Goal: Transaction & Acquisition: Purchase product/service

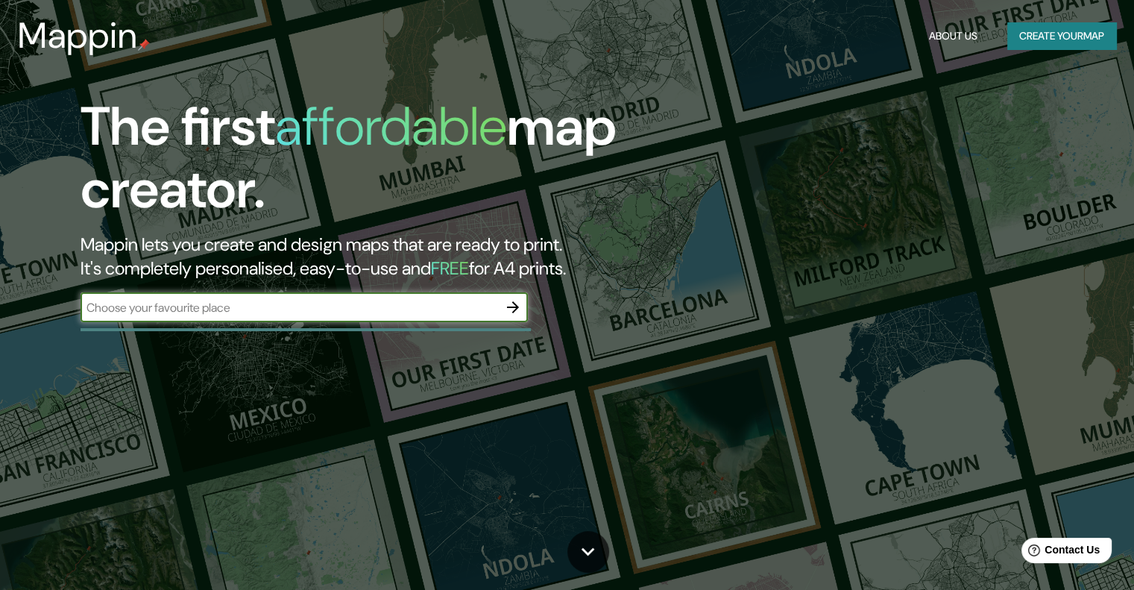
click at [300, 308] on input "text" at bounding box center [288, 307] width 417 height 17
type input "Temixco"
click at [522, 312] on button "button" at bounding box center [513, 307] width 30 height 30
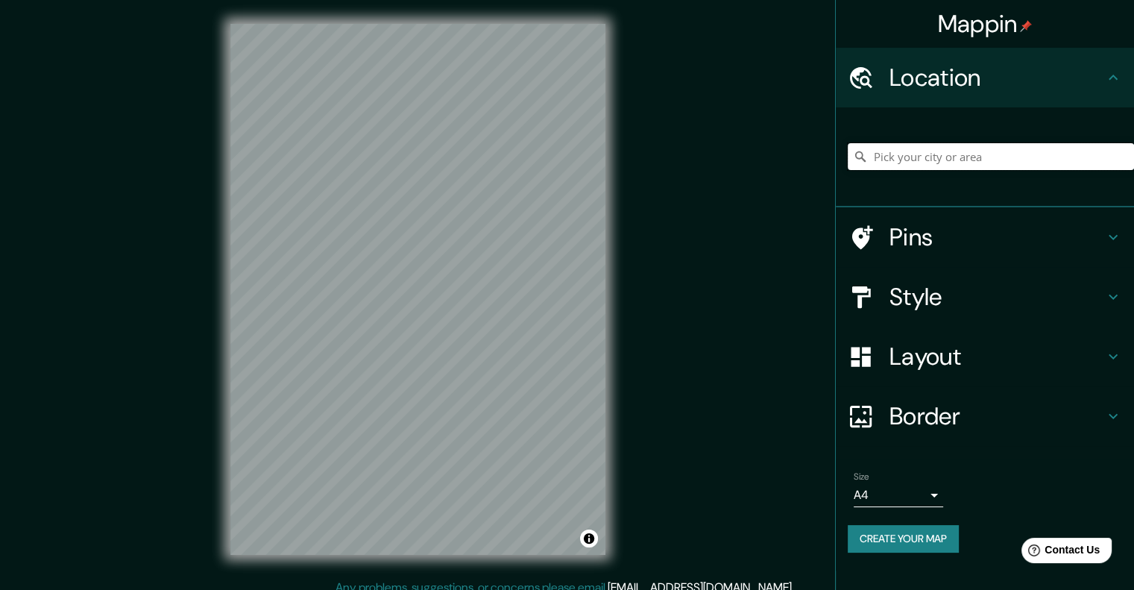
click at [918, 160] on input "Pick your city or area" at bounding box center [990, 156] width 286 height 27
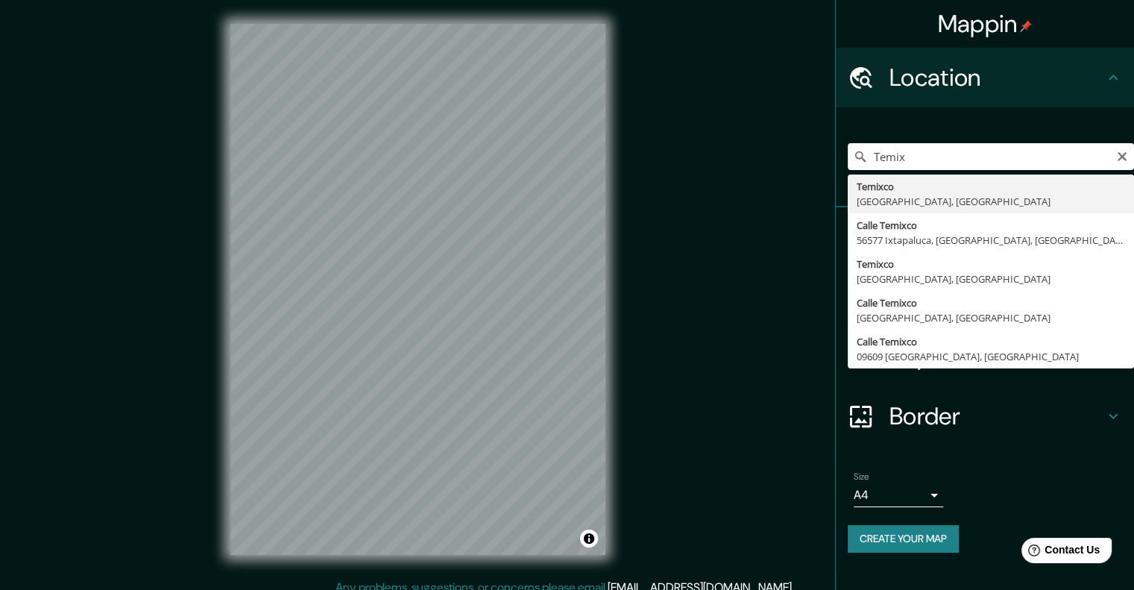
type input "Temixco, [GEOGRAPHIC_DATA], [GEOGRAPHIC_DATA]"
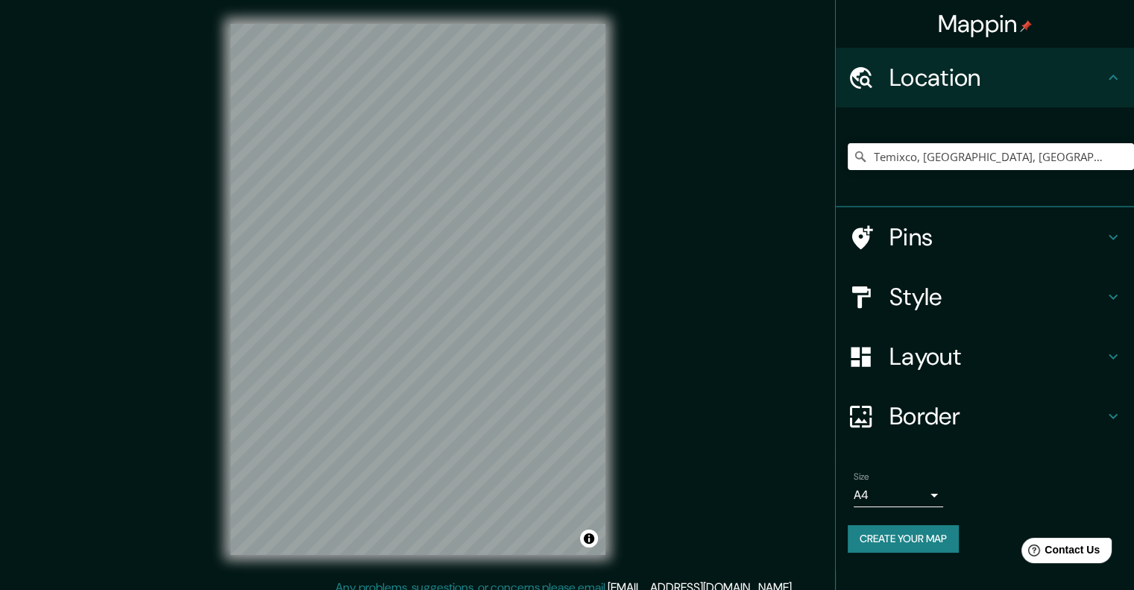
click at [909, 247] on h4 "Pins" at bounding box center [996, 237] width 215 height 30
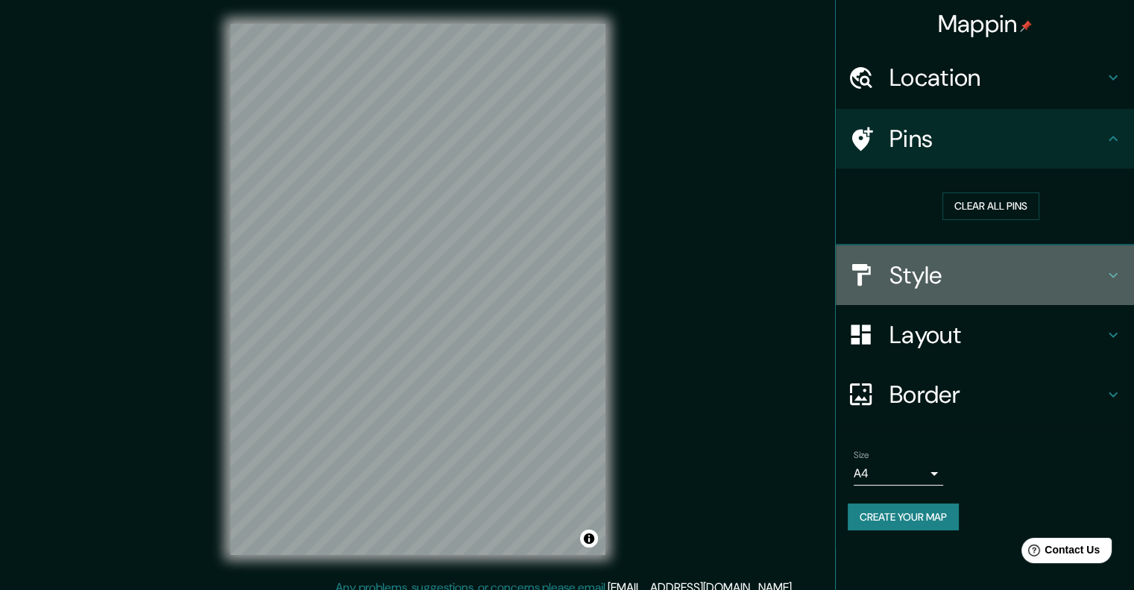
click at [977, 273] on h4 "Style" at bounding box center [996, 275] width 215 height 30
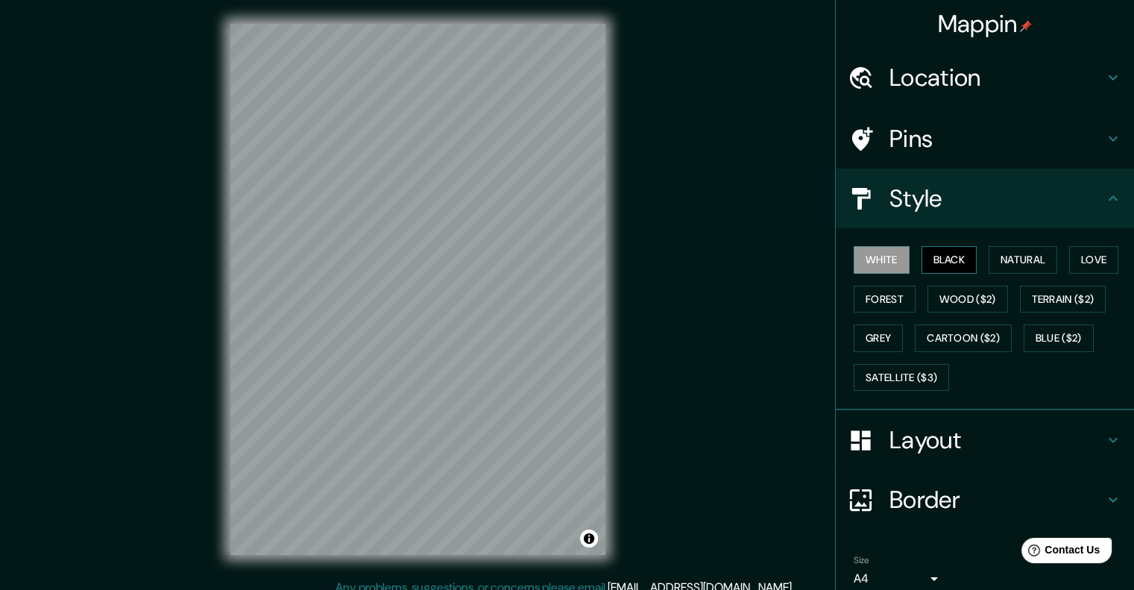
click at [926, 266] on button "Black" at bounding box center [949, 260] width 56 height 28
click at [857, 293] on button "Forest" at bounding box center [884, 299] width 62 height 28
click at [932, 272] on button "Black" at bounding box center [949, 260] width 56 height 28
drag, startPoint x: 1018, startPoint y: 256, endPoint x: 990, endPoint y: 265, distance: 29.7
click at [1017, 256] on button "Natural" at bounding box center [1022, 260] width 69 height 28
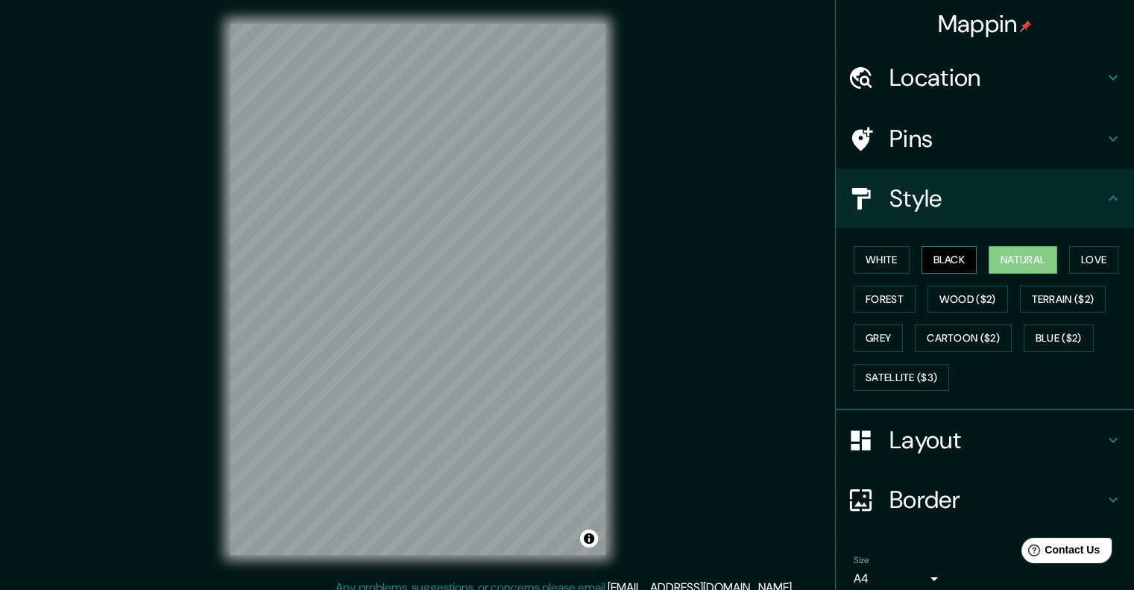
click at [924, 262] on button "Black" at bounding box center [949, 260] width 56 height 28
click at [988, 259] on button "Natural" at bounding box center [1022, 260] width 69 height 28
click at [1070, 253] on button "Love" at bounding box center [1093, 260] width 49 height 28
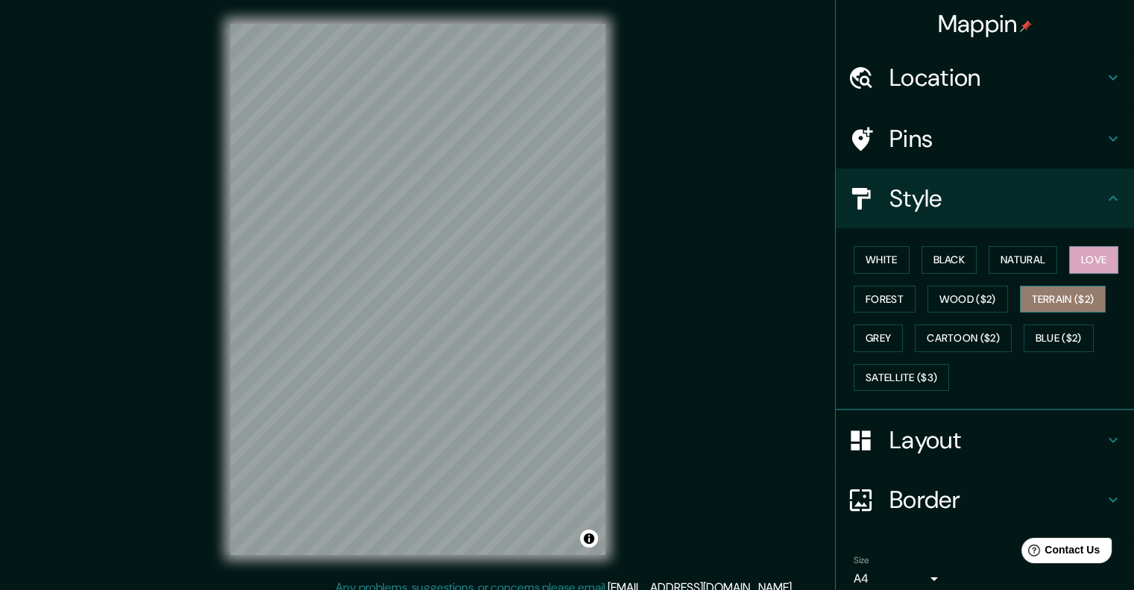
click at [1054, 288] on button "Terrain ($2)" at bounding box center [1063, 299] width 86 height 28
click at [976, 293] on button "Wood ($2)" at bounding box center [967, 299] width 80 height 28
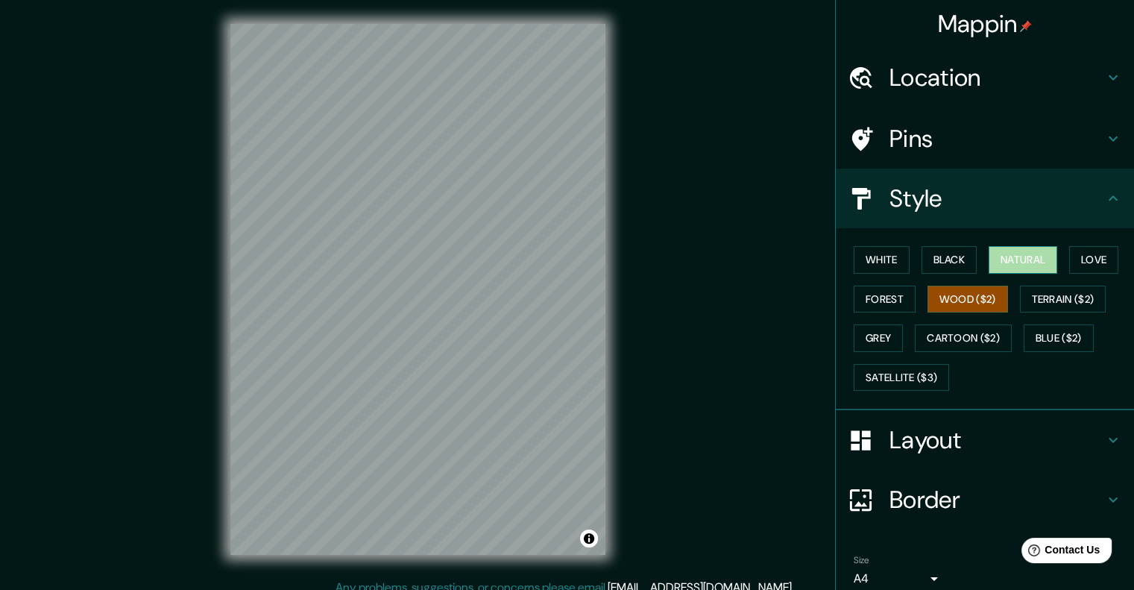
click at [1004, 256] on button "Natural" at bounding box center [1022, 260] width 69 height 28
click at [964, 259] on button "Black" at bounding box center [949, 260] width 56 height 28
click at [909, 500] on h4 "Border" at bounding box center [996, 499] width 215 height 30
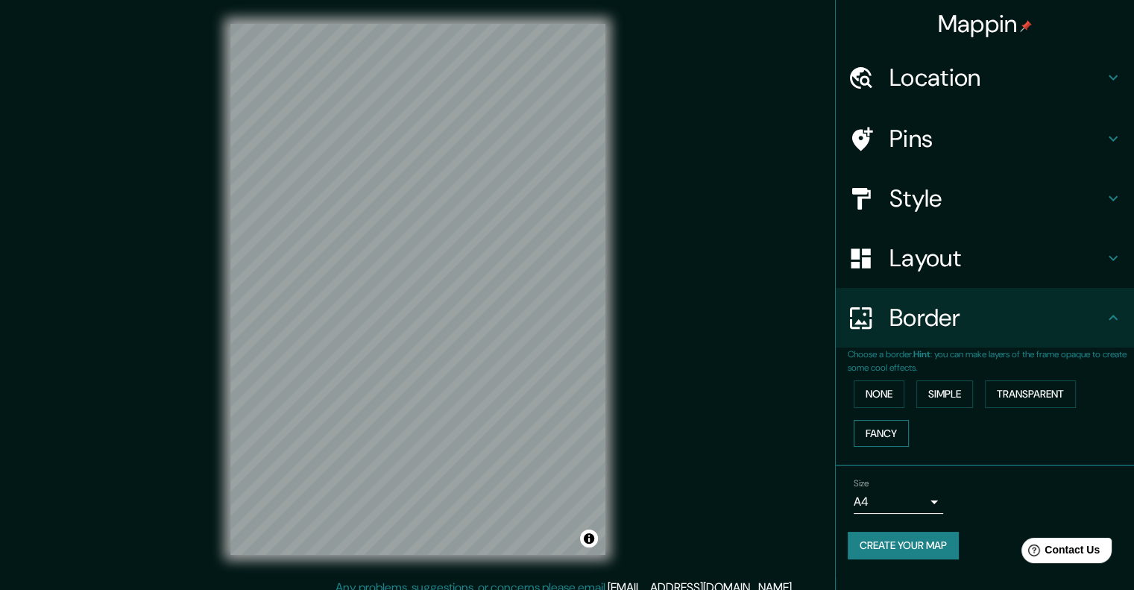
click at [882, 426] on button "Fancy" at bounding box center [880, 434] width 55 height 28
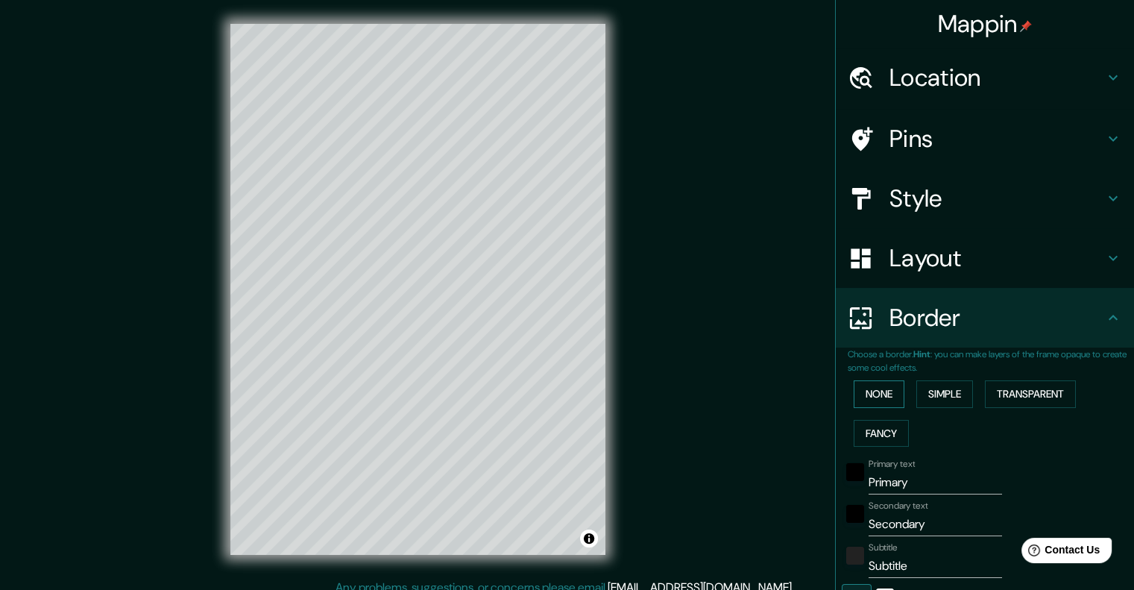
click at [874, 400] on button "None" at bounding box center [878, 394] width 51 height 28
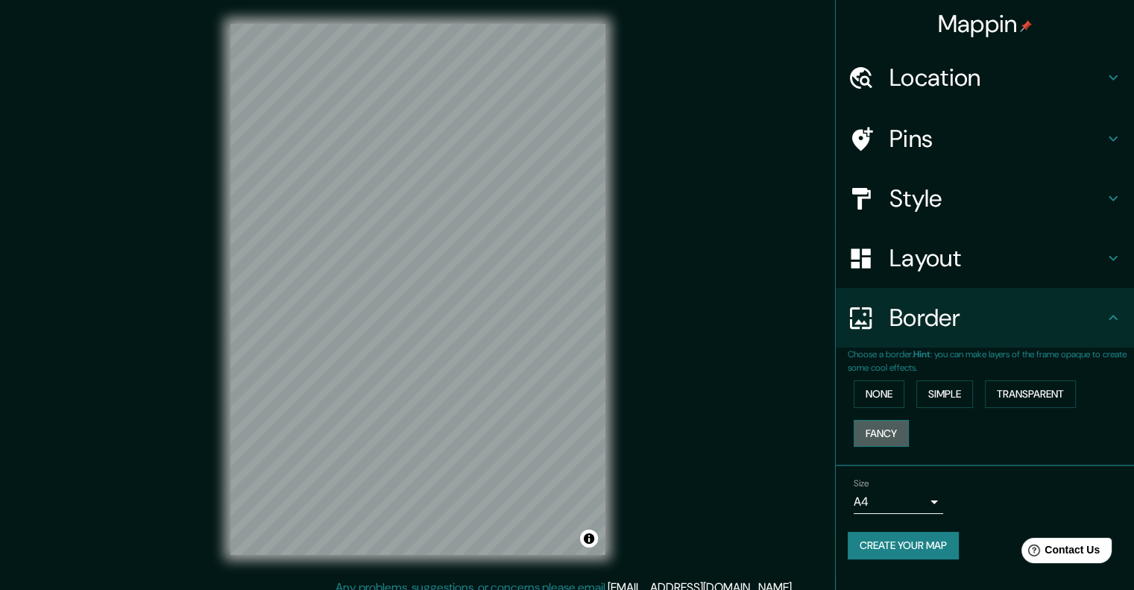
click at [894, 426] on button "Fancy" at bounding box center [880, 434] width 55 height 28
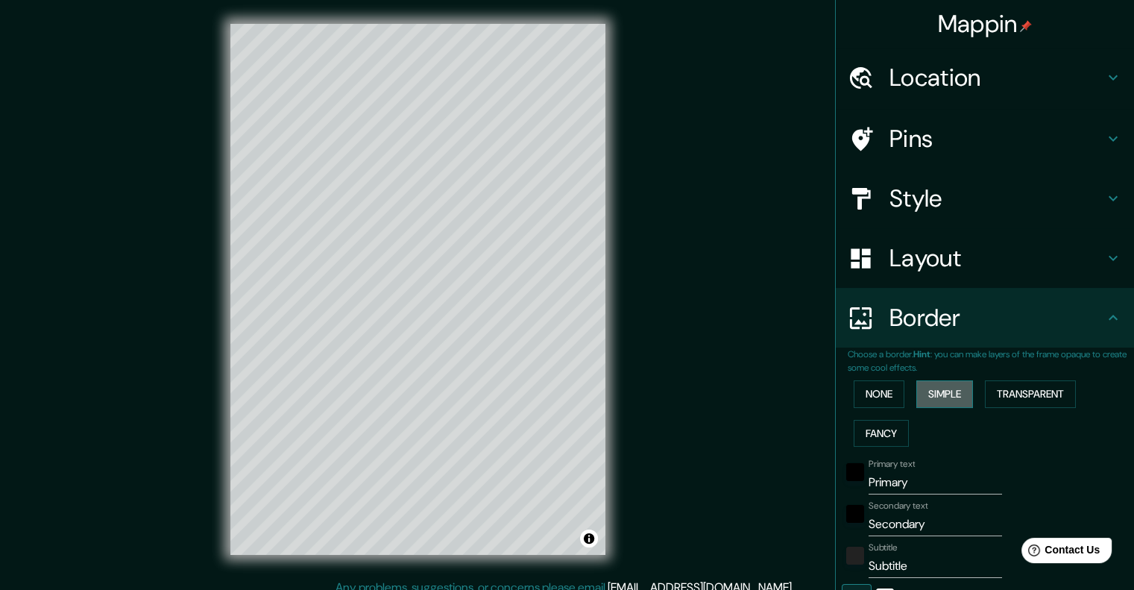
click at [927, 395] on button "Simple" at bounding box center [944, 394] width 57 height 28
click at [985, 388] on button "Transparent" at bounding box center [1030, 394] width 91 height 28
click at [925, 388] on button "Simple" at bounding box center [944, 394] width 57 height 28
click at [879, 389] on button "None" at bounding box center [878, 394] width 51 height 28
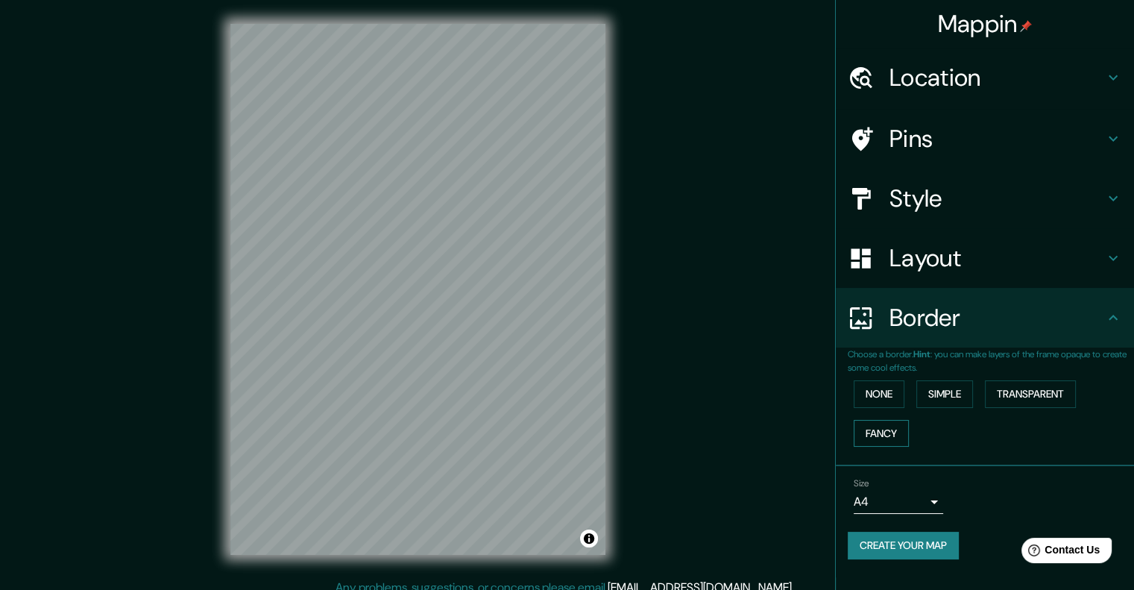
click at [879, 431] on button "Fancy" at bounding box center [880, 434] width 55 height 28
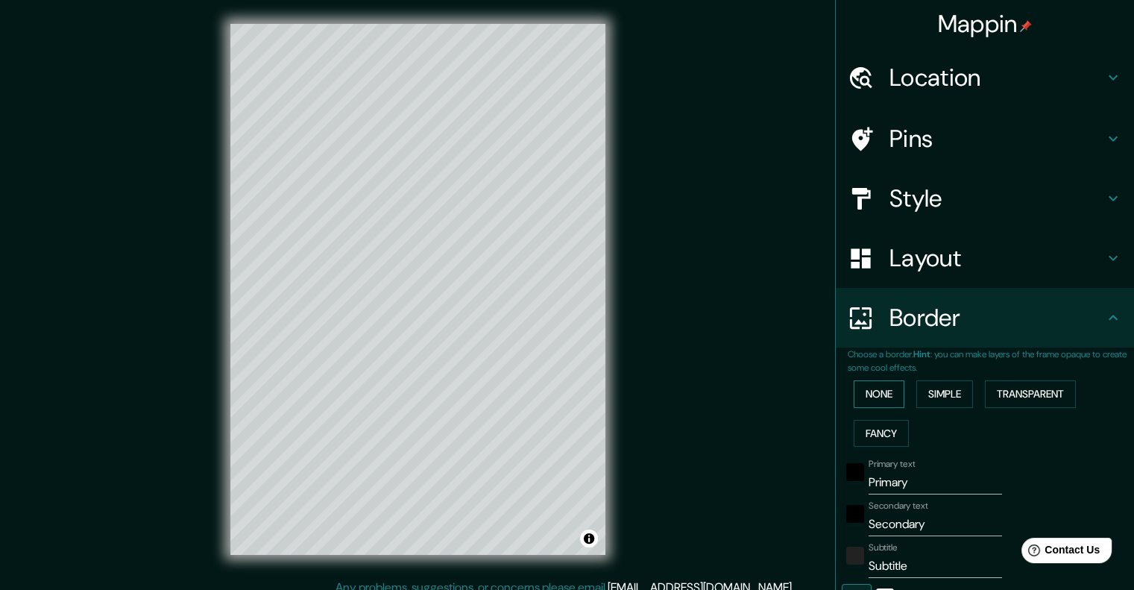
click at [877, 397] on button "None" at bounding box center [878, 394] width 51 height 28
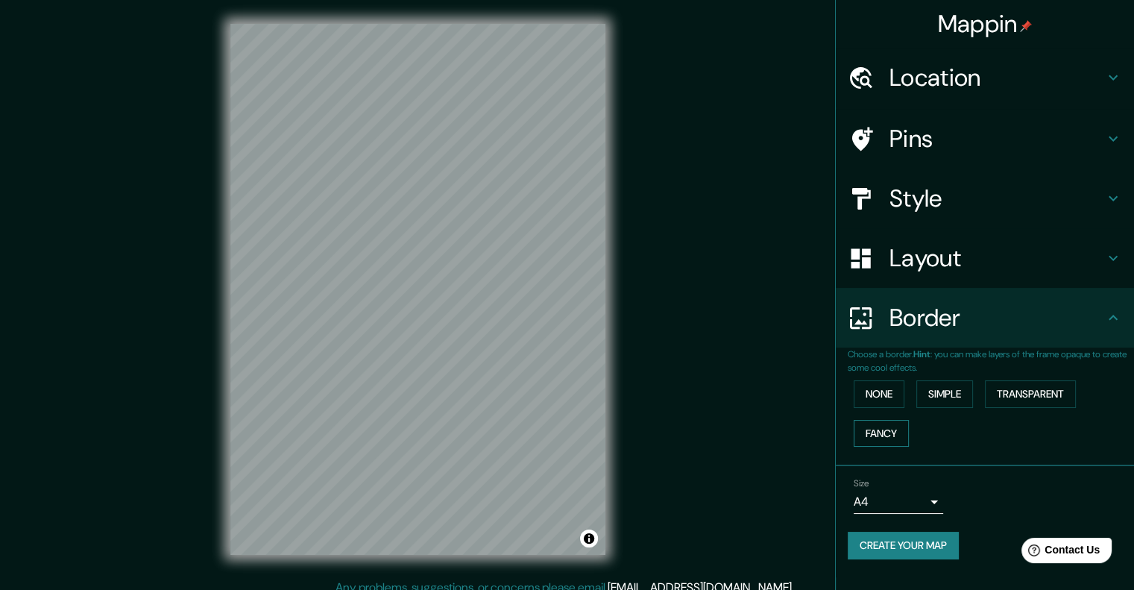
click at [888, 429] on button "Fancy" at bounding box center [880, 434] width 55 height 28
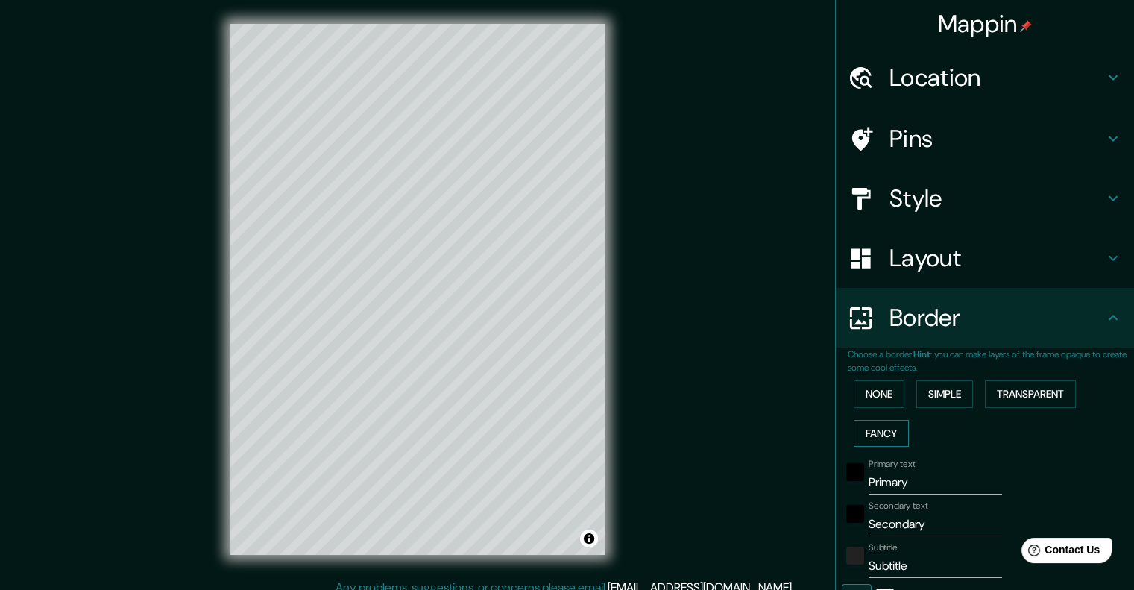
click at [869, 438] on button "Fancy" at bounding box center [880, 434] width 55 height 28
type input "201"
type input "40"
type input "20"
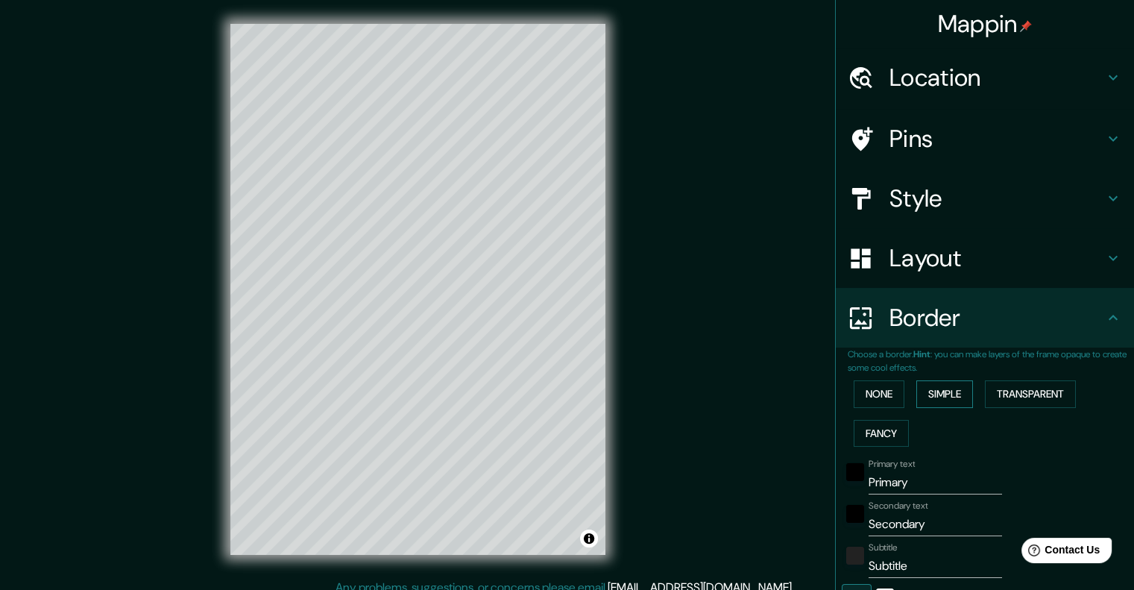
click at [916, 405] on button "Simple" at bounding box center [944, 394] width 57 height 28
click at [924, 394] on button "Simple" at bounding box center [944, 394] width 57 height 28
type input "201"
type input "40"
click at [999, 387] on button "Transparent" at bounding box center [1030, 394] width 91 height 28
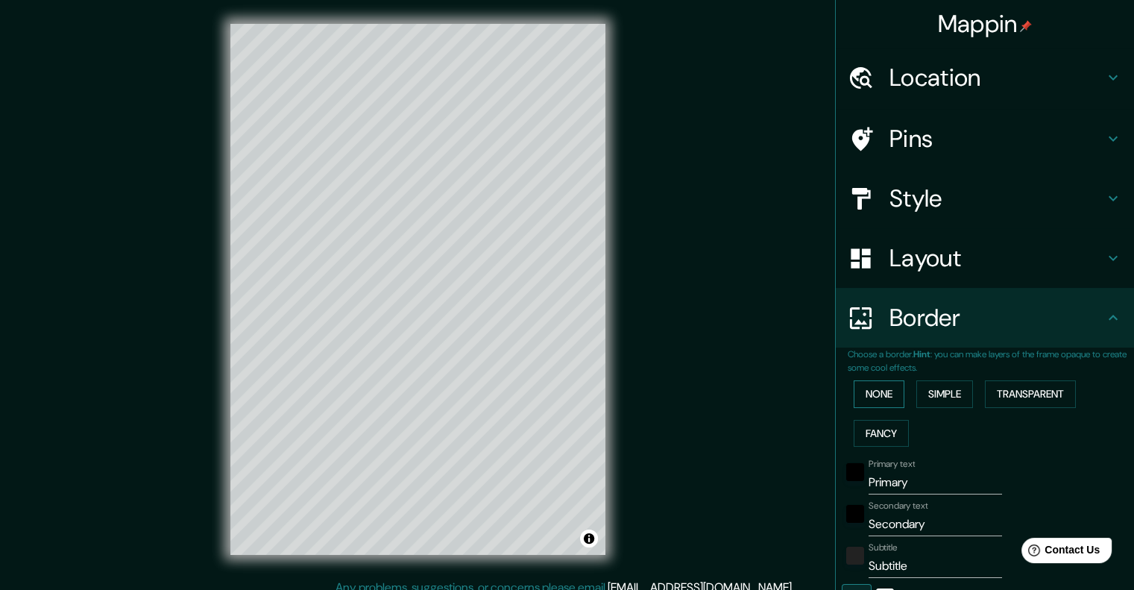
click at [863, 390] on button "None" at bounding box center [878, 394] width 51 height 28
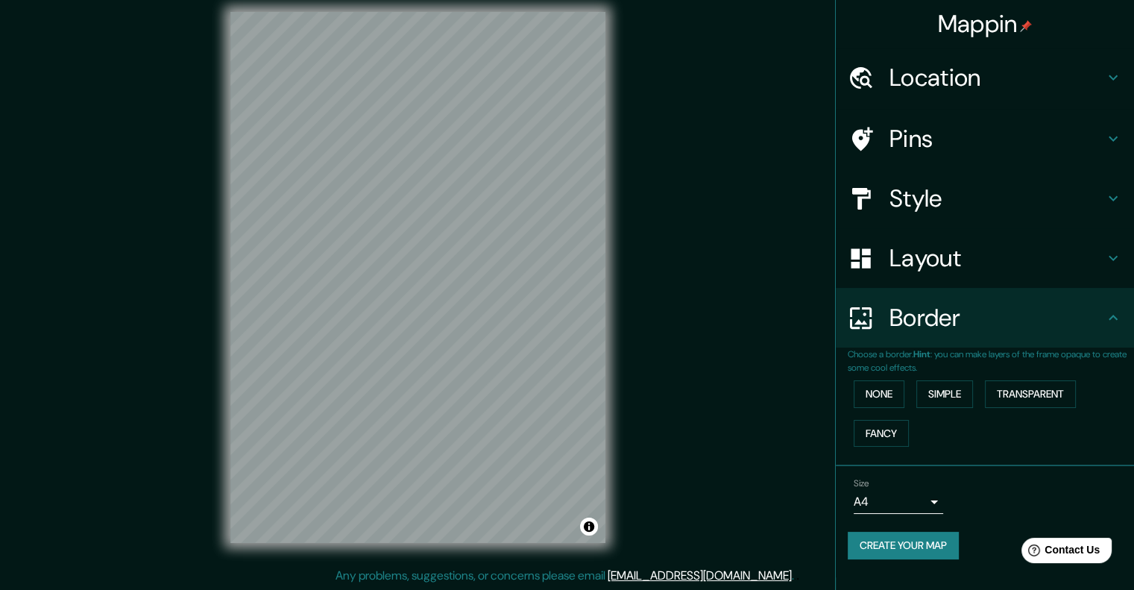
scroll to position [12, 0]
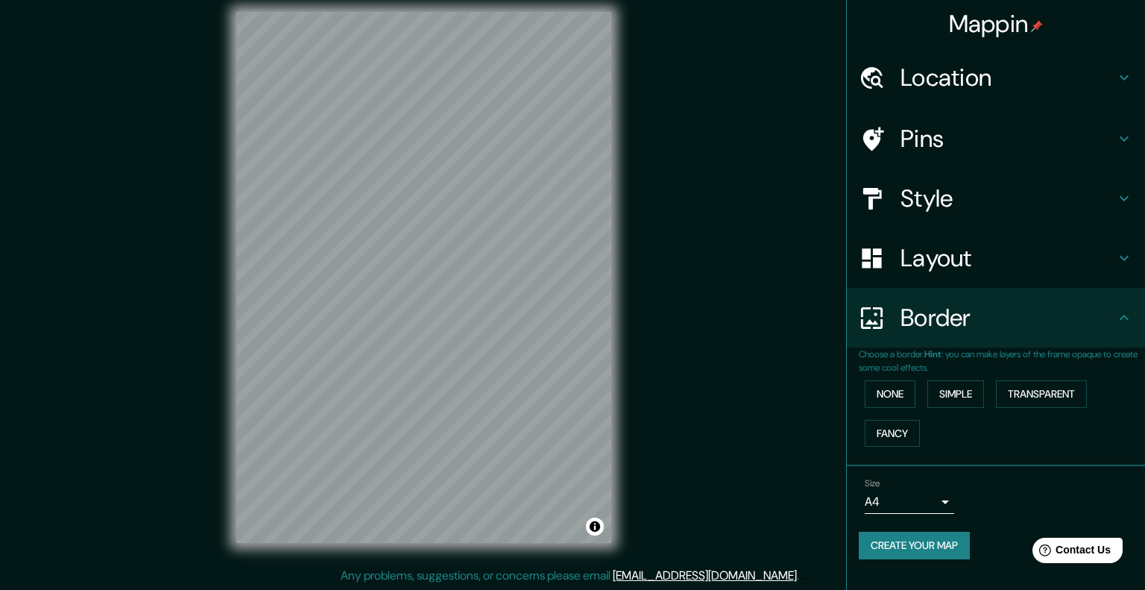
click at [917, 500] on body "Mappin Location [GEOGRAPHIC_DATA], [GEOGRAPHIC_DATA], [GEOGRAPHIC_DATA] Pins St…" at bounding box center [572, 283] width 1145 height 590
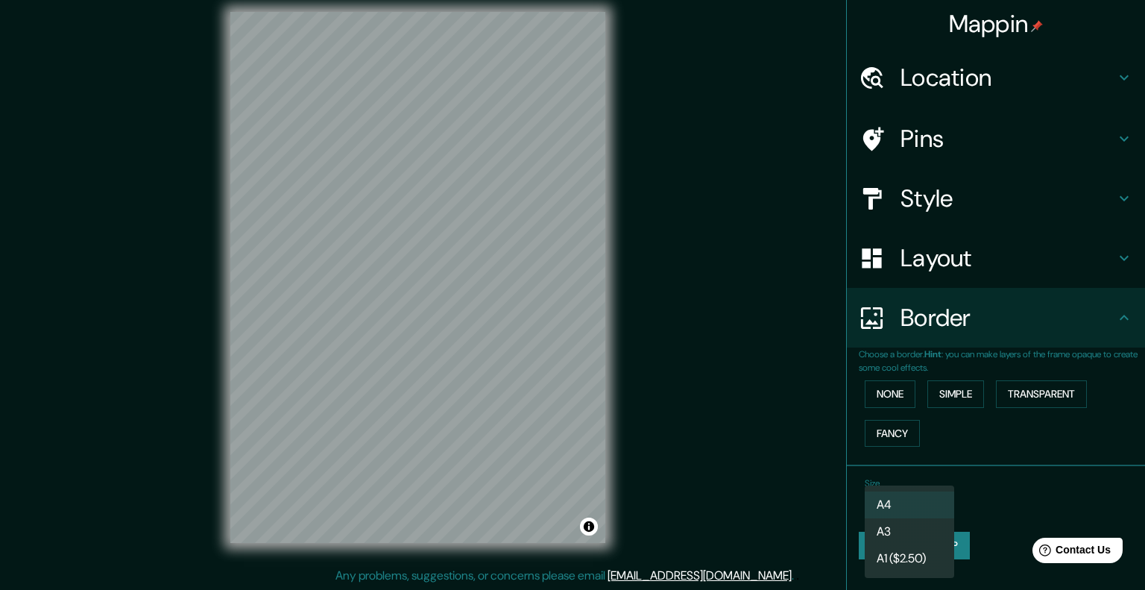
click at [916, 537] on li "A3" at bounding box center [909, 531] width 89 height 27
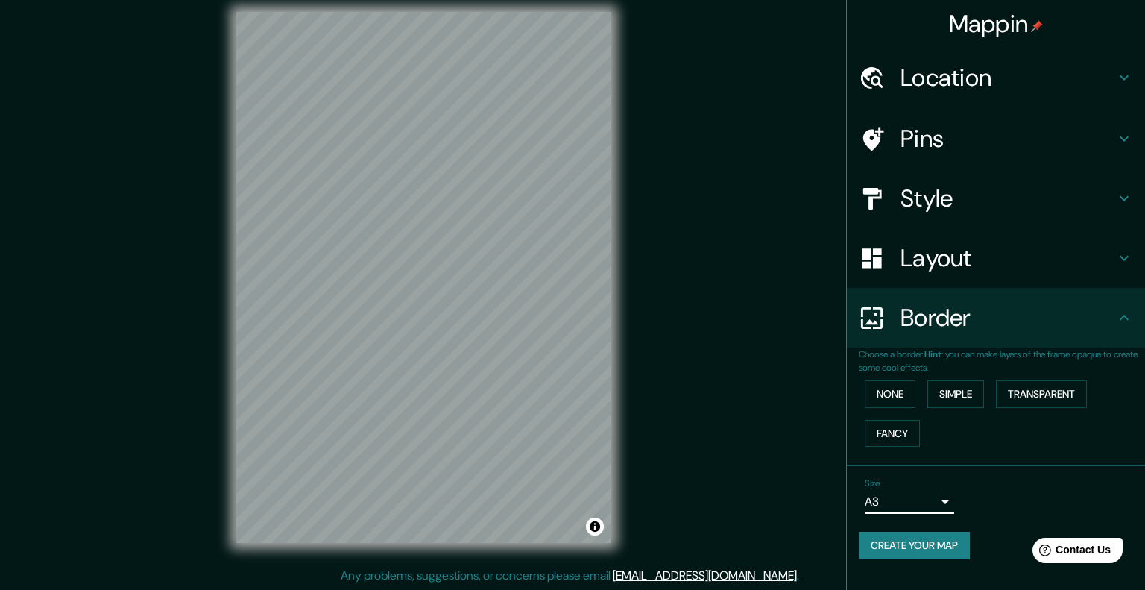
click at [921, 497] on body "Mappin Location [GEOGRAPHIC_DATA], [GEOGRAPHIC_DATA], [GEOGRAPHIC_DATA] Pins St…" at bounding box center [572, 283] width 1145 height 590
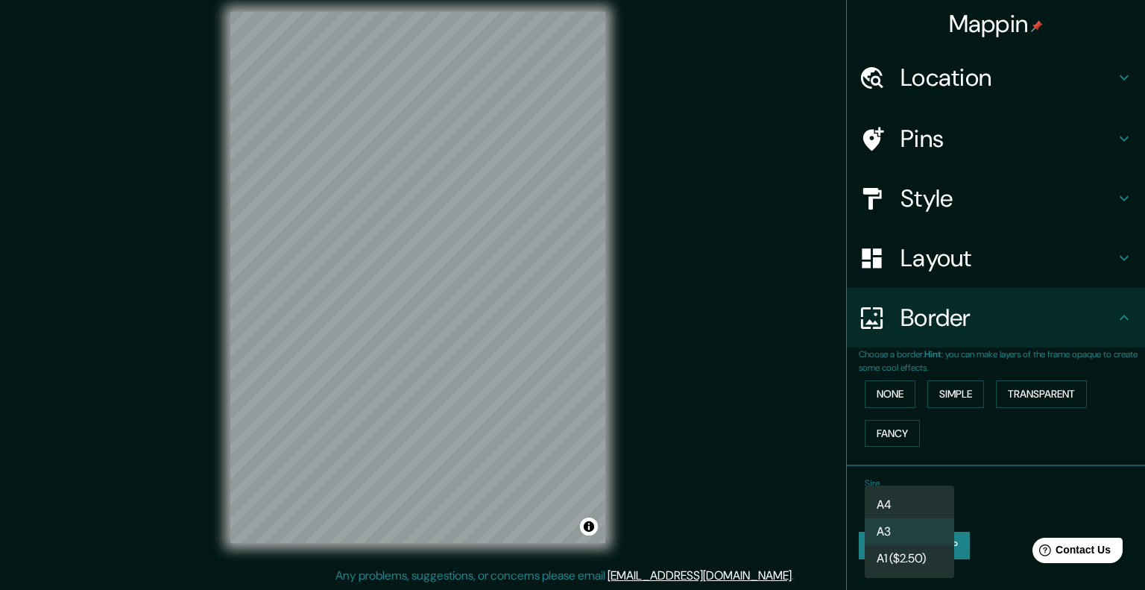
click at [918, 487] on ul "A4 A3 A1 ($2.50)" at bounding box center [909, 531] width 89 height 92
click at [918, 494] on li "A4" at bounding box center [909, 504] width 89 height 27
type input "single"
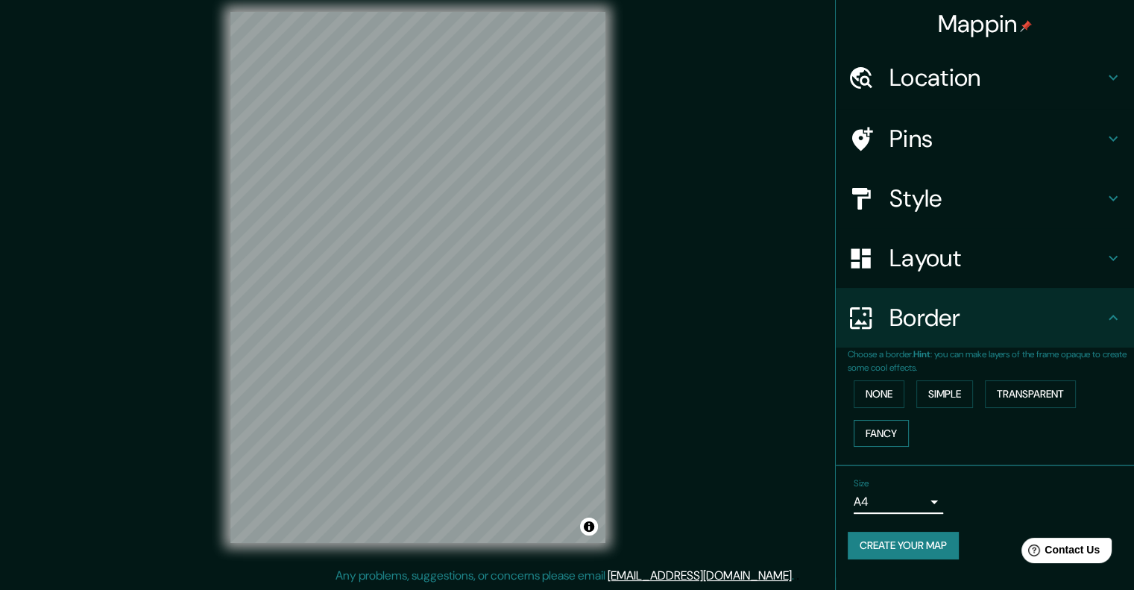
click at [890, 432] on button "Fancy" at bounding box center [880, 434] width 55 height 28
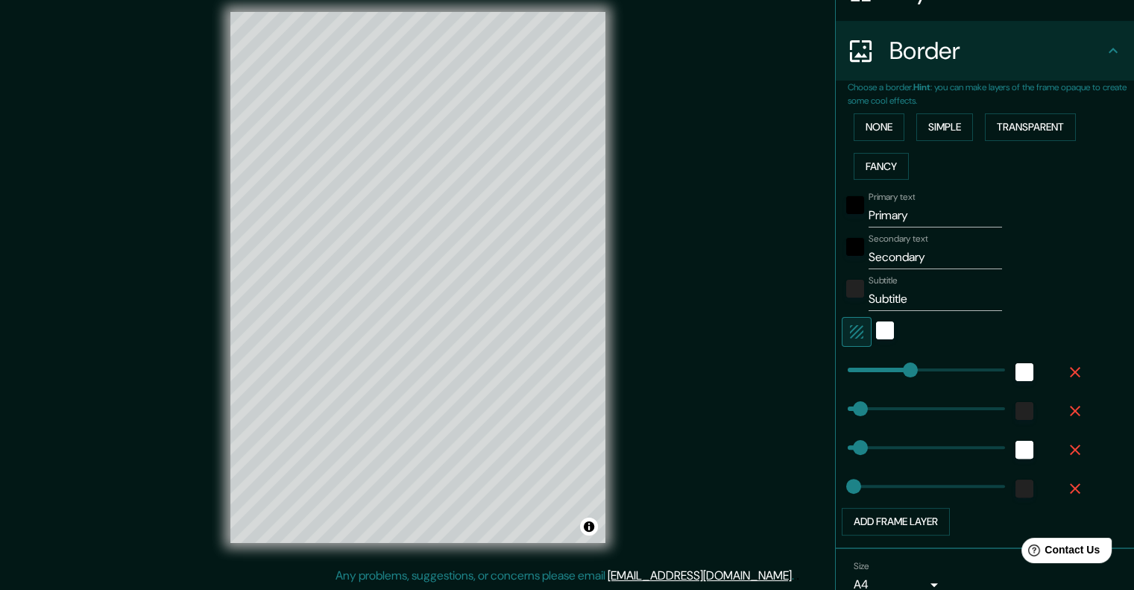
scroll to position [334, 0]
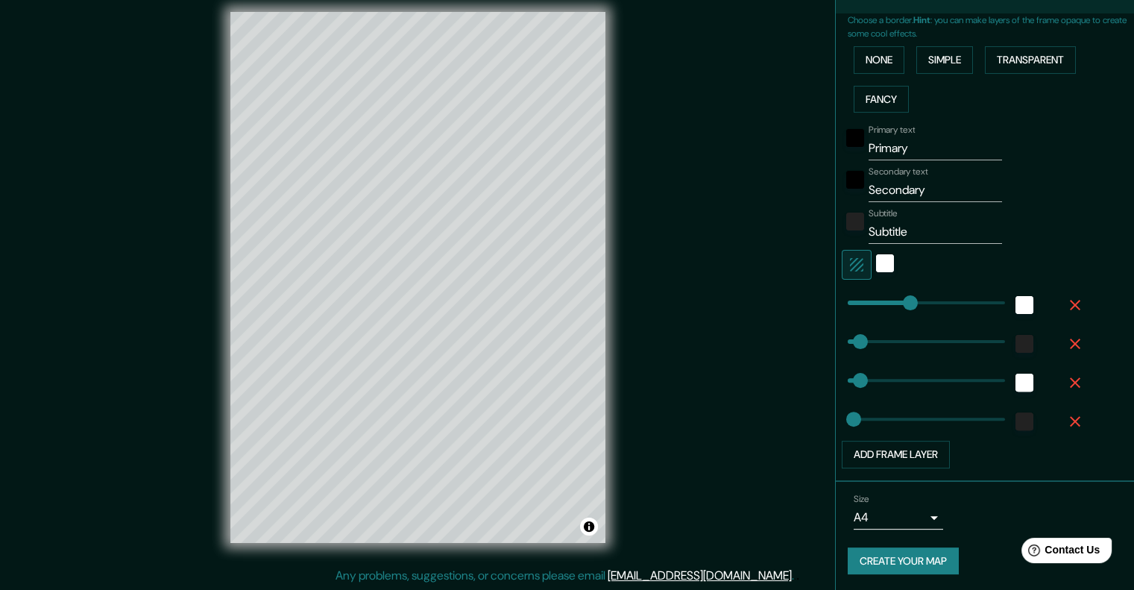
type input "201"
type input "40"
type input "73"
type input "201"
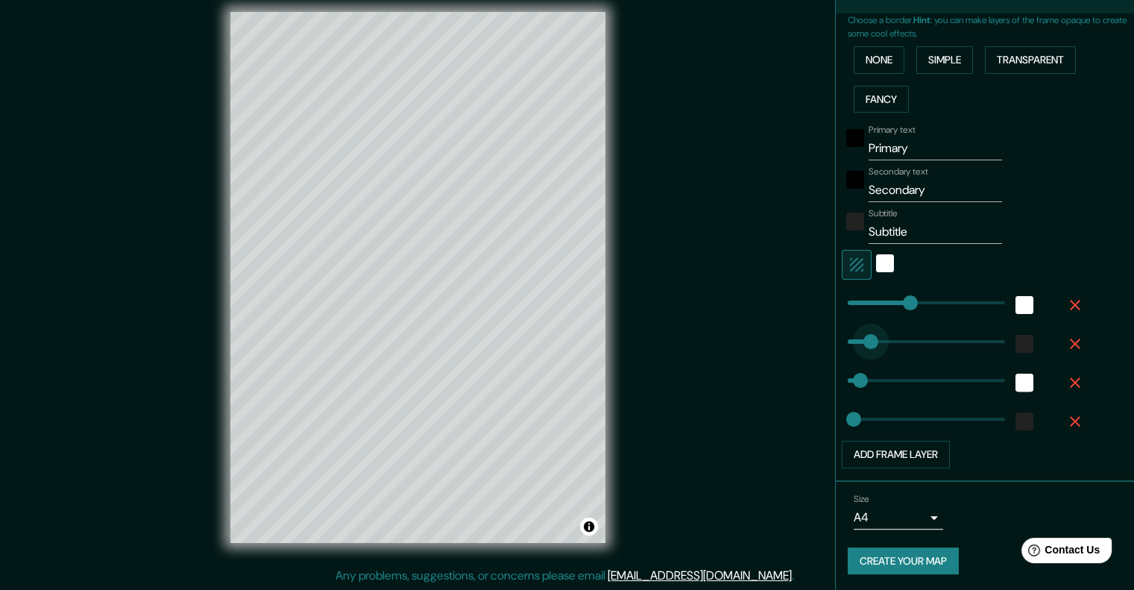
type input "40"
type input "20"
type input "211"
drag, startPoint x: 856, startPoint y: 381, endPoint x: 902, endPoint y: 380, distance: 46.2
type input "201"
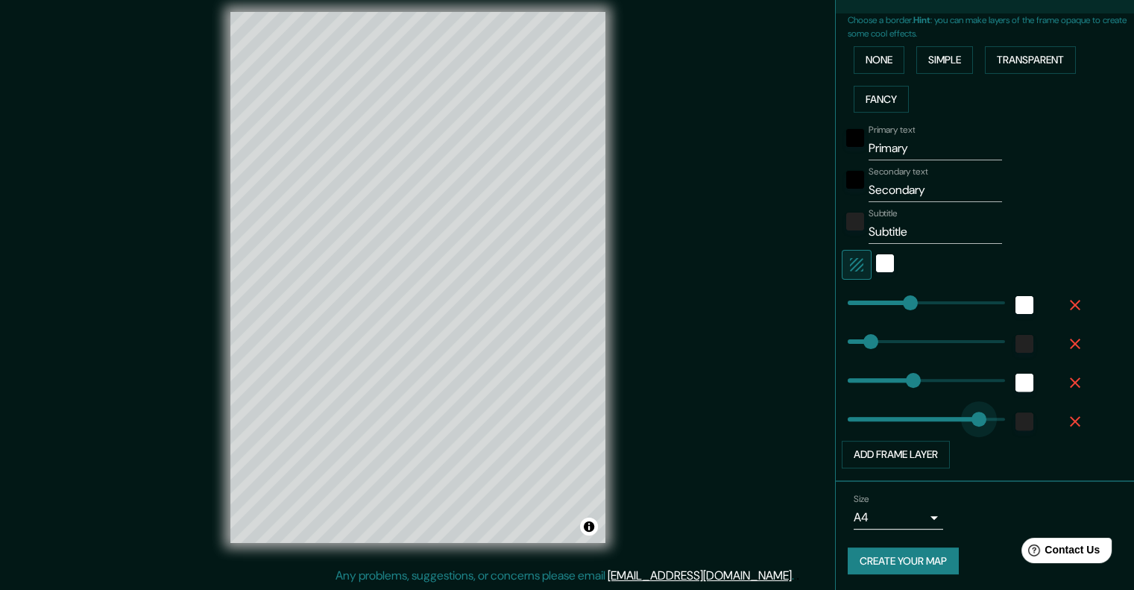
type input "0"
drag, startPoint x: 858, startPoint y: 420, endPoint x: 753, endPoint y: 415, distance: 105.2
type input "201"
type input "503"
drag, startPoint x: 835, startPoint y: 409, endPoint x: 1049, endPoint y: 372, distance: 217.9
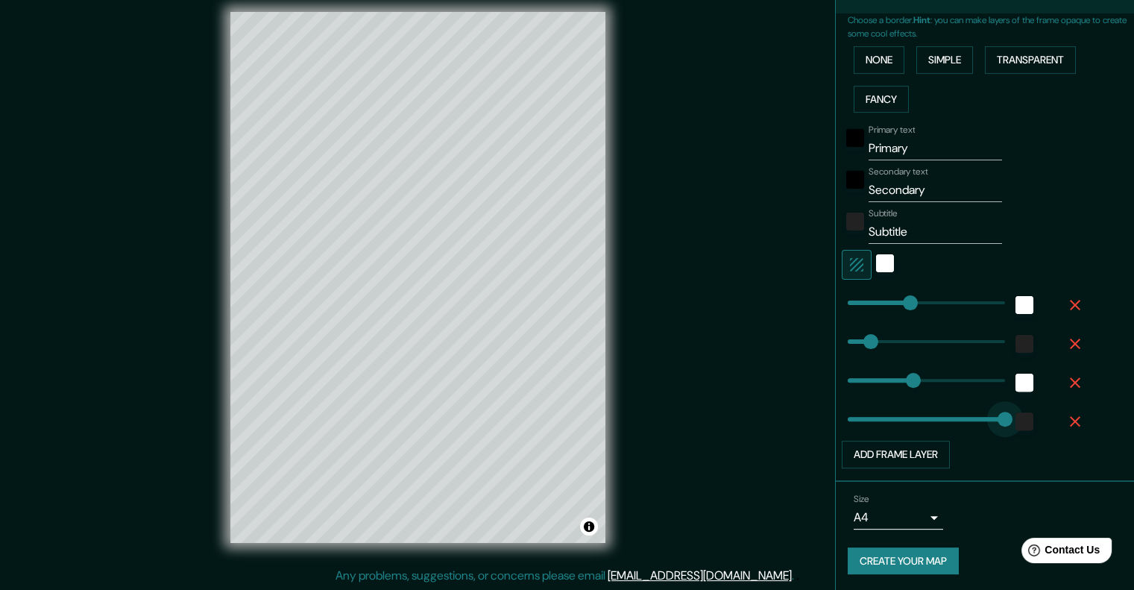
type input "201"
type input "0"
drag, startPoint x: 988, startPoint y: 411, endPoint x: 765, endPoint y: 446, distance: 225.6
type input "201"
type input "65"
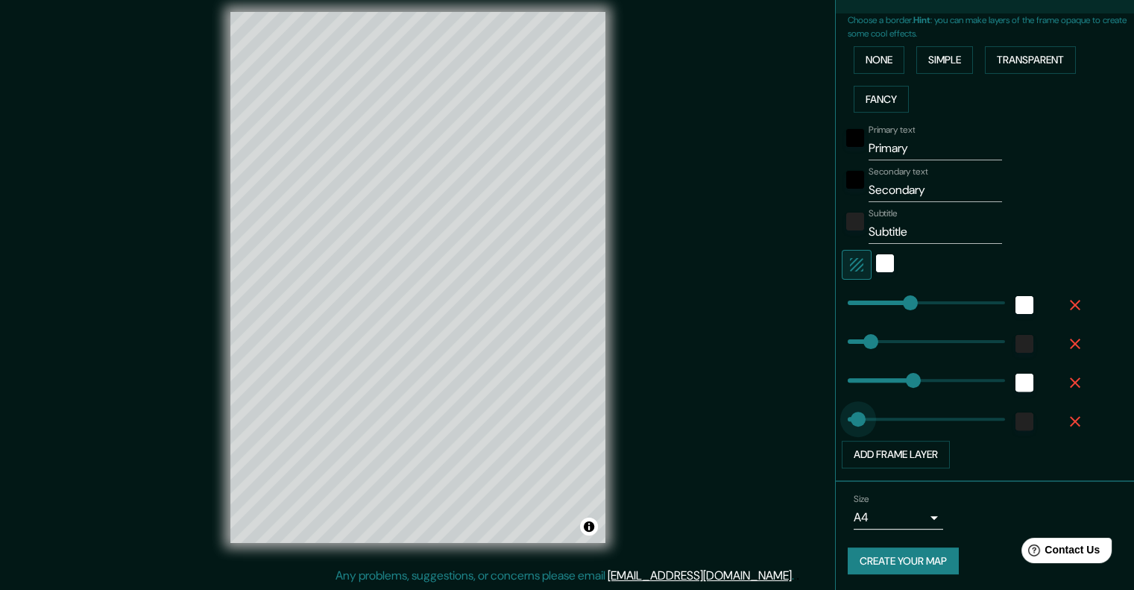
drag, startPoint x: 841, startPoint y: 420, endPoint x: 856, endPoint y: 420, distance: 14.9
type input "201"
type input "113"
drag, startPoint x: 857, startPoint y: 420, endPoint x: 871, endPoint y: 420, distance: 14.2
type input "201"
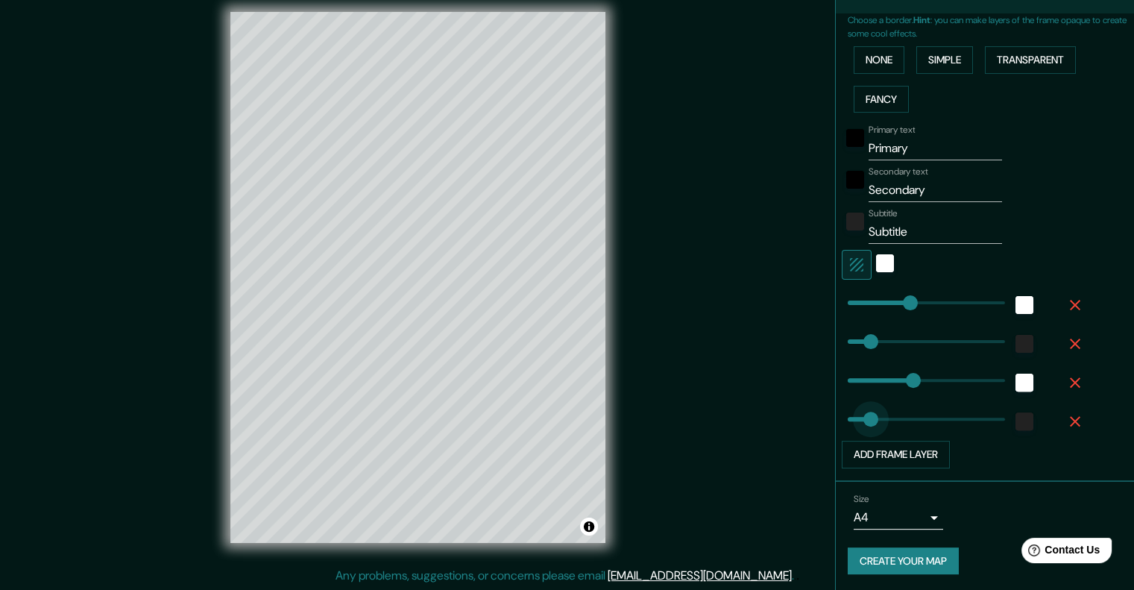
type input "42"
drag, startPoint x: 879, startPoint y: 420, endPoint x: 849, endPoint y: 408, distance: 32.8
type input "201"
type input "0"
drag, startPoint x: 849, startPoint y: 408, endPoint x: 835, endPoint y: 407, distance: 14.2
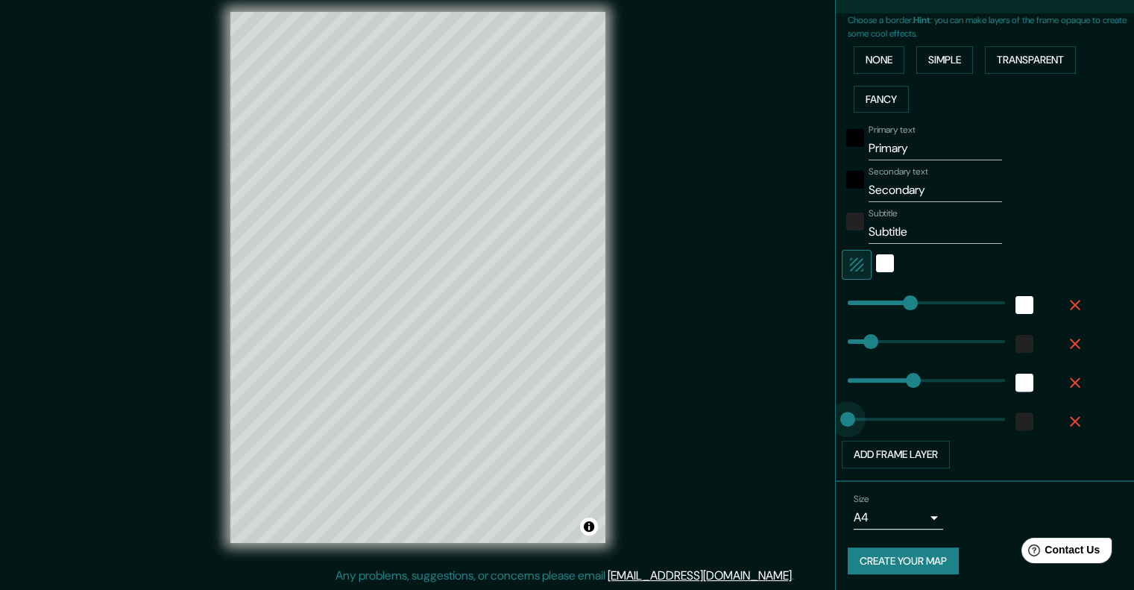
type input "201"
type input "25"
drag, startPoint x: 836, startPoint y: 407, endPoint x: 844, endPoint y: 411, distance: 8.3
type input "201"
type input "111"
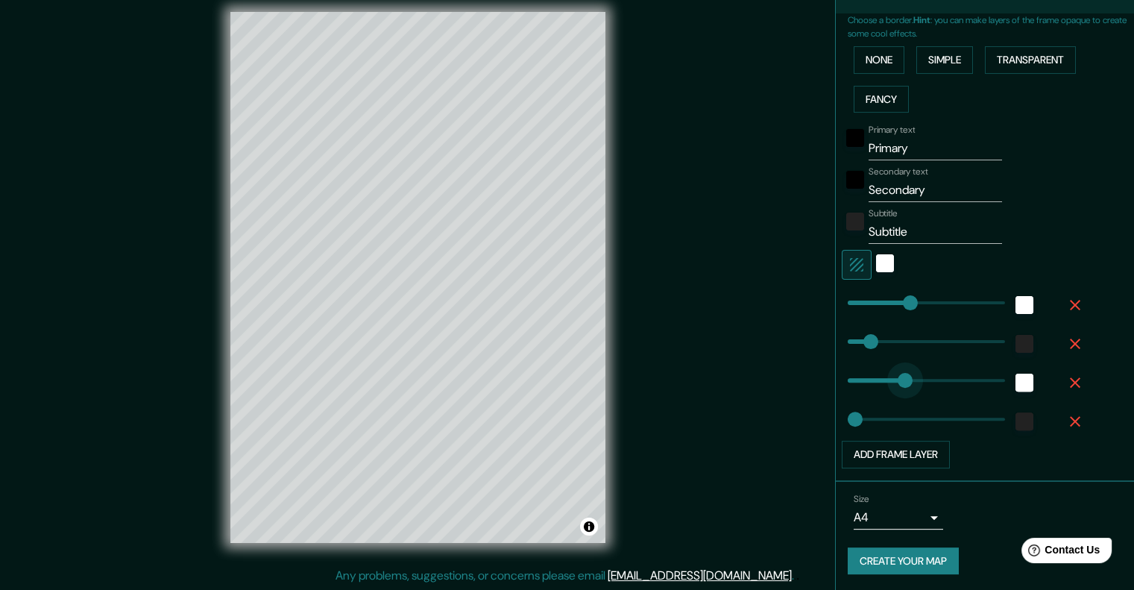
drag, startPoint x: 899, startPoint y: 372, endPoint x: 871, endPoint y: 372, distance: 28.3
type input "201"
type input "46"
drag, startPoint x: 869, startPoint y: 373, endPoint x: 850, endPoint y: 369, distance: 19.0
type input "201"
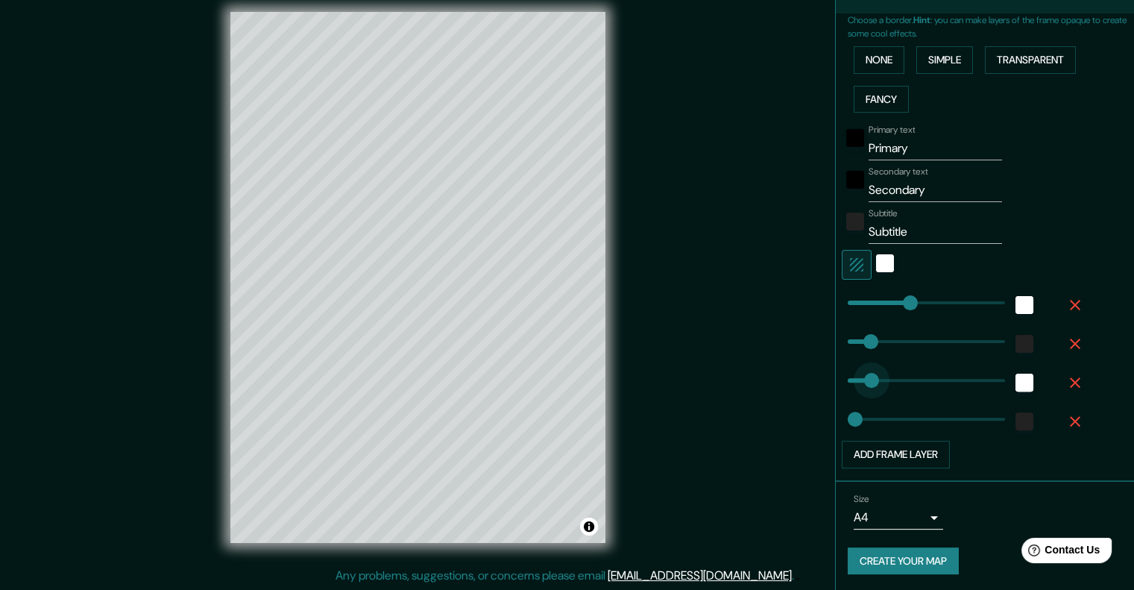
type input "166"
drag, startPoint x: 850, startPoint y: 369, endPoint x: 888, endPoint y: 375, distance: 37.7
type input "201"
type input "49"
drag, startPoint x: 888, startPoint y: 375, endPoint x: 851, endPoint y: 375, distance: 37.3
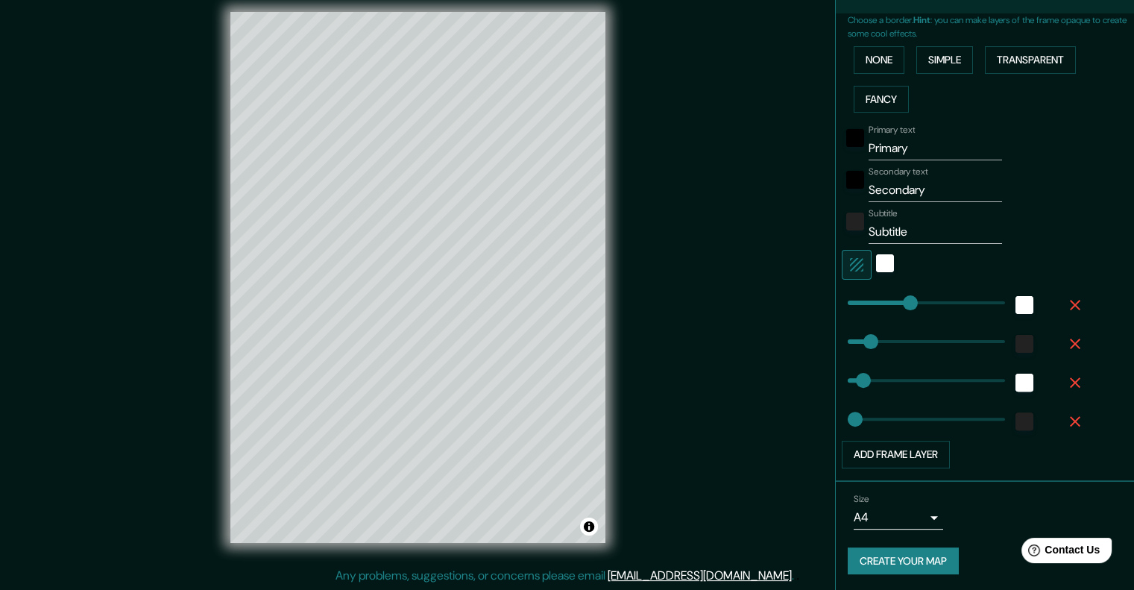
type input "201"
drag, startPoint x: 932, startPoint y: 136, endPoint x: 756, endPoint y: 192, distance: 185.1
click at [756, 192] on div "Mappin Location [GEOGRAPHIC_DATA], [GEOGRAPHIC_DATA], [GEOGRAPHIC_DATA] Pins St…" at bounding box center [567, 289] width 1134 height 602
type input "201"
type input "."
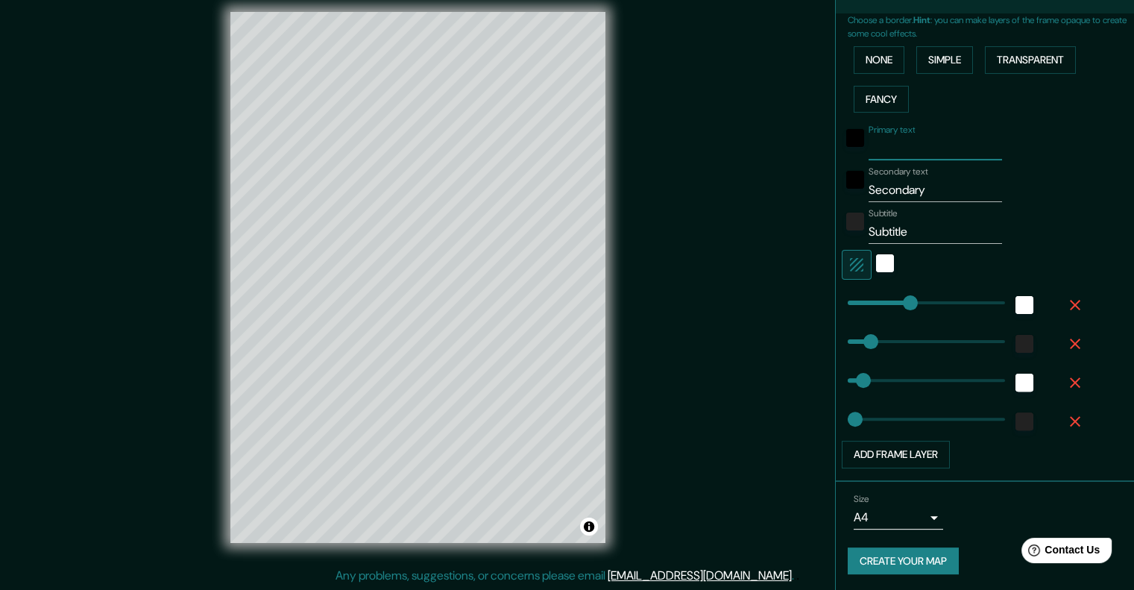
type input "201"
type input "."
click at [935, 178] on input "Secondary" at bounding box center [934, 190] width 133 height 24
drag, startPoint x: 912, startPoint y: 178, endPoint x: 801, endPoint y: 187, distance: 111.4
click at [801, 187] on div "Mappin Location [GEOGRAPHIC_DATA], [GEOGRAPHIC_DATA], [GEOGRAPHIC_DATA] Pins St…" at bounding box center [567, 289] width 1134 height 602
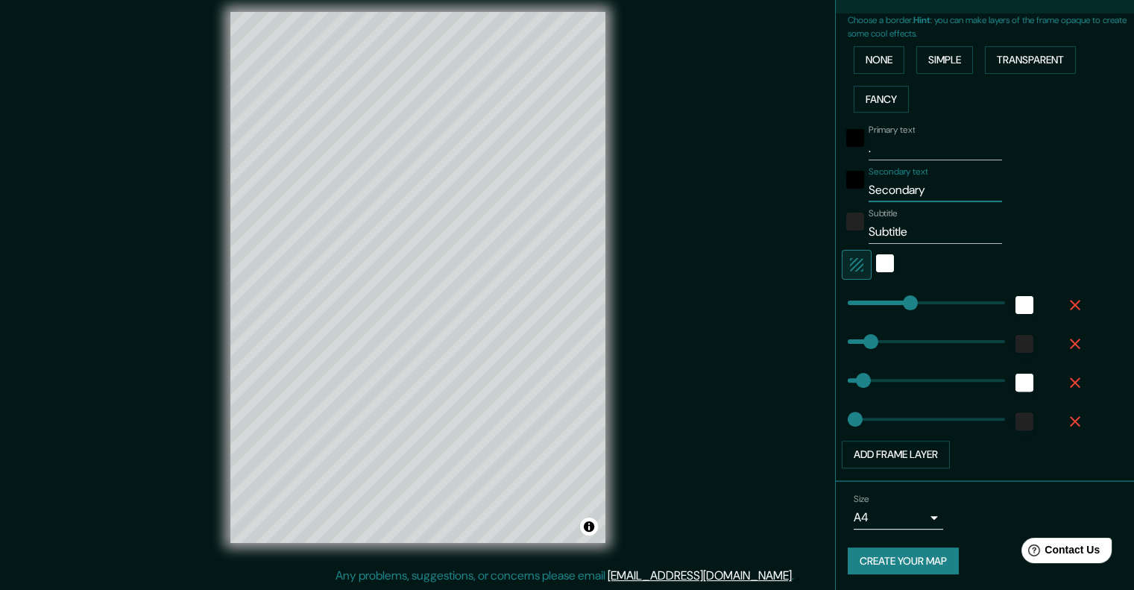
type input "201"
type input "-"
type input "201"
type input "."
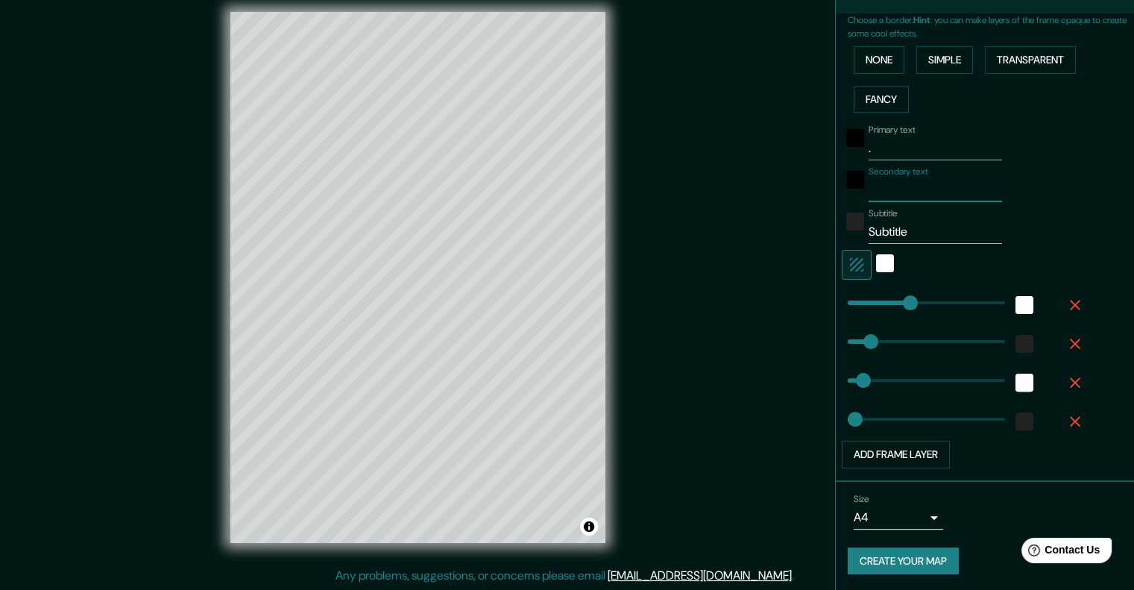
type input "201"
type input "."
click at [877, 142] on input "." at bounding box center [934, 148] width 133 height 24
type input "201"
click at [889, 193] on input "." at bounding box center [934, 190] width 133 height 24
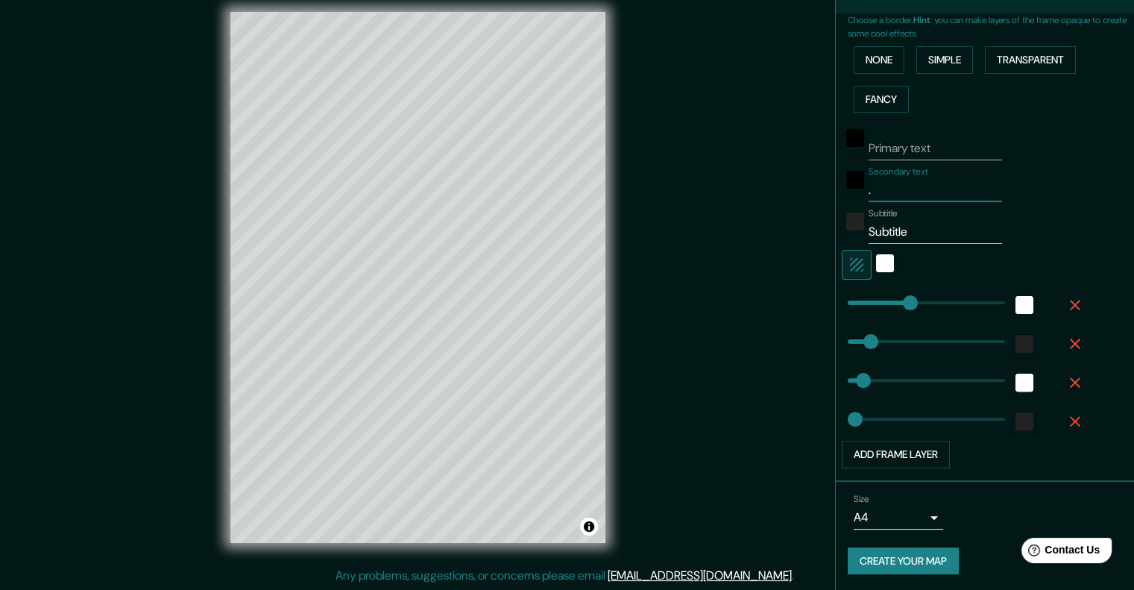
type input "201"
drag, startPoint x: 928, startPoint y: 223, endPoint x: 847, endPoint y: 239, distance: 82.0
click at [847, 239] on div "Subtitle Subtitle" at bounding box center [963, 226] width 244 height 36
type input "201"
click at [1053, 210] on div "Subtitle" at bounding box center [963, 226] width 244 height 36
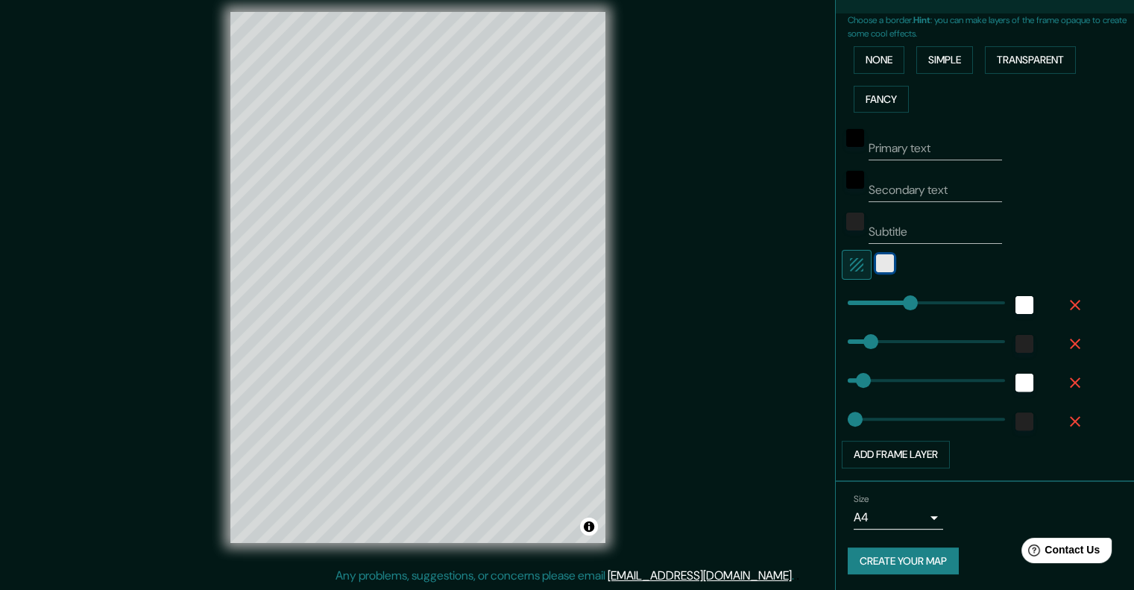
click at [876, 265] on div "white" at bounding box center [885, 263] width 18 height 18
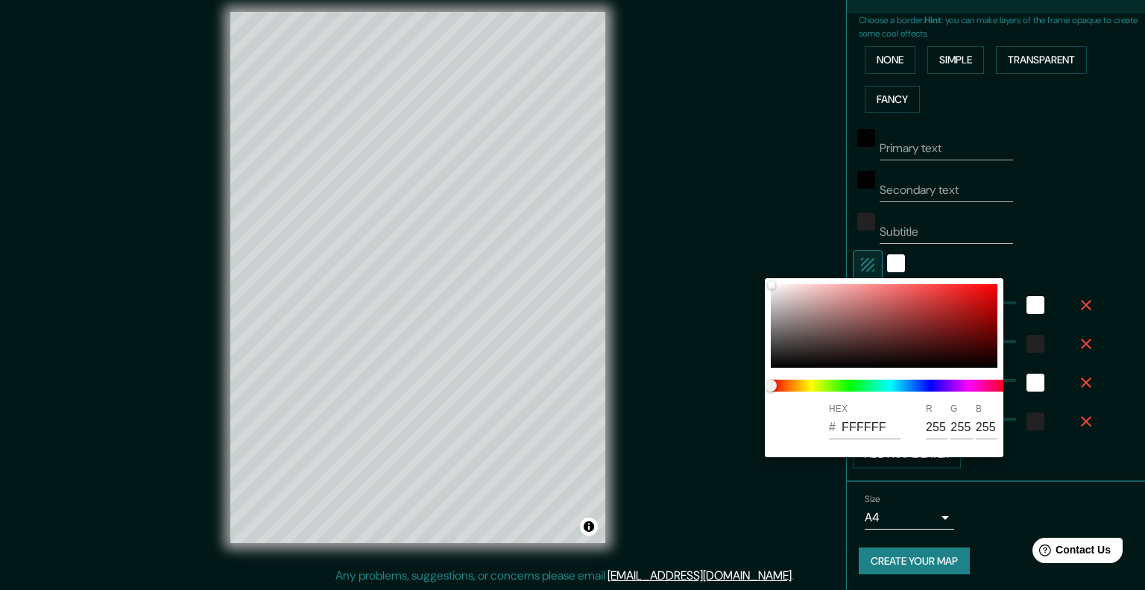
click at [862, 253] on div at bounding box center [572, 295] width 1145 height 590
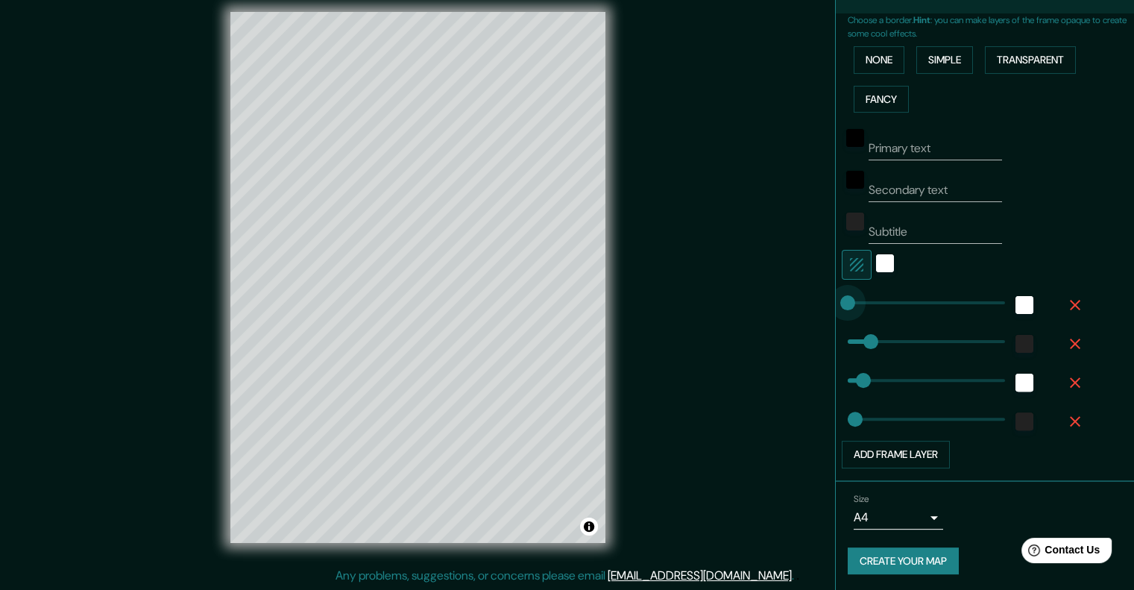
type input "25"
drag, startPoint x: 891, startPoint y: 306, endPoint x: 844, endPoint y: 303, distance: 47.1
type input "53"
type input "120"
drag, startPoint x: 853, startPoint y: 291, endPoint x: 877, endPoint y: 292, distance: 23.9
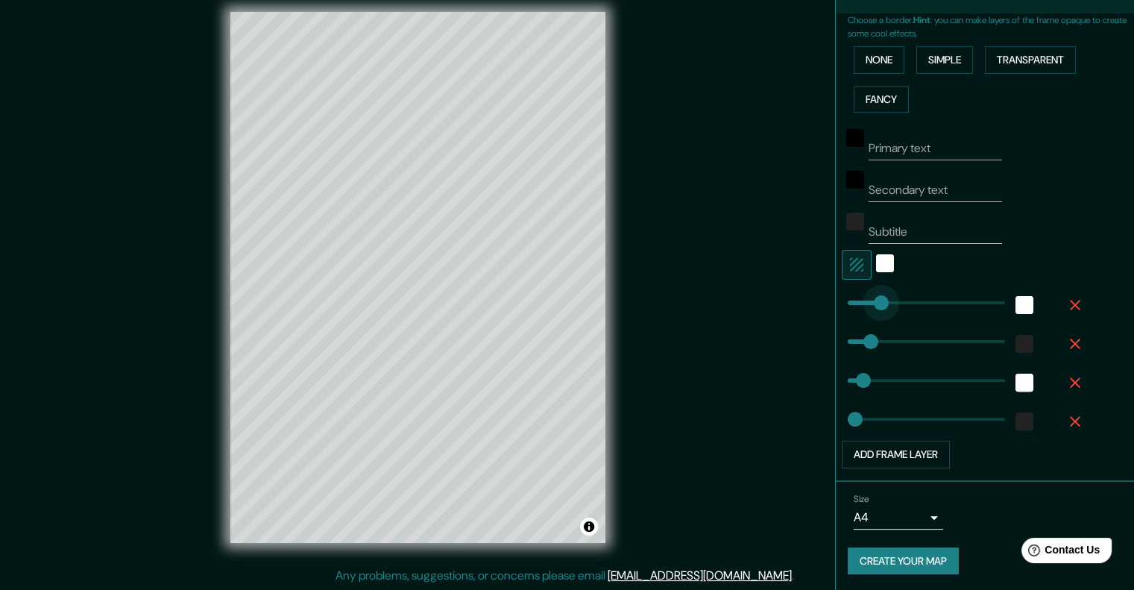
type input "132"
type input "25"
type input "51"
drag, startPoint x: 861, startPoint y: 338, endPoint x: 852, endPoint y: 339, distance: 9.0
type input "30"
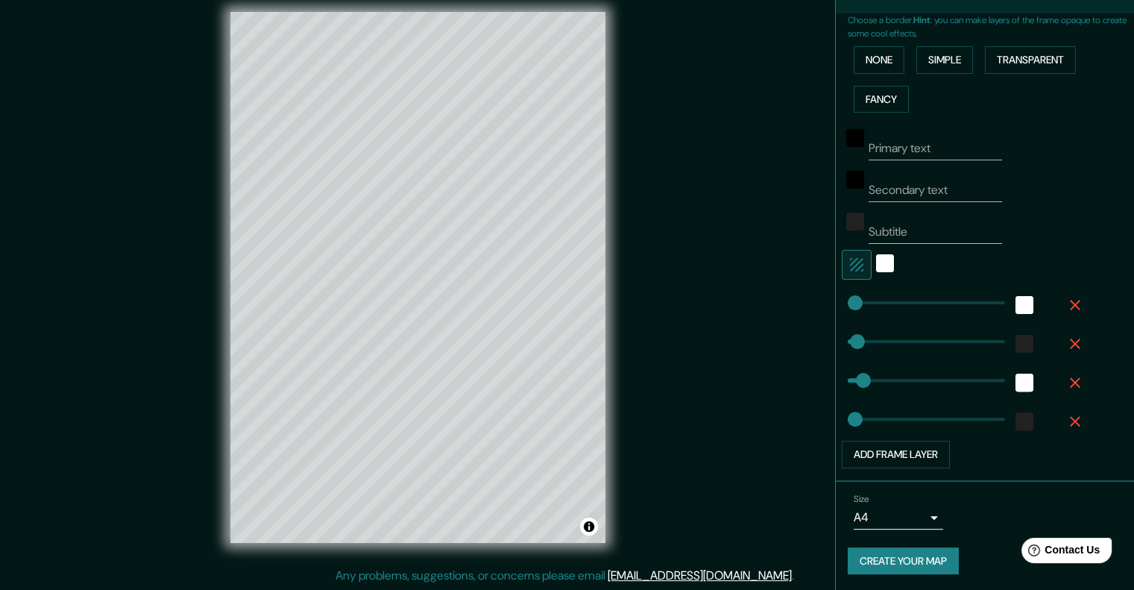
type input "285"
drag, startPoint x: 845, startPoint y: 342, endPoint x: 926, endPoint y: 339, distance: 80.6
type input "397"
drag, startPoint x: 926, startPoint y: 339, endPoint x: 960, endPoint y: 335, distance: 34.6
type input "190"
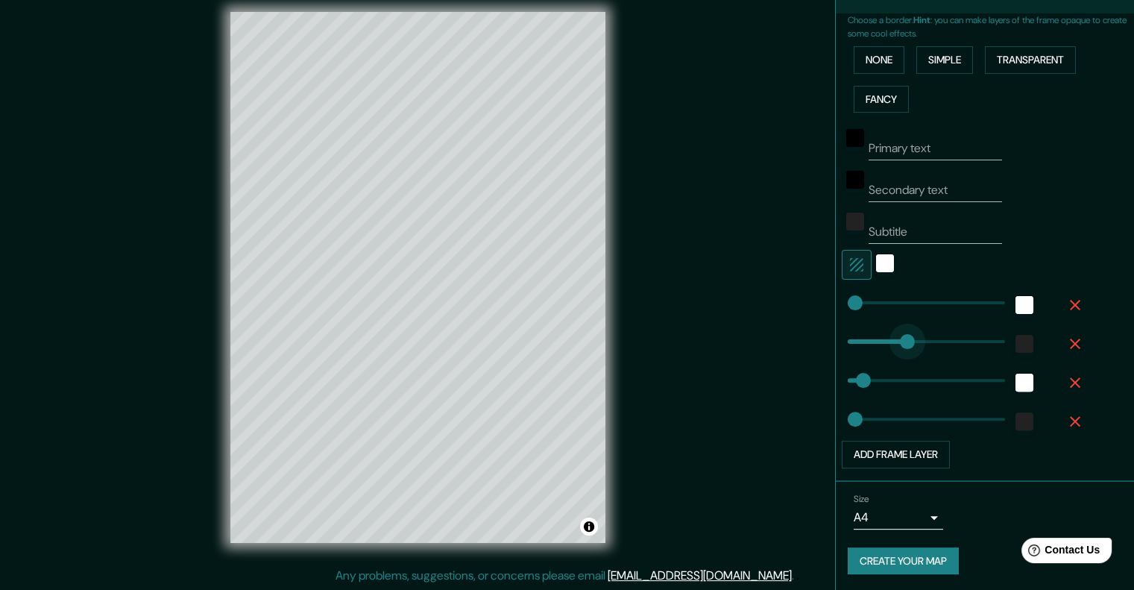
drag, startPoint x: 949, startPoint y: 339, endPoint x: 895, endPoint y: 339, distance: 53.7
type input "149"
drag, startPoint x: 915, startPoint y: 339, endPoint x: 882, endPoint y: 342, distance: 32.2
type input "34"
click at [927, 456] on button "Add frame layer" at bounding box center [895, 454] width 108 height 28
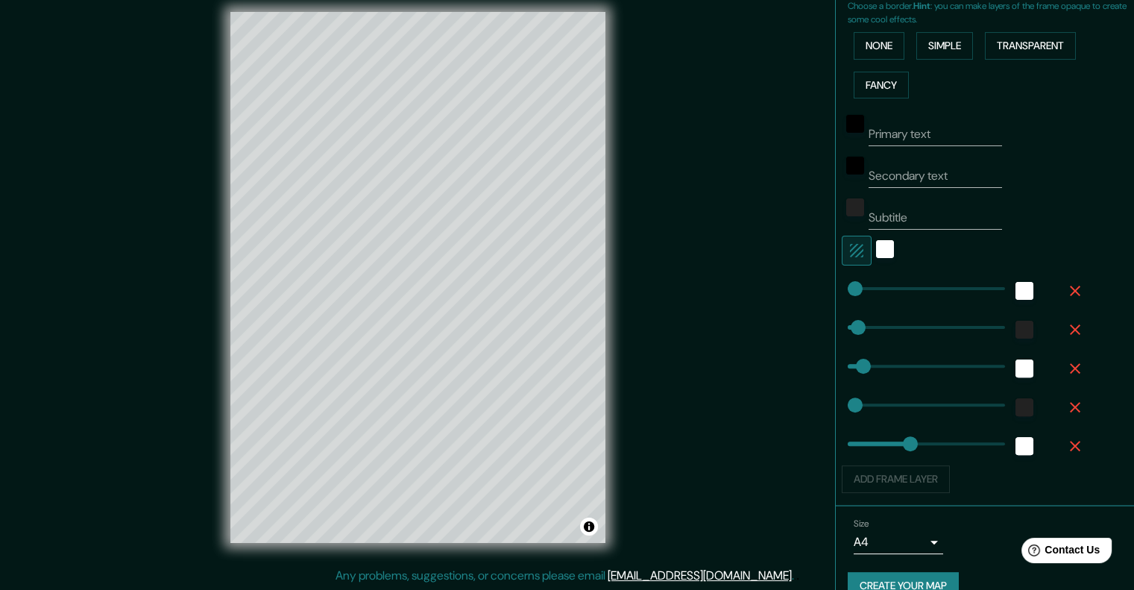
scroll to position [373, 0]
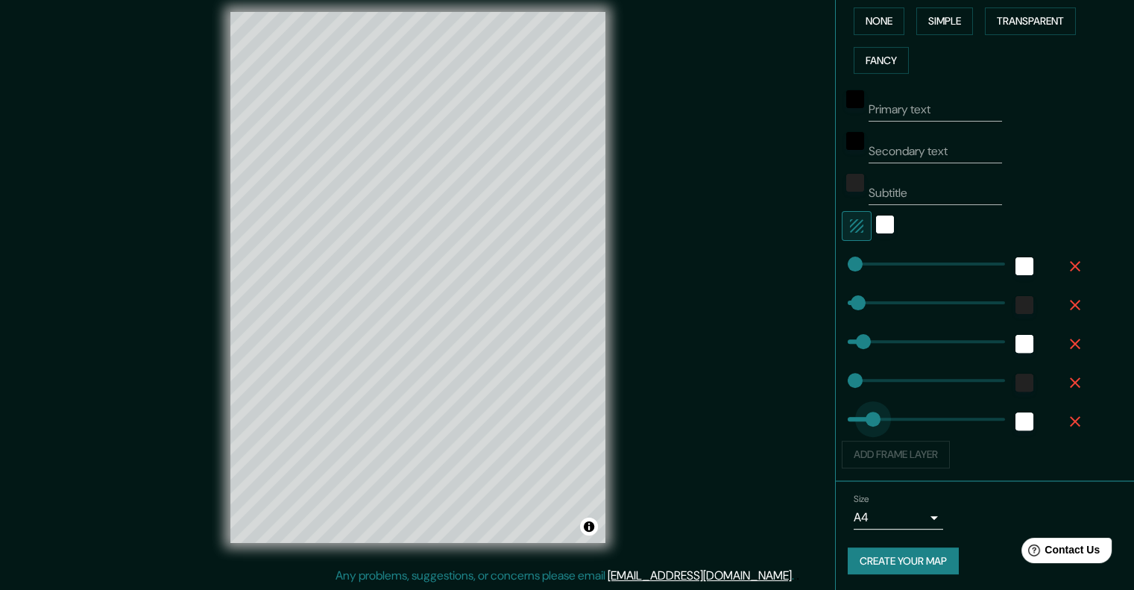
type input "77"
drag, startPoint x: 893, startPoint y: 417, endPoint x: 860, endPoint y: 421, distance: 33.0
type input "137"
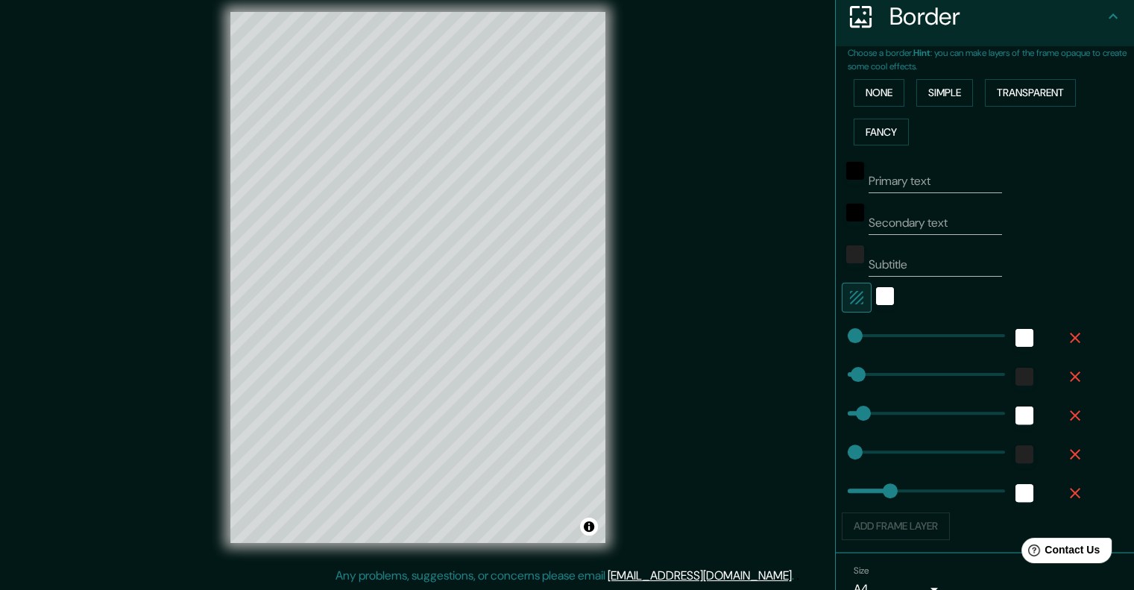
scroll to position [298, 0]
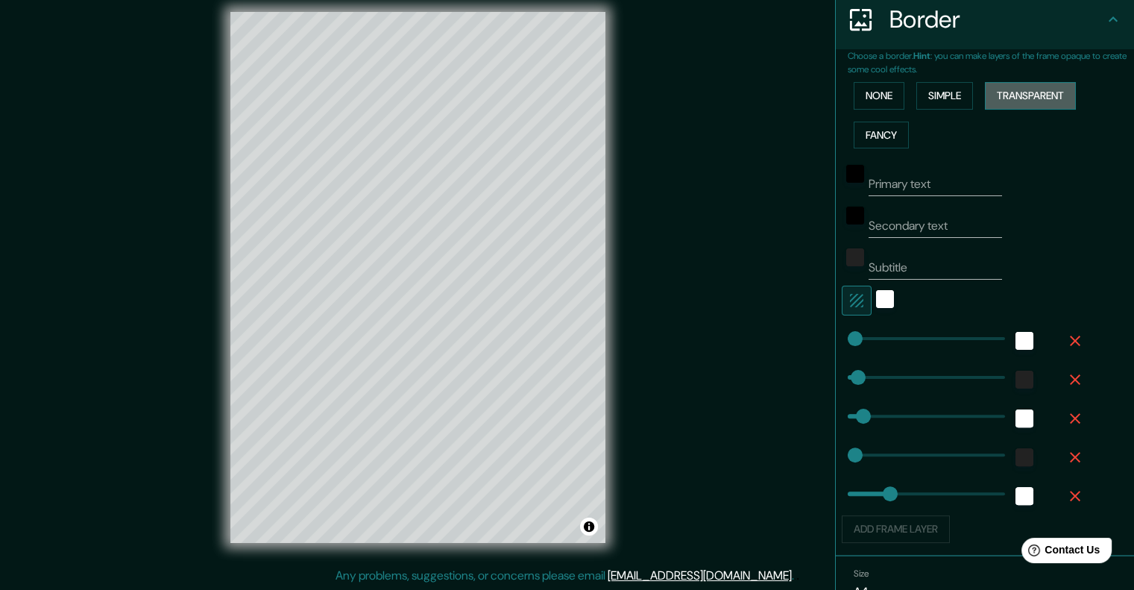
click at [1020, 97] on button "Transparent" at bounding box center [1030, 96] width 91 height 28
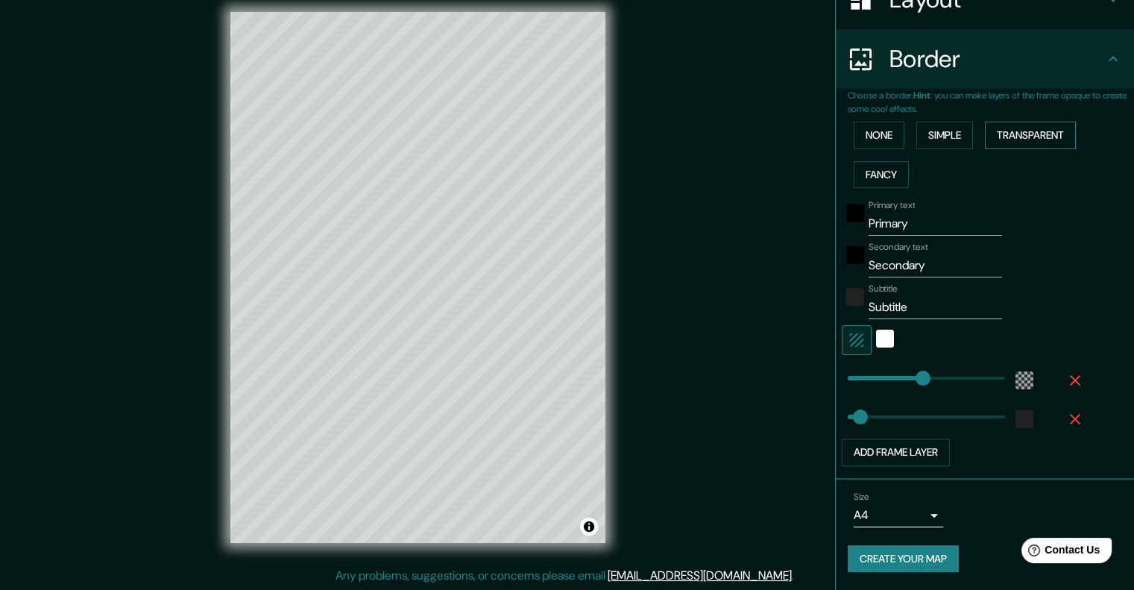
scroll to position [256, 0]
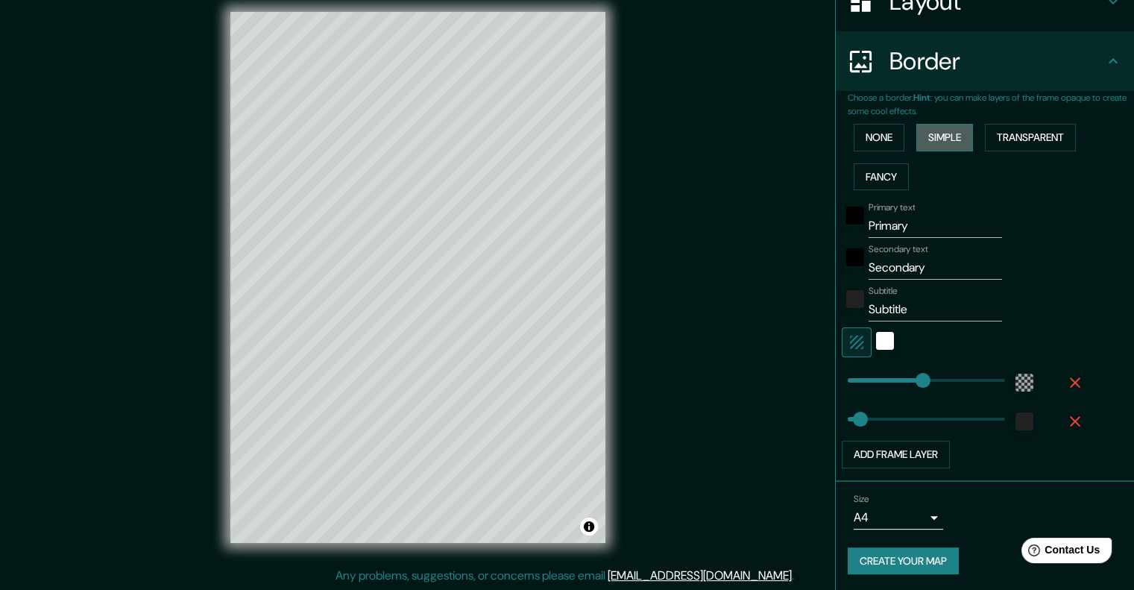
click at [941, 136] on button "Simple" at bounding box center [944, 138] width 57 height 28
click at [889, 143] on button "None" at bounding box center [878, 138] width 51 height 28
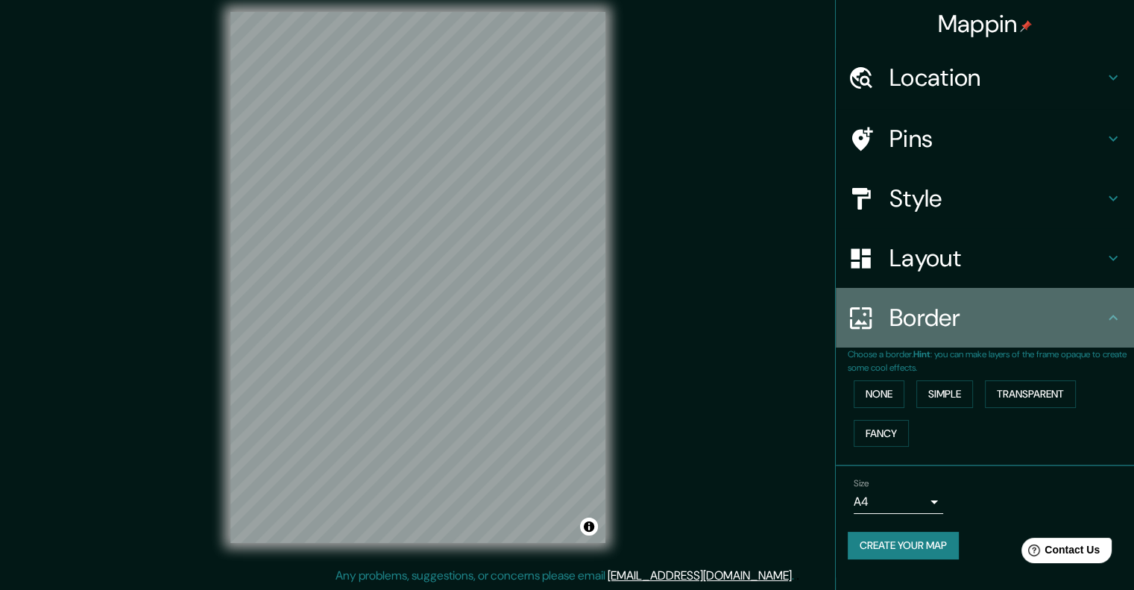
click at [991, 318] on h4 "Border" at bounding box center [996, 318] width 215 height 30
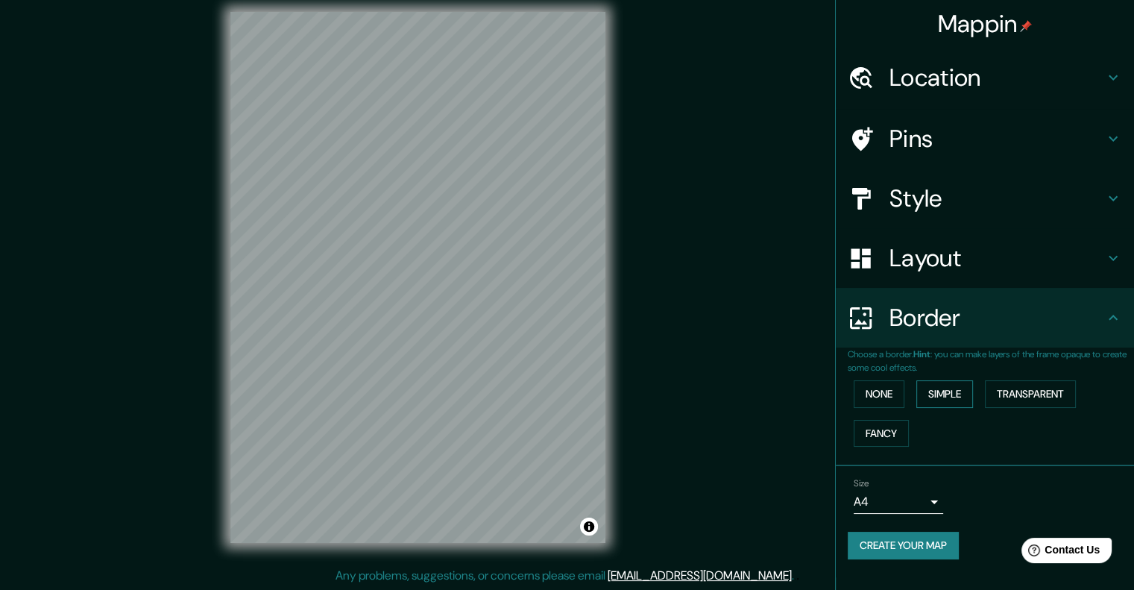
click at [933, 390] on button "Simple" at bounding box center [944, 394] width 57 height 28
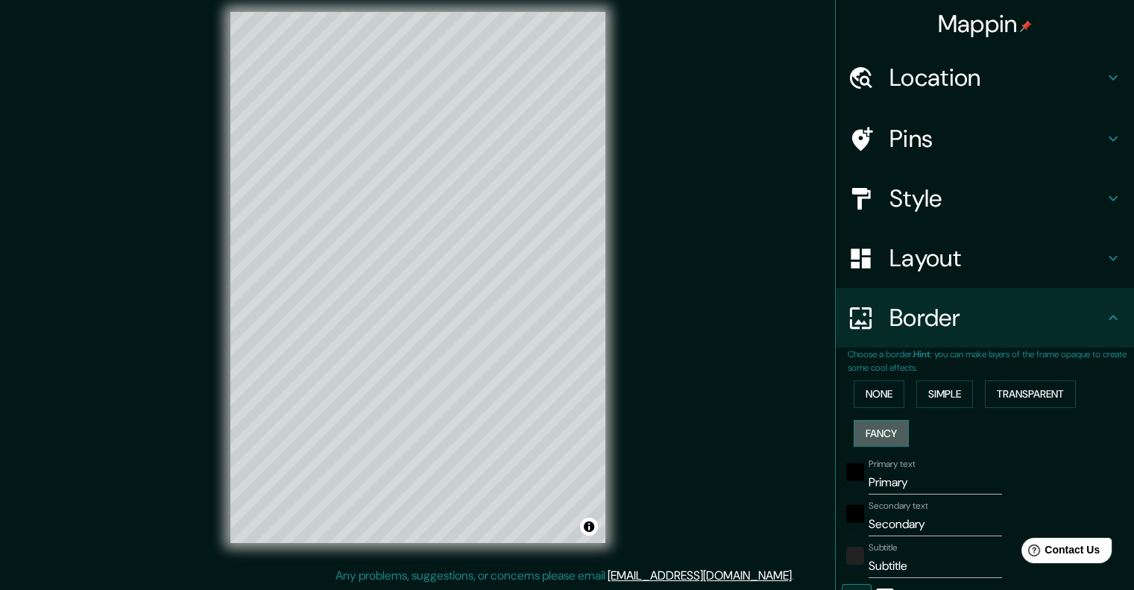
click at [874, 431] on button "Fancy" at bounding box center [880, 434] width 55 height 28
click at [919, 389] on button "Simple" at bounding box center [944, 394] width 57 height 28
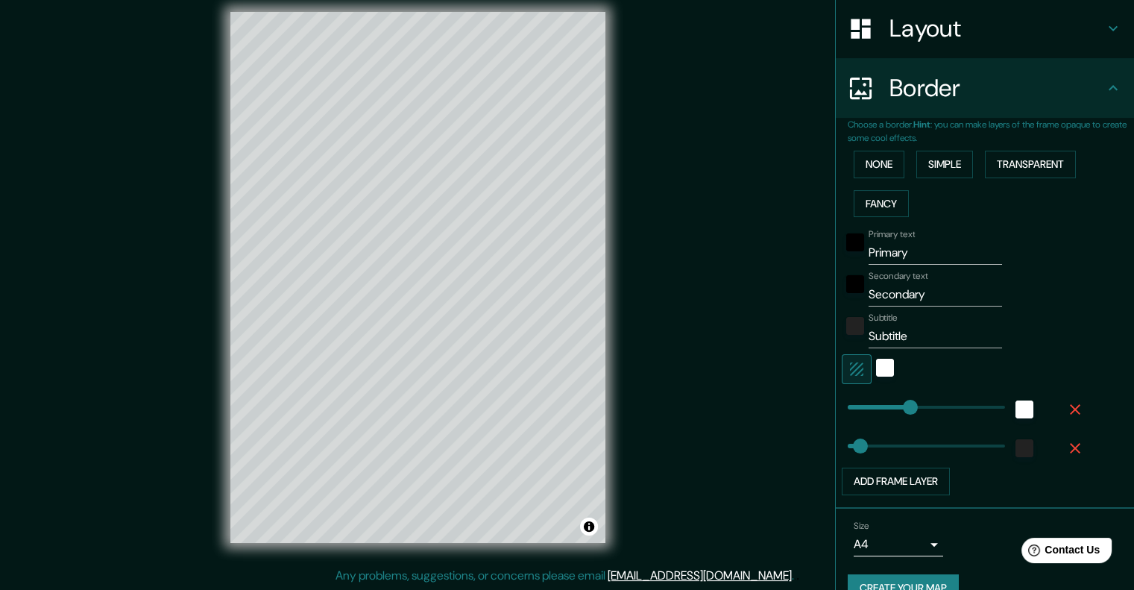
scroll to position [256, 0]
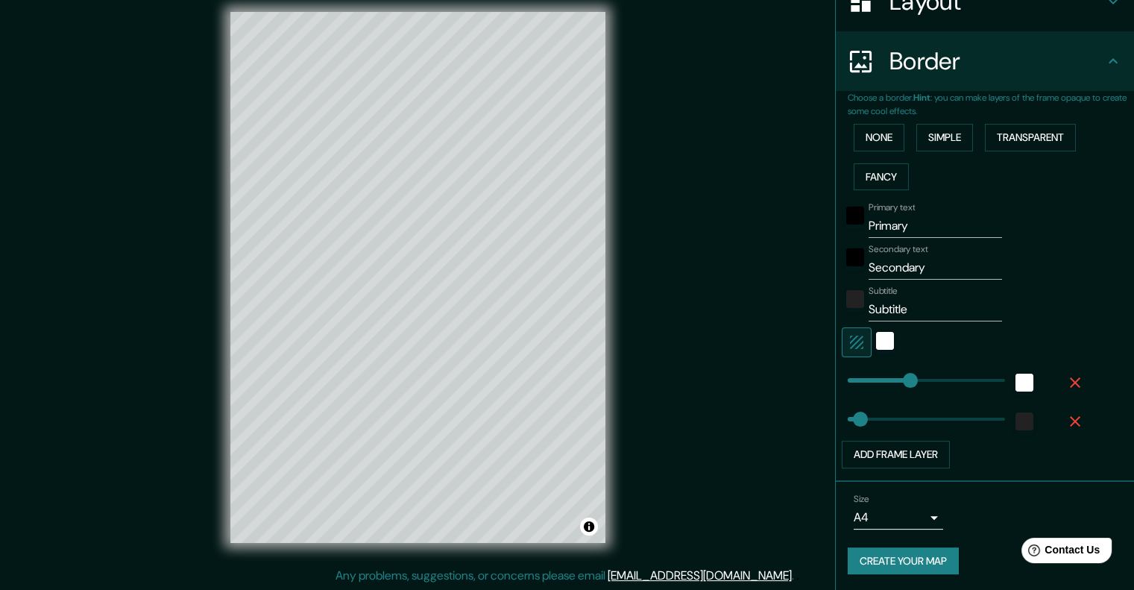
type input "201"
drag, startPoint x: 917, startPoint y: 212, endPoint x: 783, endPoint y: 257, distance: 141.4
click at [783, 257] on div "Mappin Location [GEOGRAPHIC_DATA], [GEOGRAPHIC_DATA], [GEOGRAPHIC_DATA] Pins St…" at bounding box center [567, 289] width 1134 height 602
type input "201"
type input "40"
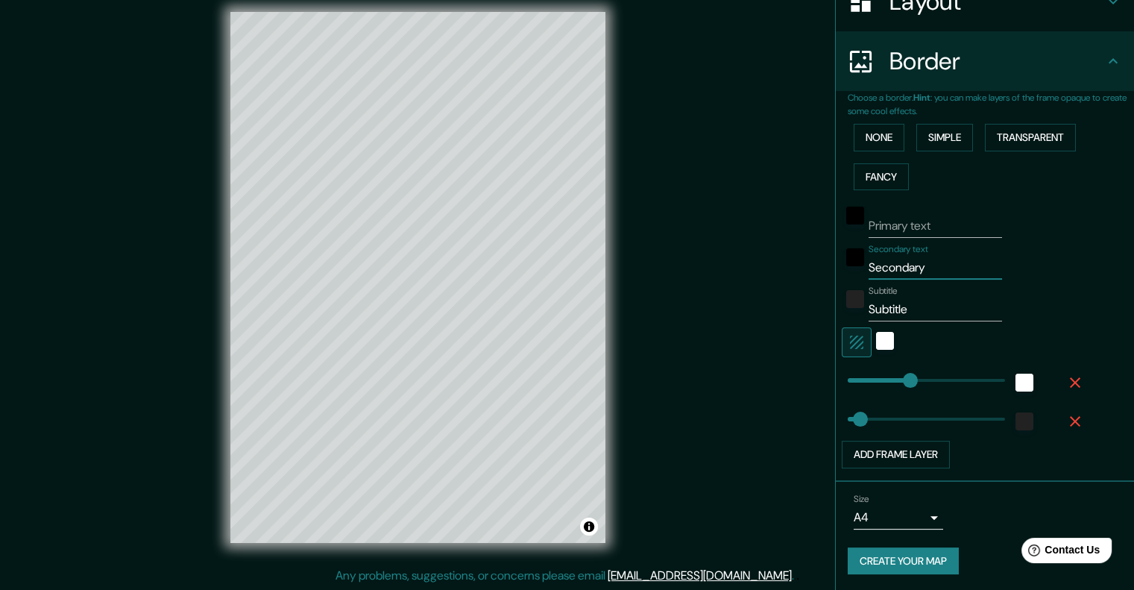
drag, startPoint x: 927, startPoint y: 265, endPoint x: 790, endPoint y: 286, distance: 138.8
click at [790, 286] on div "Mappin Location [GEOGRAPHIC_DATA], [GEOGRAPHIC_DATA], [GEOGRAPHIC_DATA] Pins St…" at bounding box center [567, 289] width 1134 height 602
type input "201"
type input "40"
drag, startPoint x: 928, startPoint y: 312, endPoint x: 817, endPoint y: 312, distance: 111.1
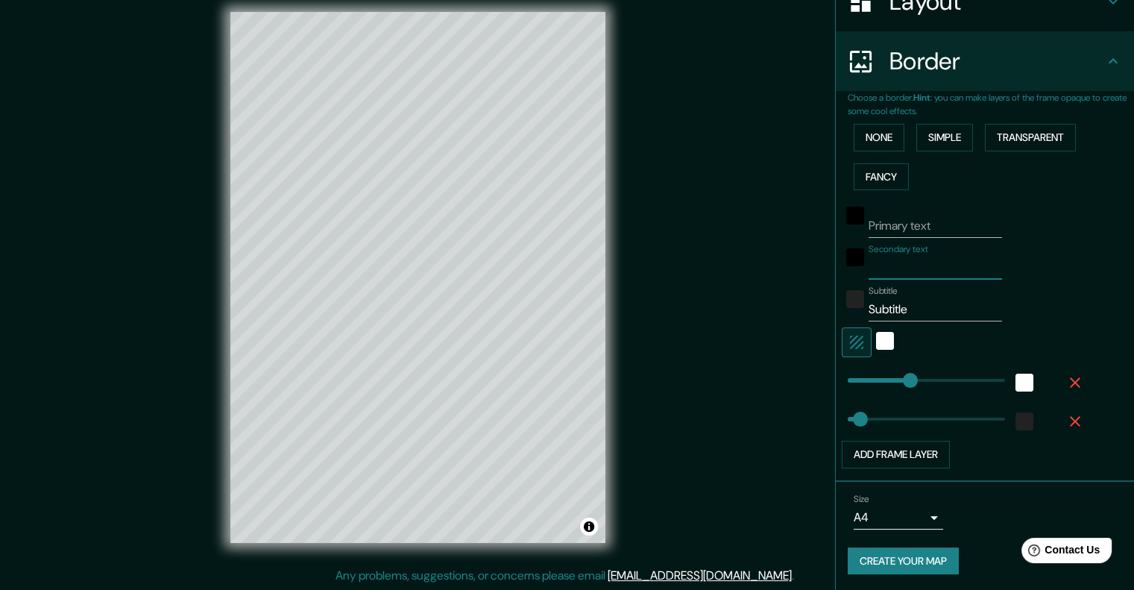
click at [817, 312] on div "Mappin Location [GEOGRAPHIC_DATA], [GEOGRAPHIC_DATA], [GEOGRAPHIC_DATA] Pins St…" at bounding box center [567, 289] width 1134 height 602
type input "201"
type input "40"
click at [876, 344] on div "white" at bounding box center [885, 341] width 18 height 18
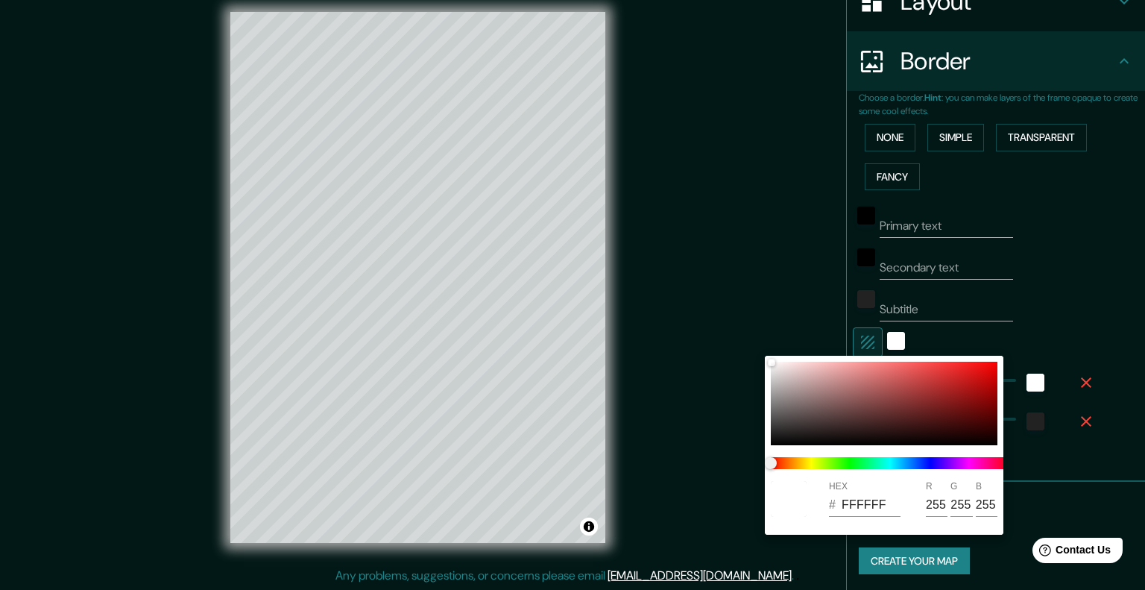
click at [985, 325] on div at bounding box center [572, 295] width 1145 height 590
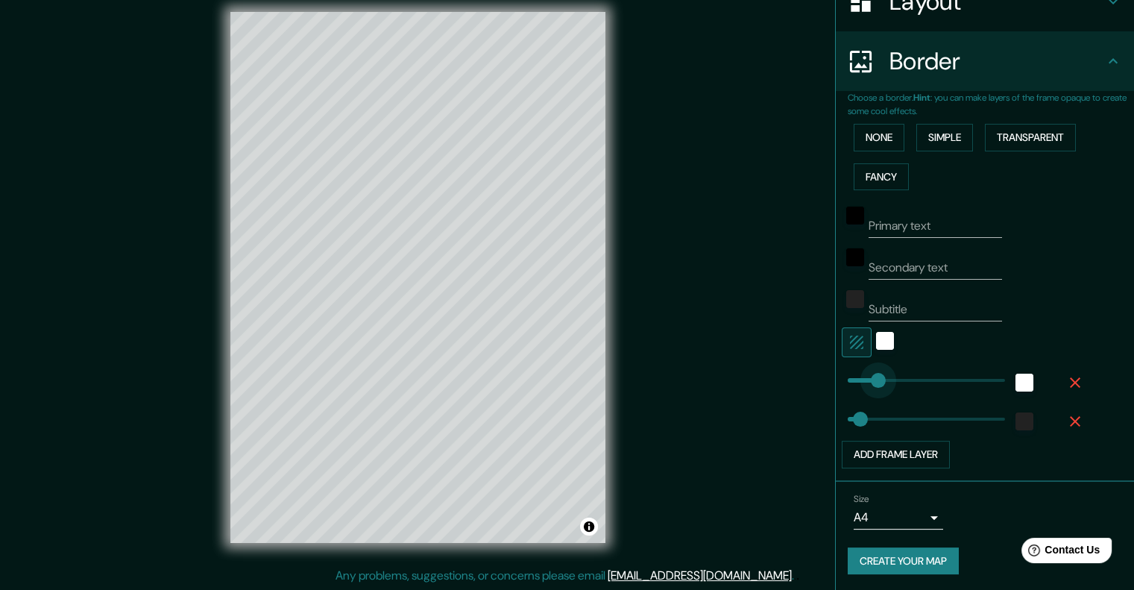
type input "96"
drag, startPoint x: 874, startPoint y: 375, endPoint x: 866, endPoint y: 374, distance: 7.5
type input "40"
type input "39"
type input "40"
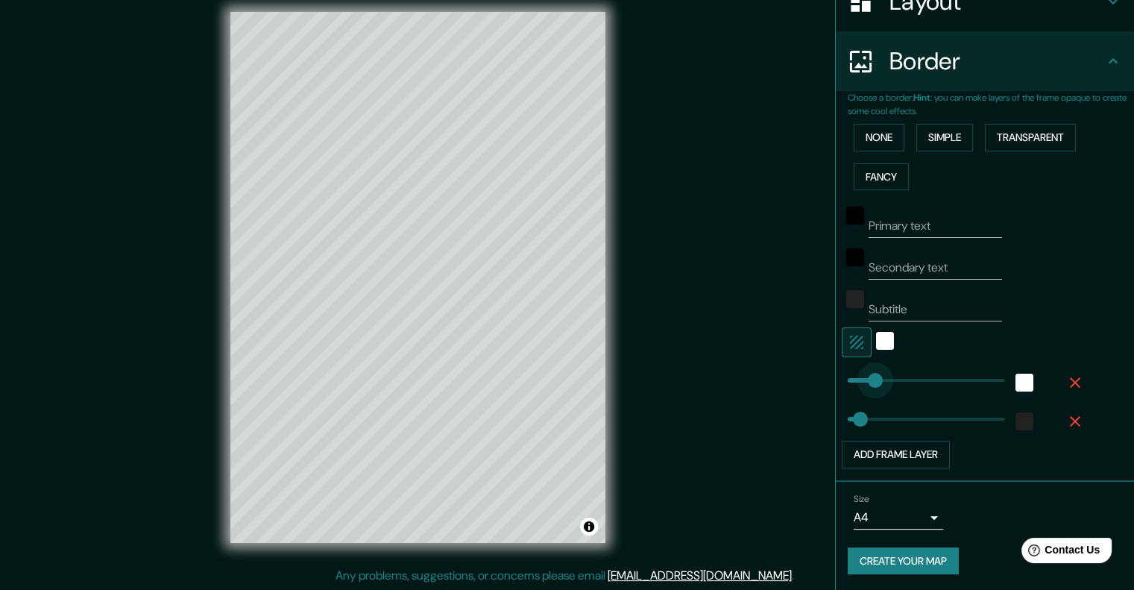
type input "199"
drag, startPoint x: 864, startPoint y: 372, endPoint x: 898, endPoint y: 375, distance: 34.4
type input "40"
type input "321"
drag, startPoint x: 902, startPoint y: 376, endPoint x: 936, endPoint y: 376, distance: 34.3
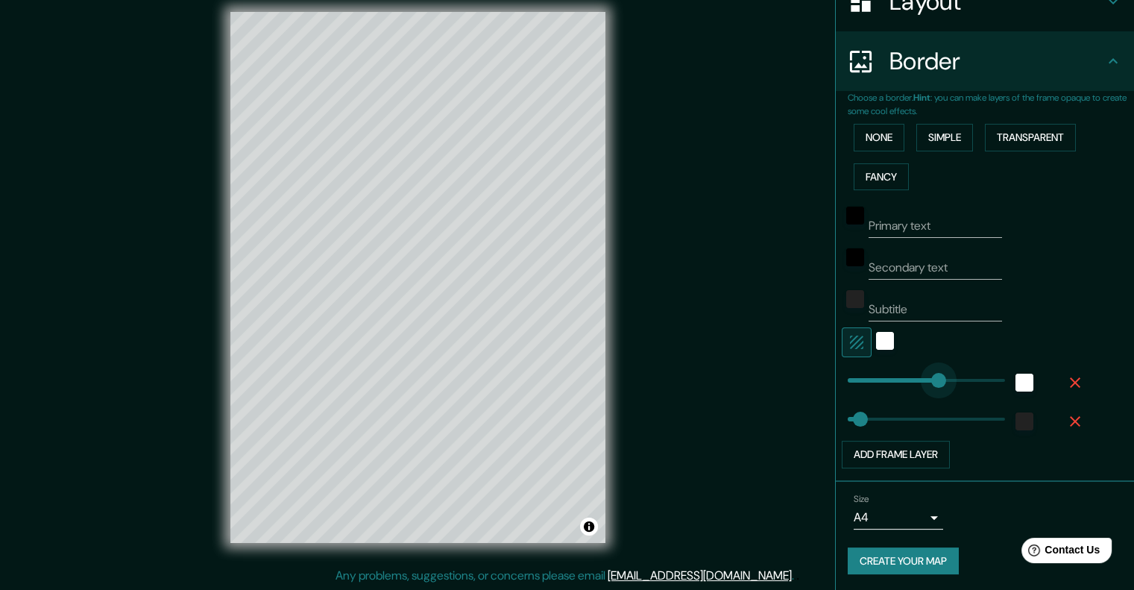
type input "40"
type input "39"
drag, startPoint x: 868, startPoint y: 376, endPoint x: 848, endPoint y: 372, distance: 20.5
type input "40"
type input "61"
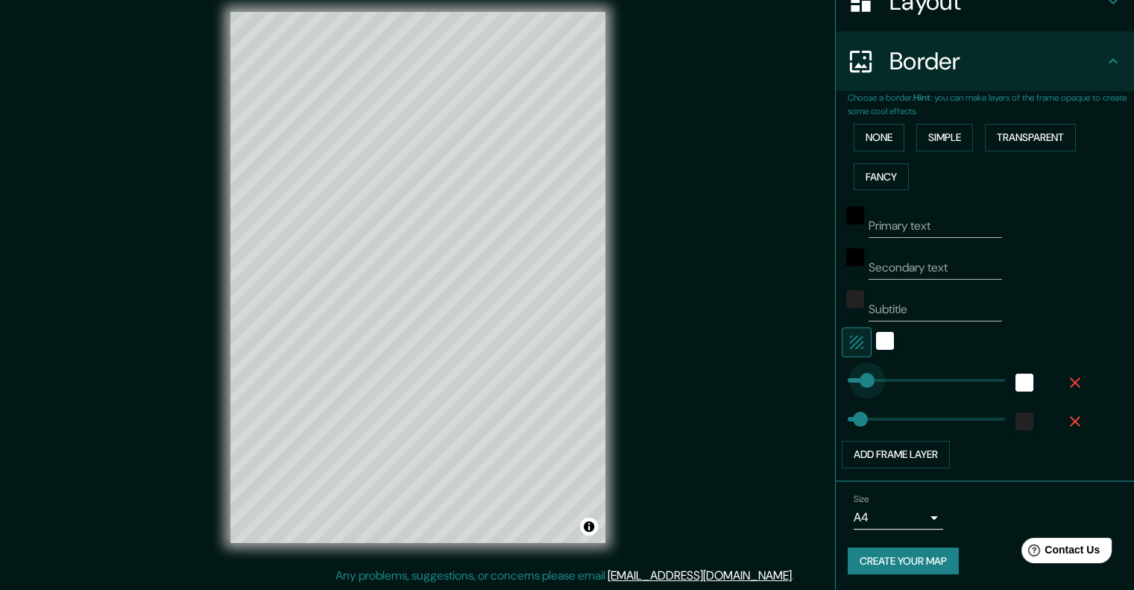
type input "40"
type input "130"
drag, startPoint x: 855, startPoint y: 375, endPoint x: 877, endPoint y: 379, distance: 21.9
type input "73"
drag, startPoint x: 847, startPoint y: 426, endPoint x: 859, endPoint y: 432, distance: 13.3
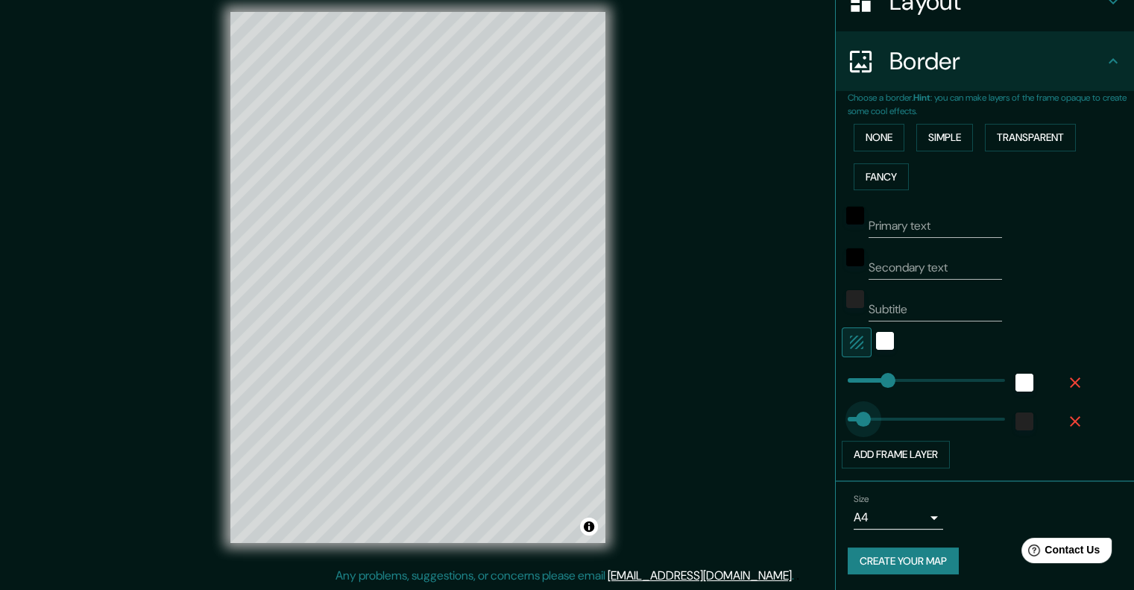
type input "37"
drag, startPoint x: 859, startPoint y: 432, endPoint x: 847, endPoint y: 427, distance: 12.0
click at [897, 564] on button "Create your map" at bounding box center [902, 561] width 111 height 28
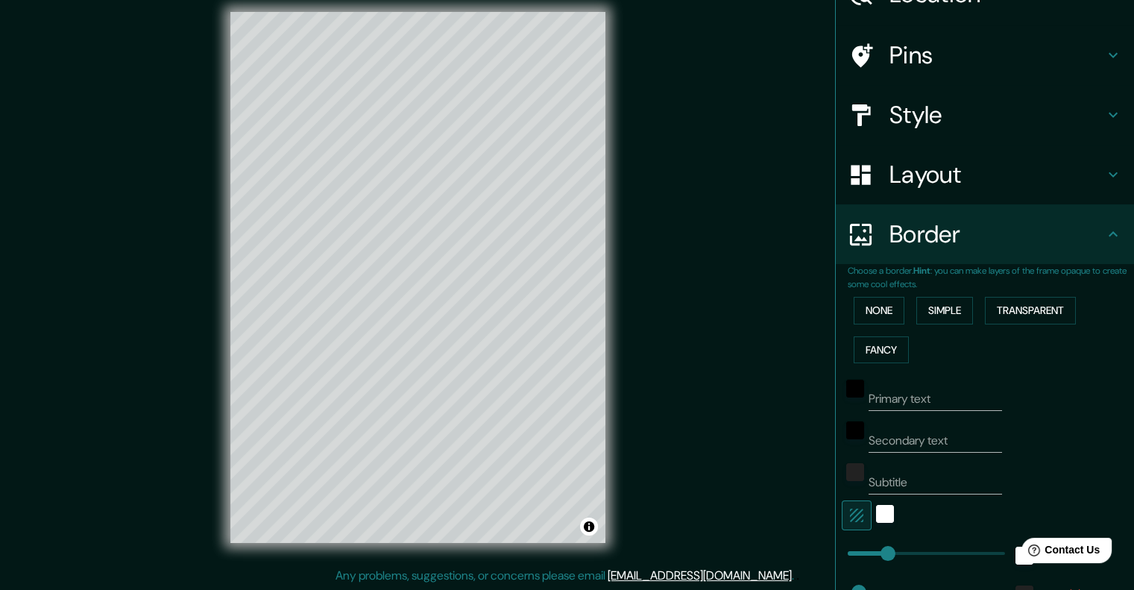
scroll to position [0, 0]
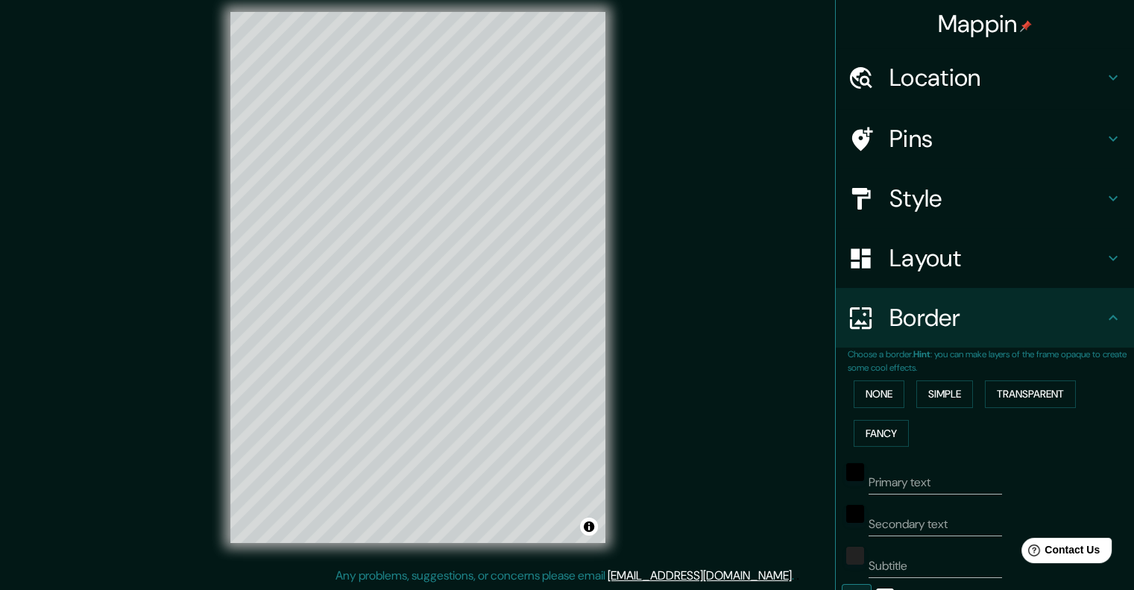
click at [937, 208] on h4 "Style" at bounding box center [996, 198] width 215 height 30
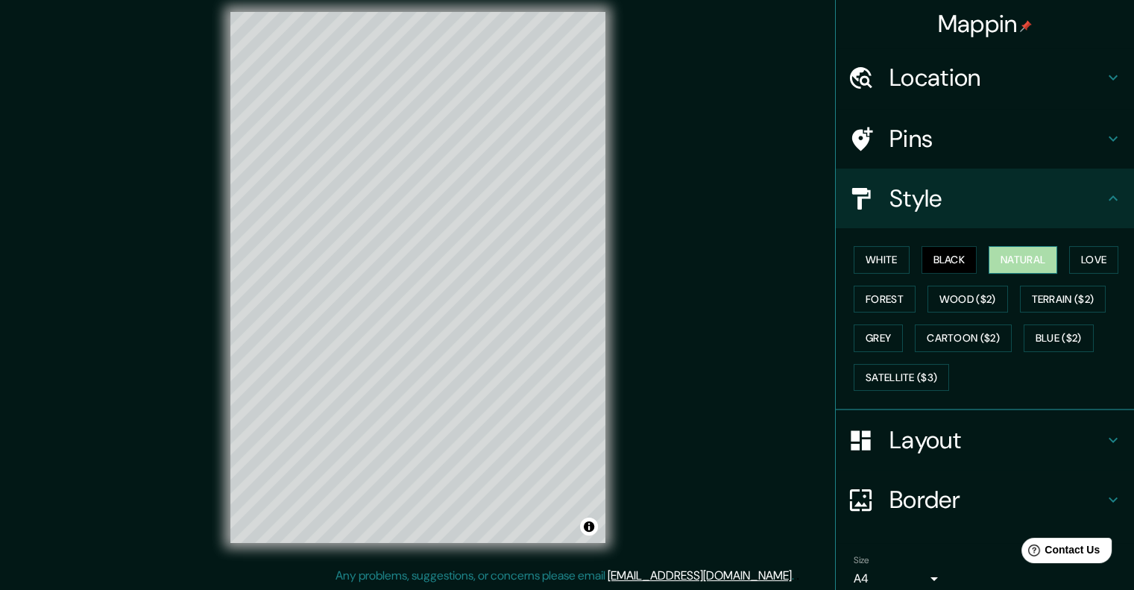
drag, startPoint x: 1032, startPoint y: 253, endPoint x: 1012, endPoint y: 247, distance: 20.1
click at [1032, 252] on button "Natural" at bounding box center [1022, 260] width 69 height 28
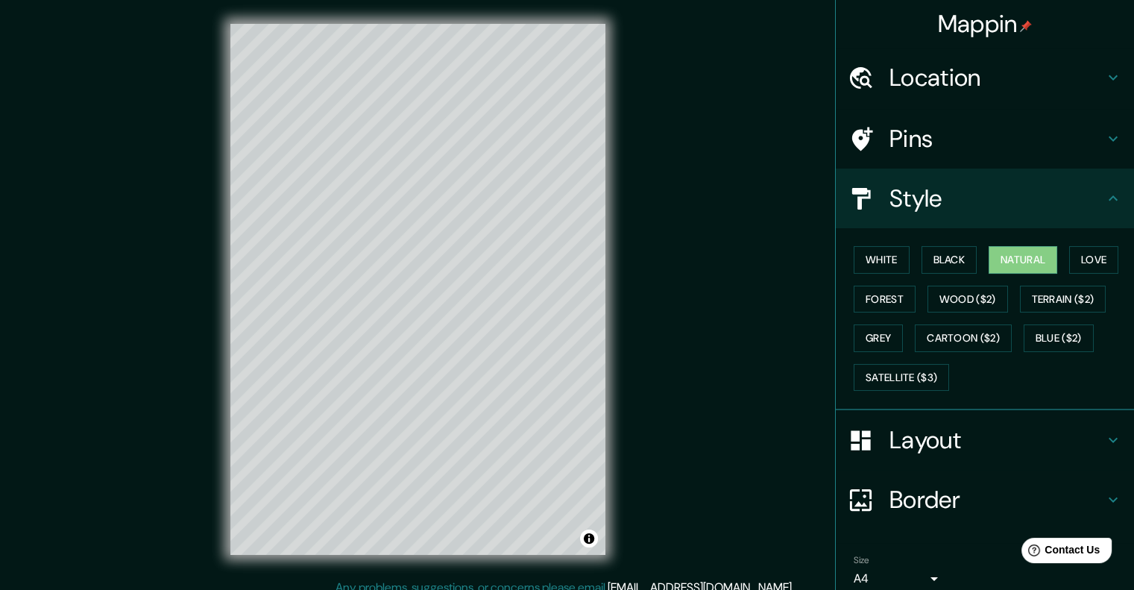
click at [903, 254] on div "White Black Natural Love Forest Wood ($2) Terrain ($2) Grey Cartoon ($2) Blue (…" at bounding box center [990, 318] width 286 height 157
click at [921, 252] on button "Black" at bounding box center [949, 260] width 56 height 28
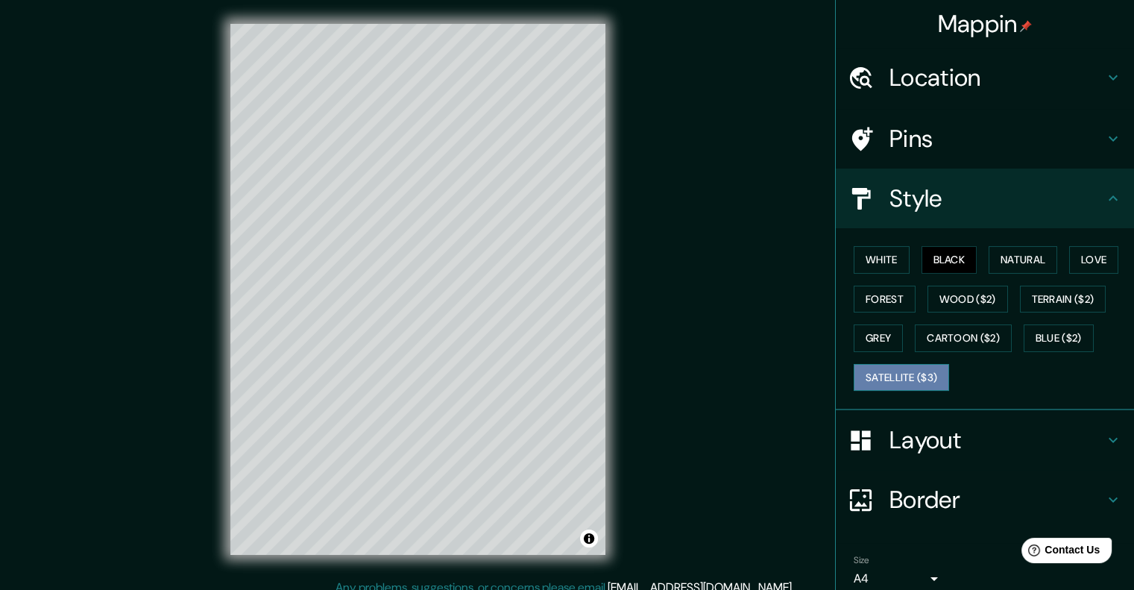
click at [932, 375] on button "Satellite ($3)" at bounding box center [900, 378] width 95 height 28
click at [936, 335] on button "Cartoon ($2)" at bounding box center [963, 338] width 97 height 28
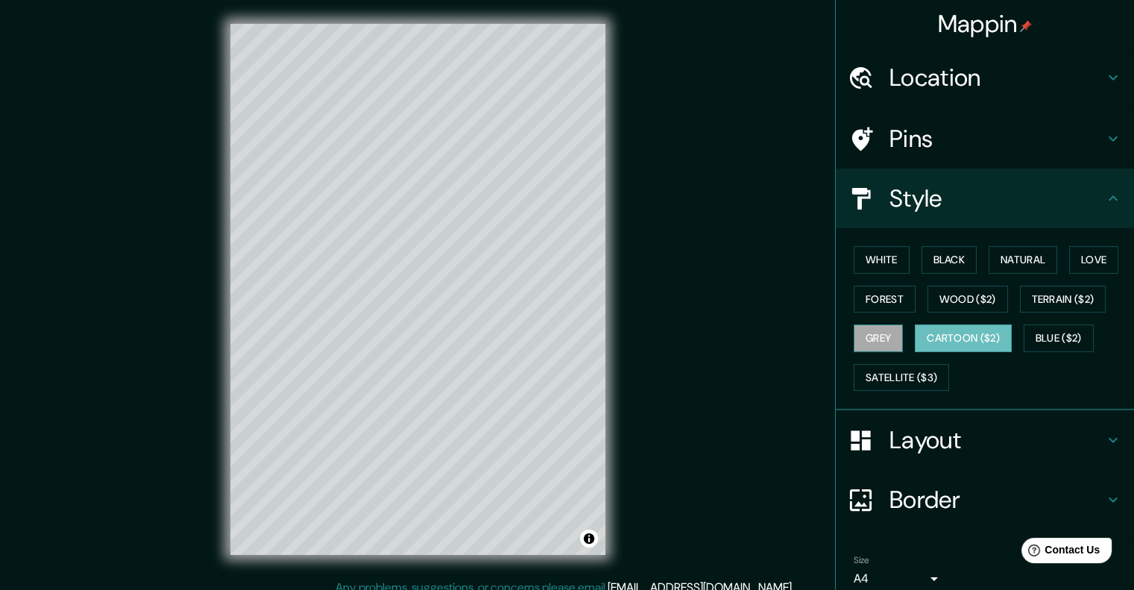
click at [862, 338] on button "Grey" at bounding box center [877, 338] width 49 height 28
click at [853, 289] on button "Forest" at bounding box center [884, 299] width 62 height 28
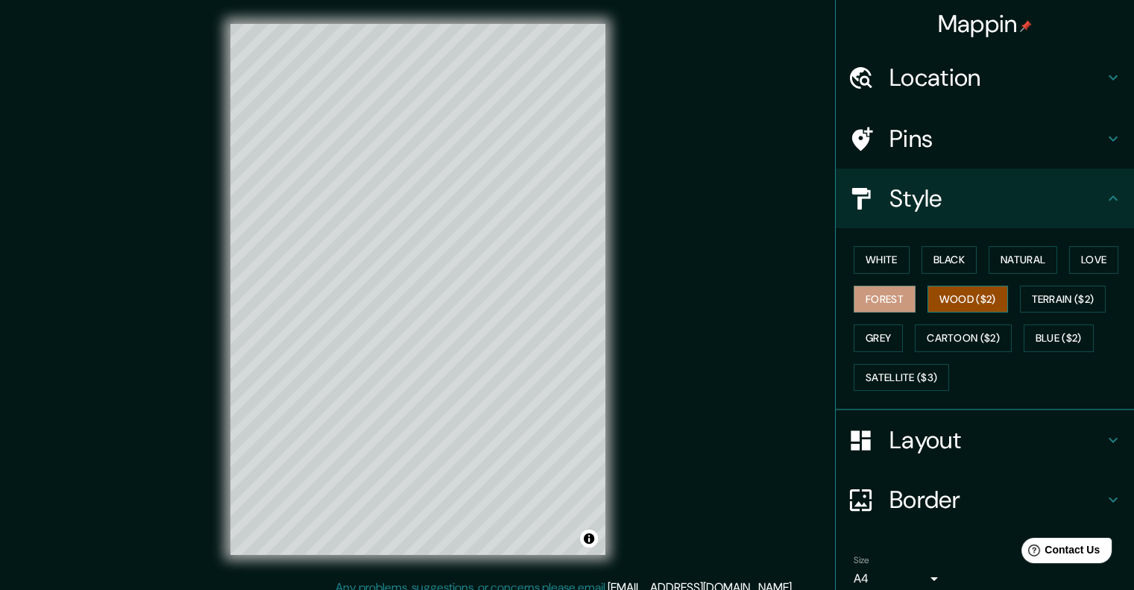
click at [937, 304] on button "Wood ($2)" at bounding box center [967, 299] width 80 height 28
click at [1036, 302] on button "Terrain ($2)" at bounding box center [1063, 299] width 86 height 28
click at [957, 297] on button "Wood ($2)" at bounding box center [967, 299] width 80 height 28
click at [942, 255] on button "Black" at bounding box center [949, 260] width 56 height 28
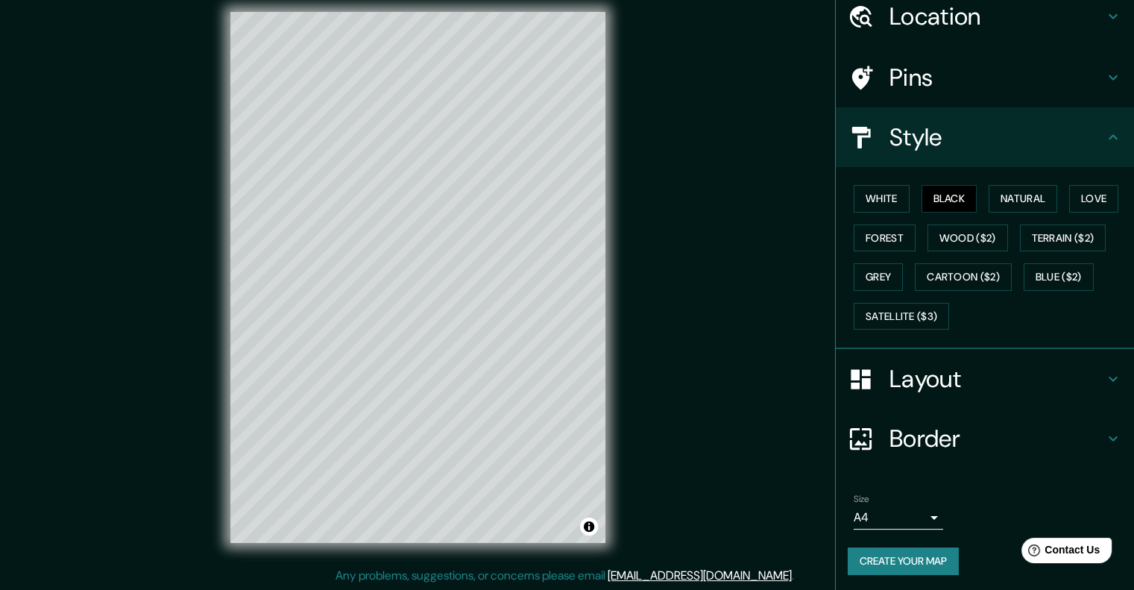
scroll to position [12, 0]
click at [885, 558] on button "Create your map" at bounding box center [902, 561] width 111 height 28
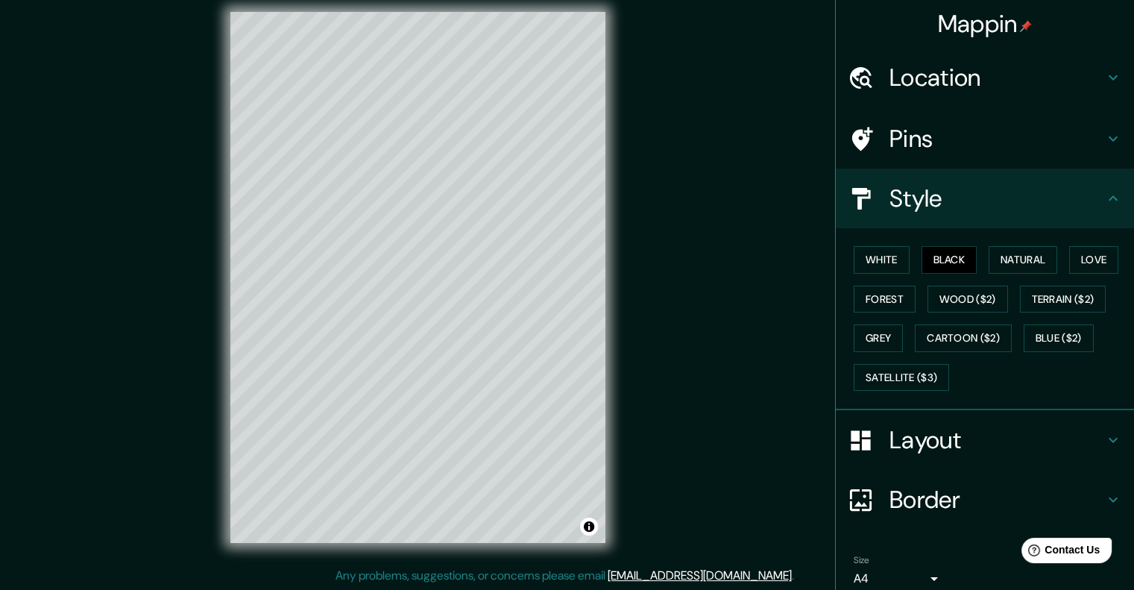
drag, startPoint x: 607, startPoint y: 157, endPoint x: 738, endPoint y: 315, distance: 205.4
click at [730, 319] on div "Mappin Location [GEOGRAPHIC_DATA], [GEOGRAPHIC_DATA], [GEOGRAPHIC_DATA] Pins St…" at bounding box center [567, 289] width 1134 height 602
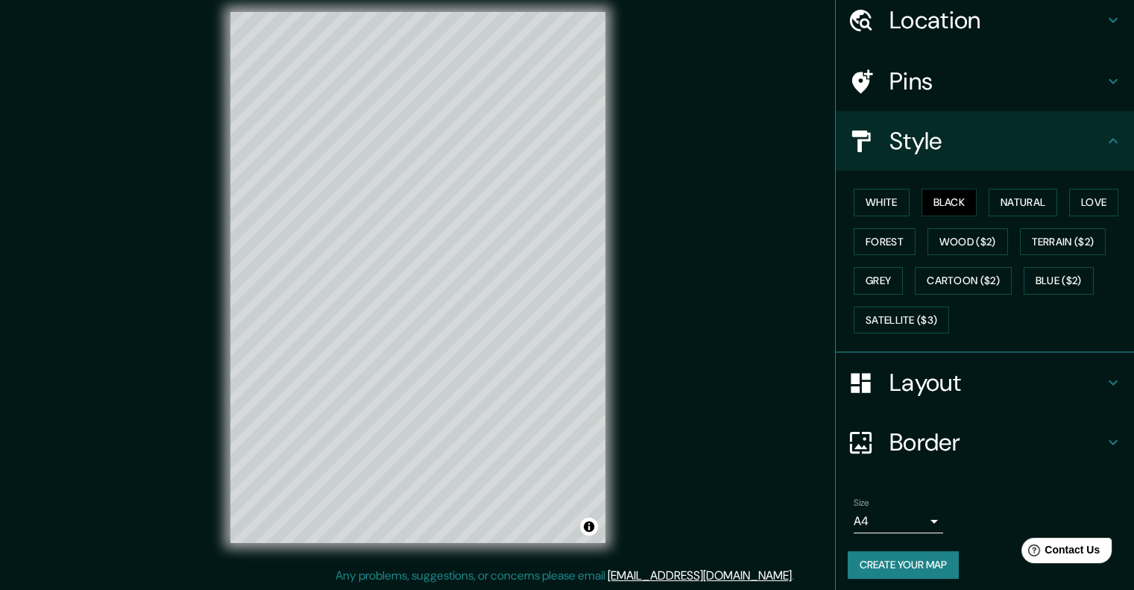
scroll to position [61, 0]
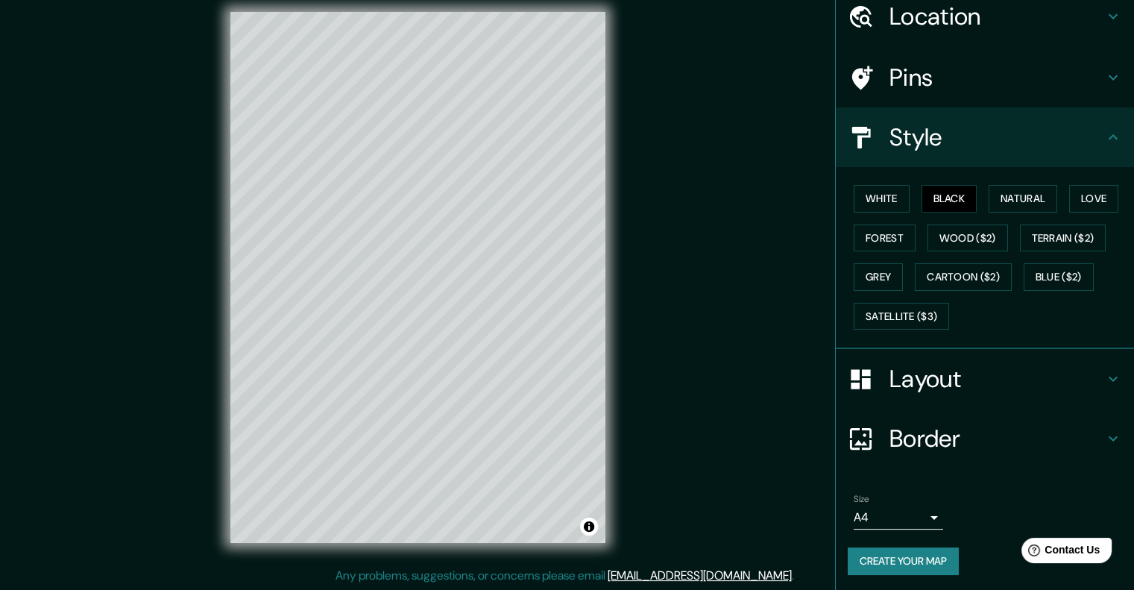
click at [935, 430] on h4 "Border" at bounding box center [996, 438] width 215 height 30
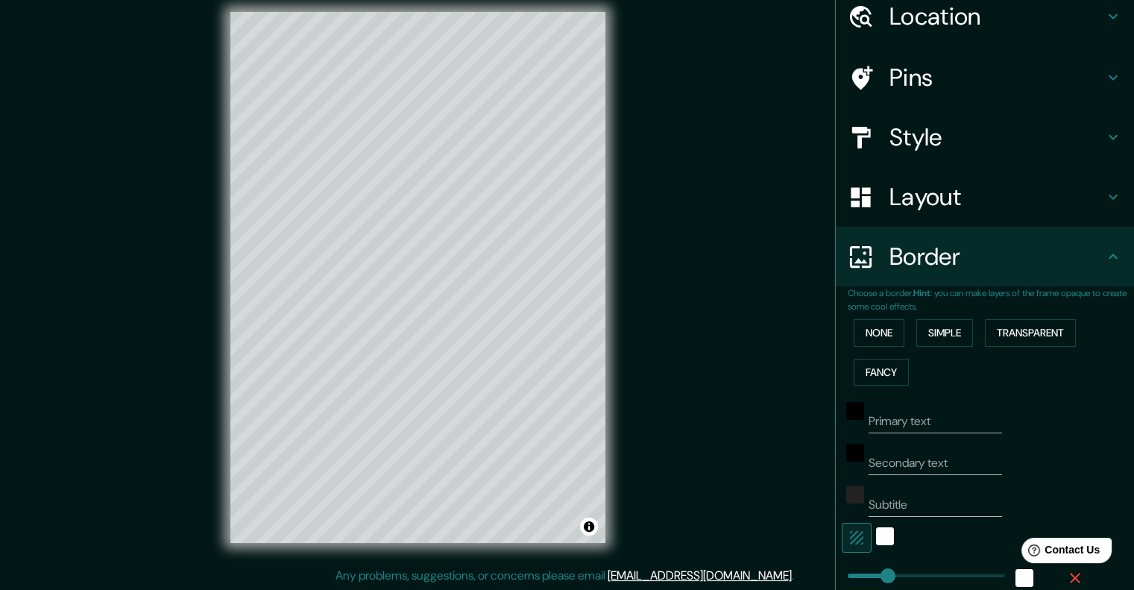
click at [1047, 203] on h4 "Layout" at bounding box center [996, 197] width 215 height 30
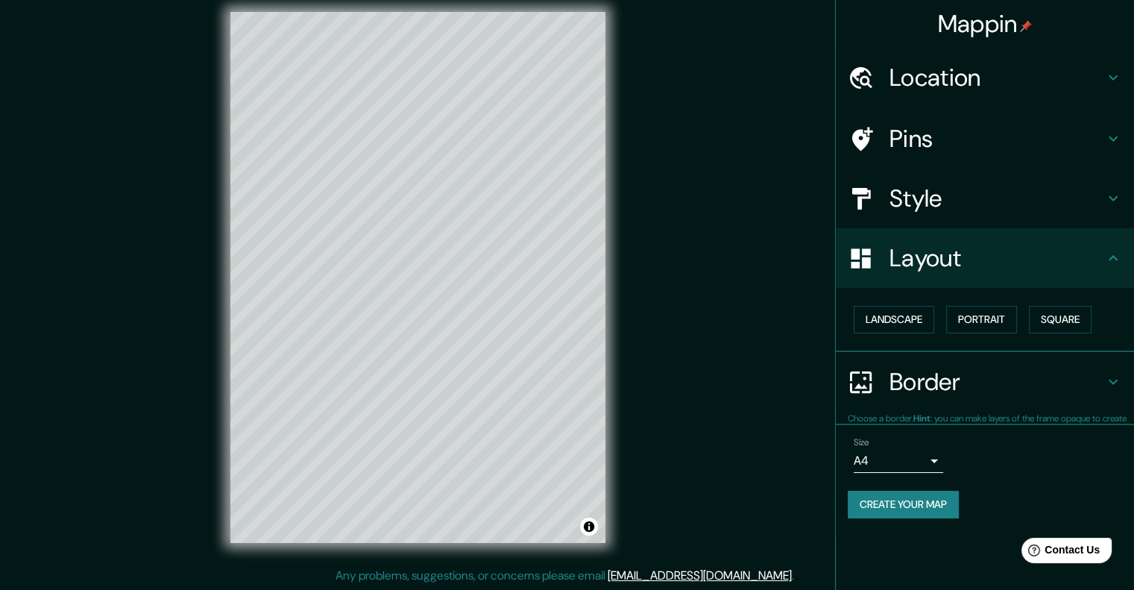
scroll to position [0, 0]
click at [900, 318] on button "Landscape" at bounding box center [893, 320] width 80 height 28
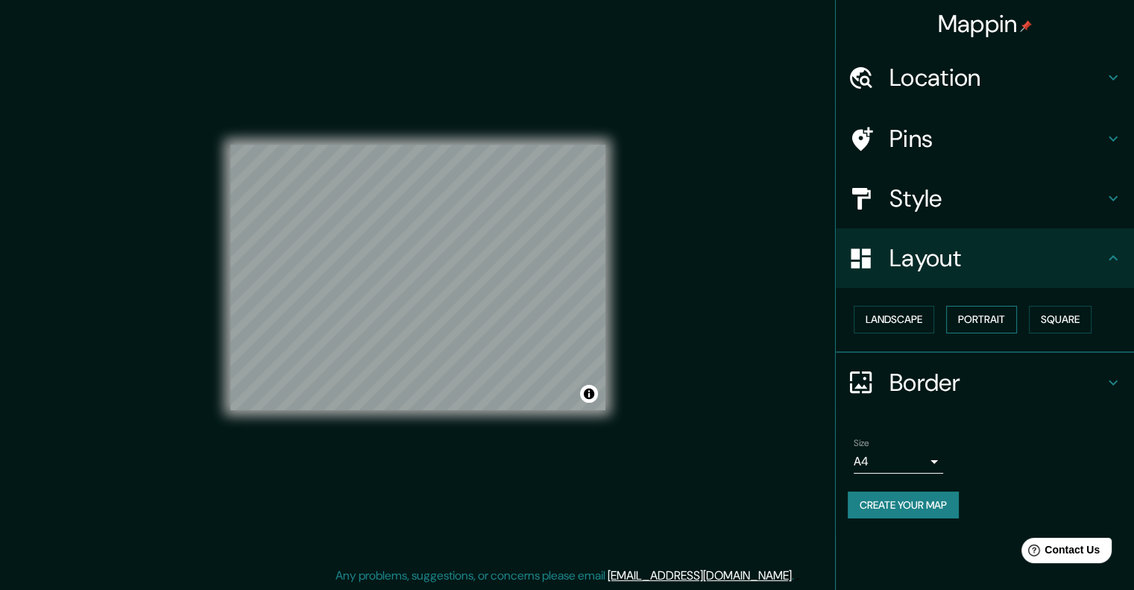
click at [961, 316] on button "Portrait" at bounding box center [981, 320] width 71 height 28
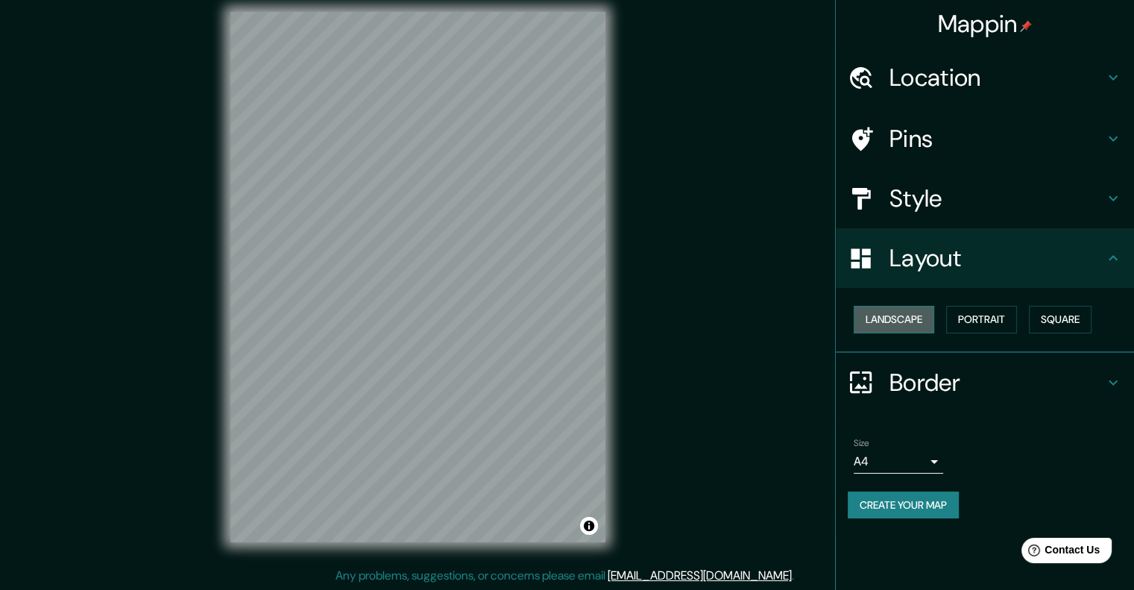
click at [906, 323] on button "Landscape" at bounding box center [893, 320] width 80 height 28
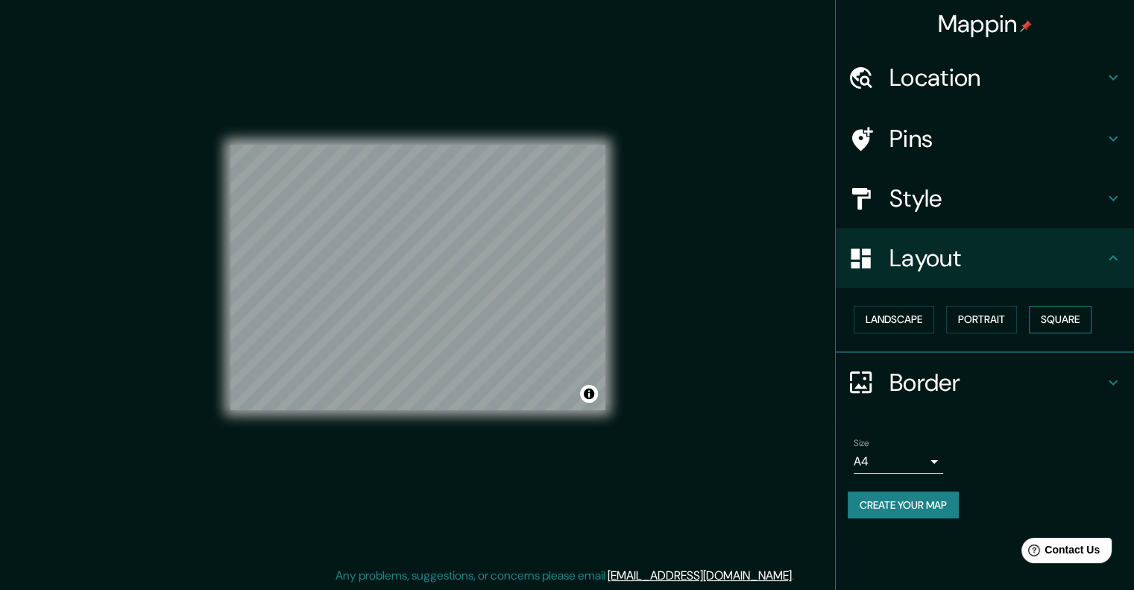
click at [1048, 317] on button "Square" at bounding box center [1060, 320] width 63 height 28
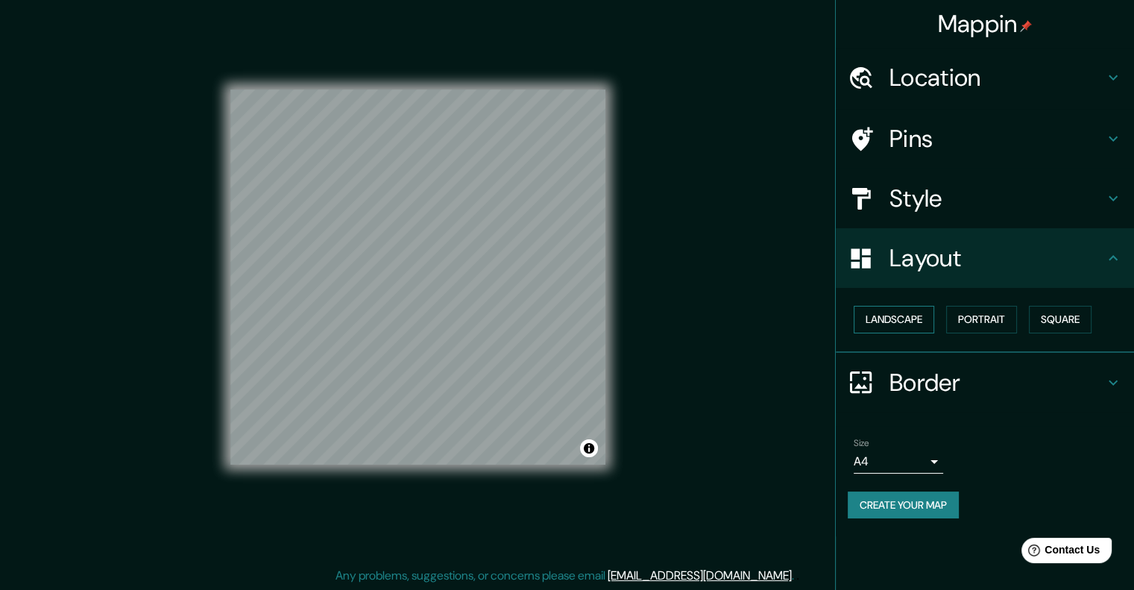
click at [904, 321] on button "Landscape" at bounding box center [893, 320] width 80 height 28
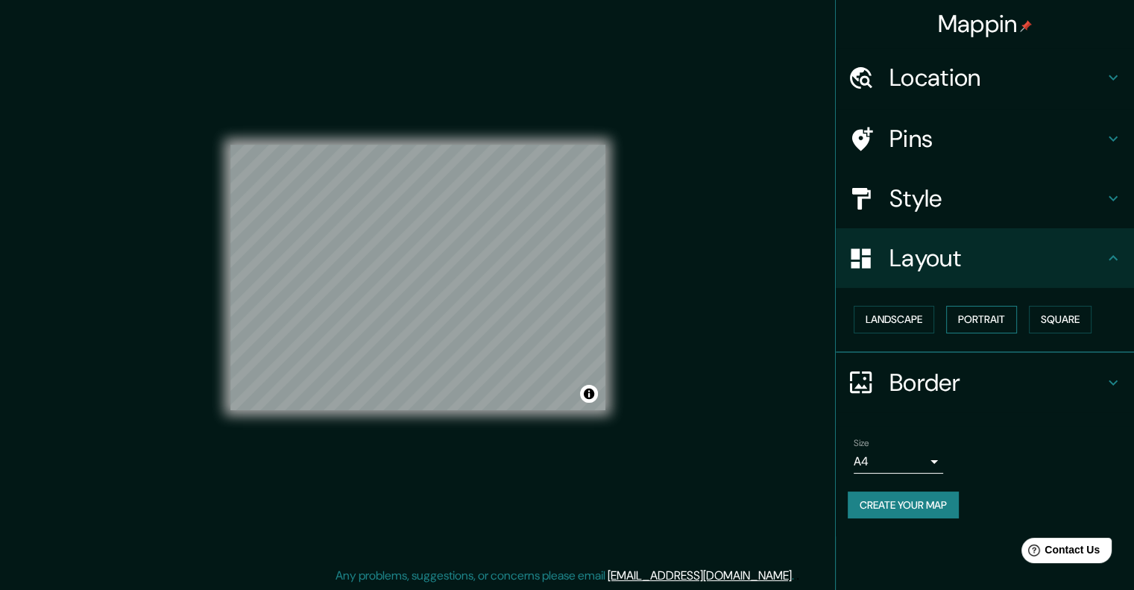
drag, startPoint x: 938, startPoint y: 318, endPoint x: 964, endPoint y: 318, distance: 25.4
click at [942, 318] on div "Landscape [GEOGRAPHIC_DATA]" at bounding box center [990, 320] width 286 height 40
click at [972, 318] on button "Portrait" at bounding box center [981, 320] width 71 height 28
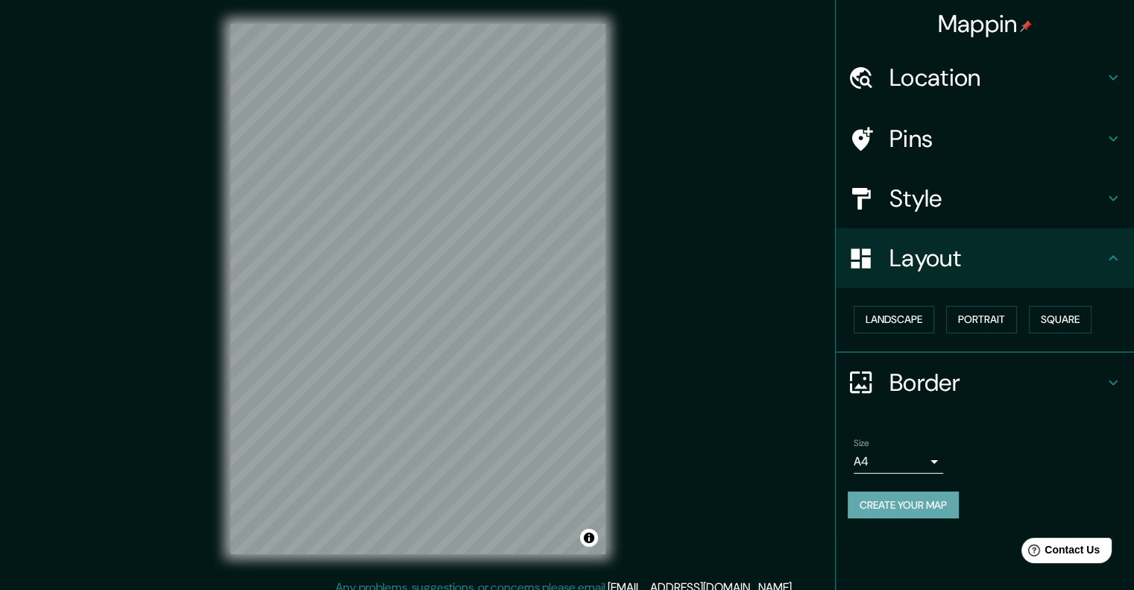
click at [920, 512] on button "Create your map" at bounding box center [902, 505] width 111 height 28
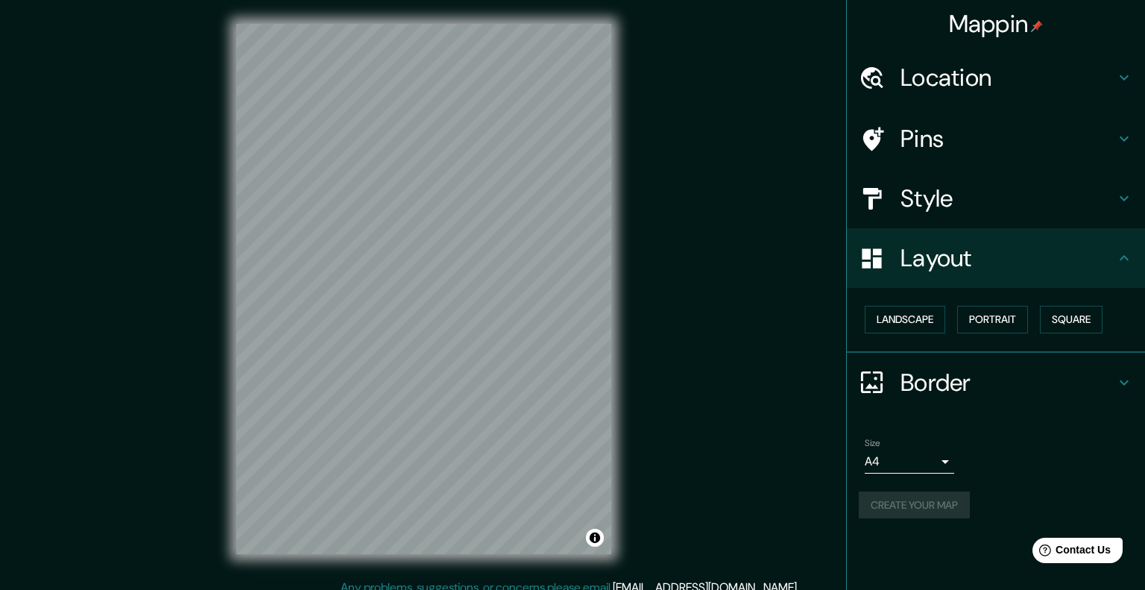
click at [933, 467] on body "Mappin Location [GEOGRAPHIC_DATA], [GEOGRAPHIC_DATA], [GEOGRAPHIC_DATA] Pins St…" at bounding box center [572, 295] width 1145 height 590
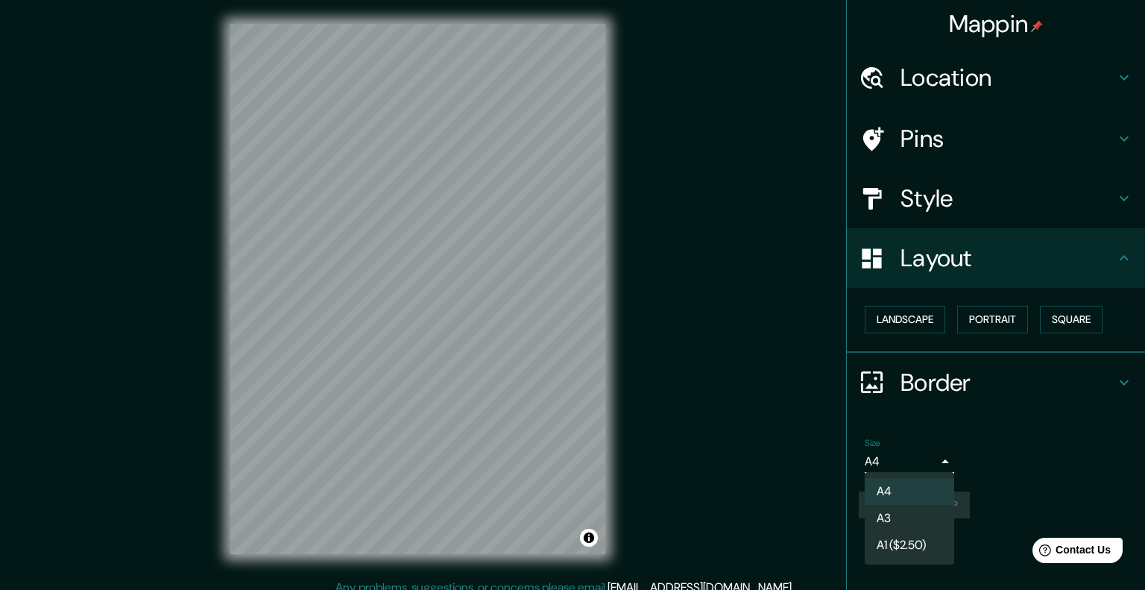
click at [915, 506] on li "A3" at bounding box center [909, 518] width 89 height 27
type input "a4"
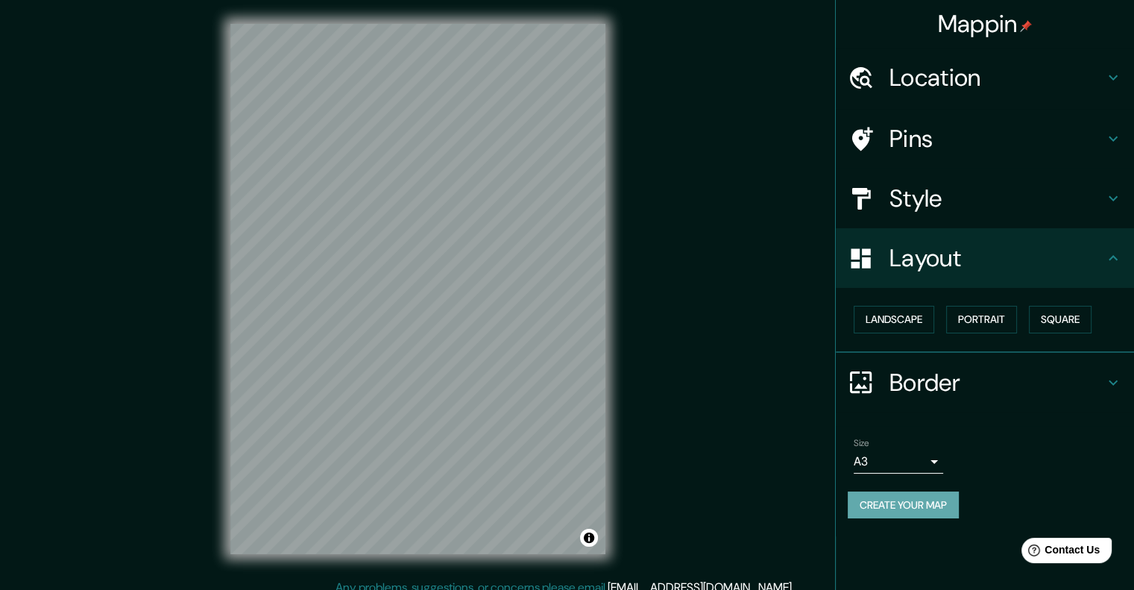
click at [903, 497] on button "Create your map" at bounding box center [902, 505] width 111 height 28
drag, startPoint x: 789, startPoint y: 364, endPoint x: 795, endPoint y: 382, distance: 17.9
click at [790, 366] on div "Mappin Location [GEOGRAPHIC_DATA], [GEOGRAPHIC_DATA], [GEOGRAPHIC_DATA] Pins St…" at bounding box center [567, 301] width 1134 height 602
click at [772, 123] on div "Mappin Location [GEOGRAPHIC_DATA], [GEOGRAPHIC_DATA], [GEOGRAPHIC_DATA] Pins St…" at bounding box center [567, 301] width 1134 height 602
click at [923, 504] on button "Create your map" at bounding box center [902, 505] width 111 height 28
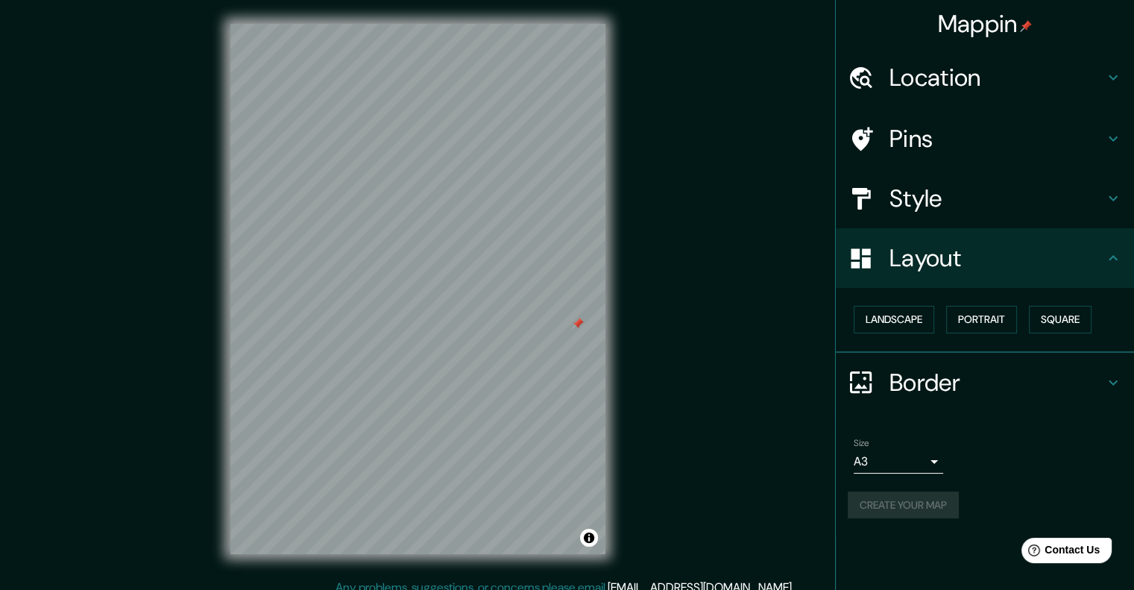
click at [573, 327] on div at bounding box center [578, 324] width 12 height 12
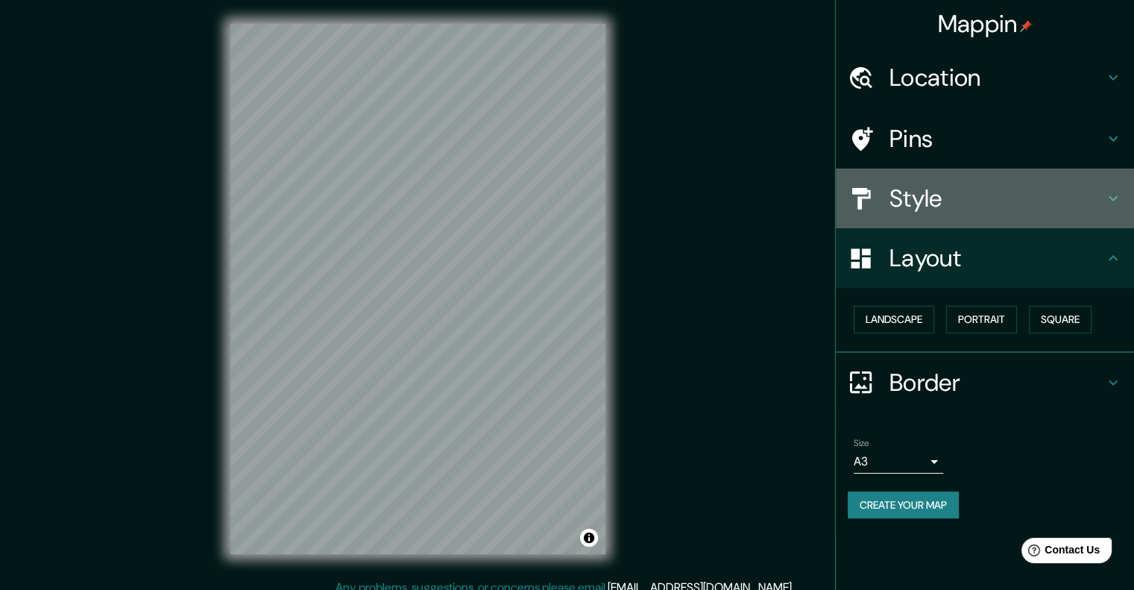
click at [918, 196] on h4 "Style" at bounding box center [996, 198] width 215 height 30
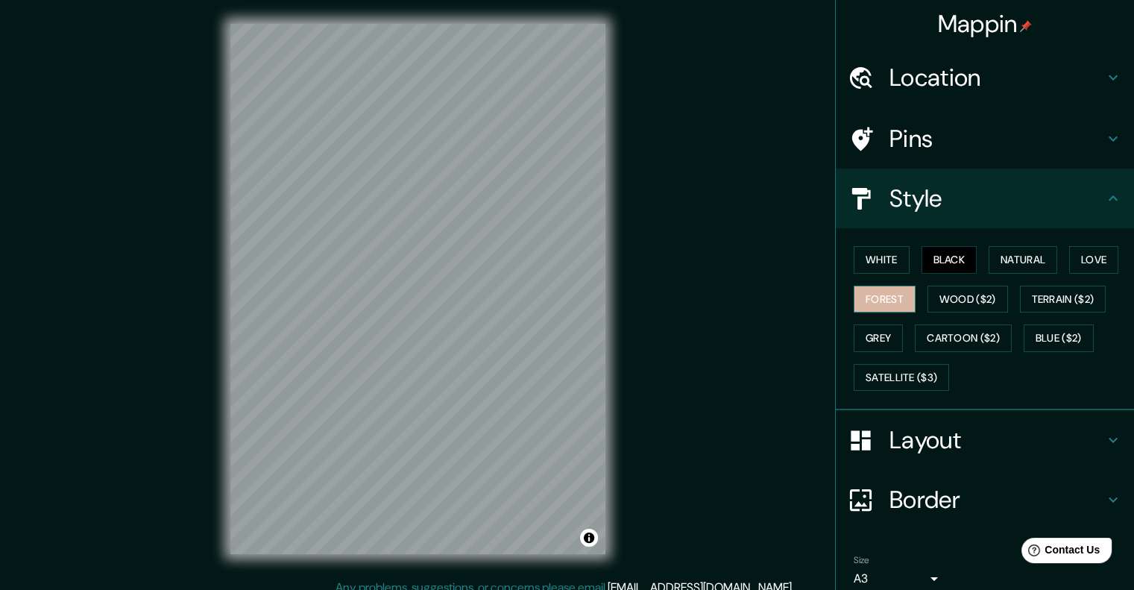
click at [879, 293] on button "Forest" at bounding box center [884, 299] width 62 height 28
click at [960, 303] on button "Wood ($2)" at bounding box center [967, 299] width 80 height 28
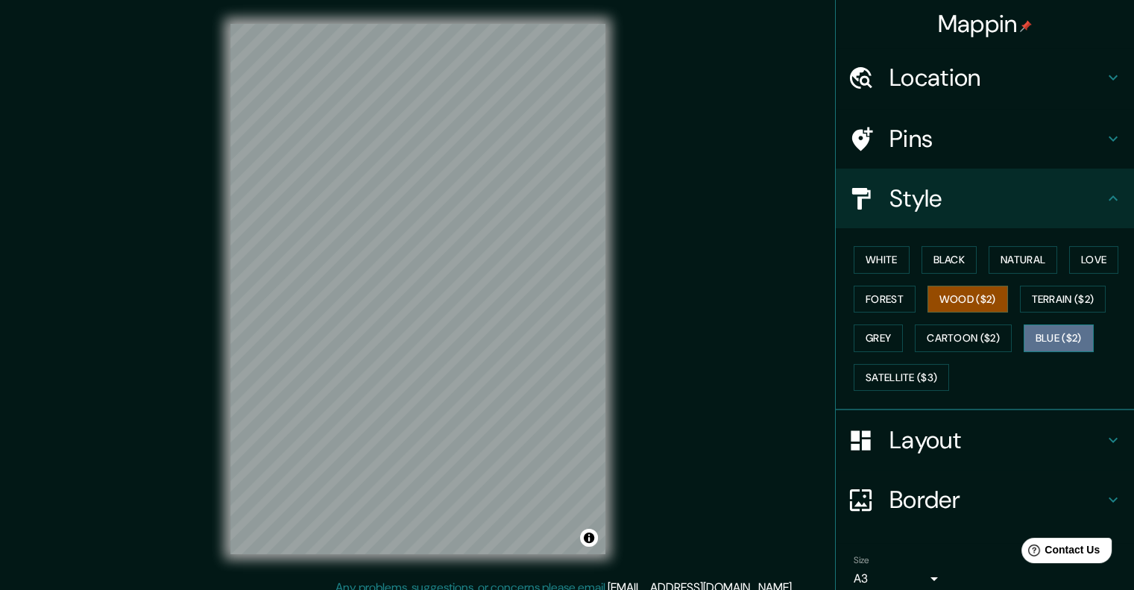
click at [1023, 329] on button "Blue ($2)" at bounding box center [1058, 338] width 70 height 28
click at [865, 338] on button "Grey" at bounding box center [877, 338] width 49 height 28
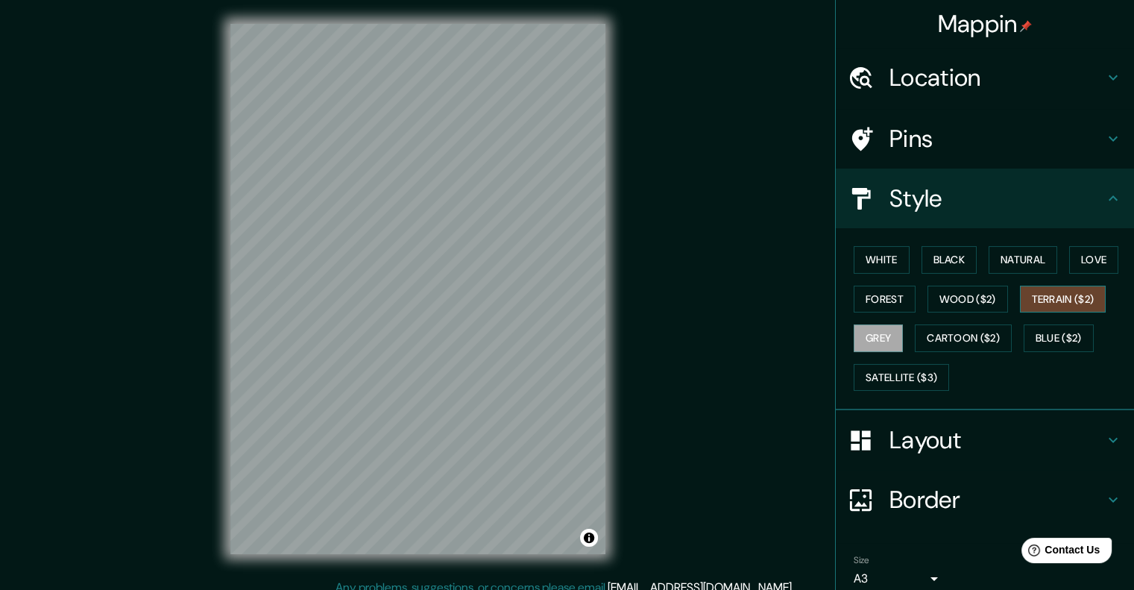
click at [1038, 303] on button "Terrain ($2)" at bounding box center [1063, 299] width 86 height 28
click at [1094, 261] on button "Love" at bounding box center [1093, 260] width 49 height 28
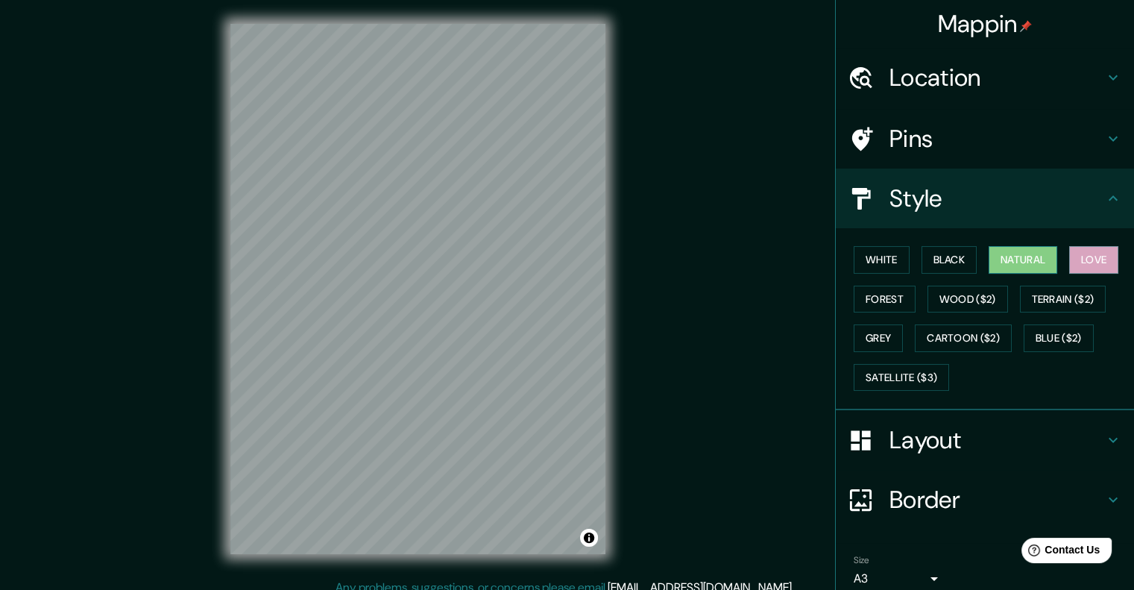
click at [1038, 261] on button "Natural" at bounding box center [1022, 260] width 69 height 28
click at [953, 272] on button "Black" at bounding box center [949, 260] width 56 height 28
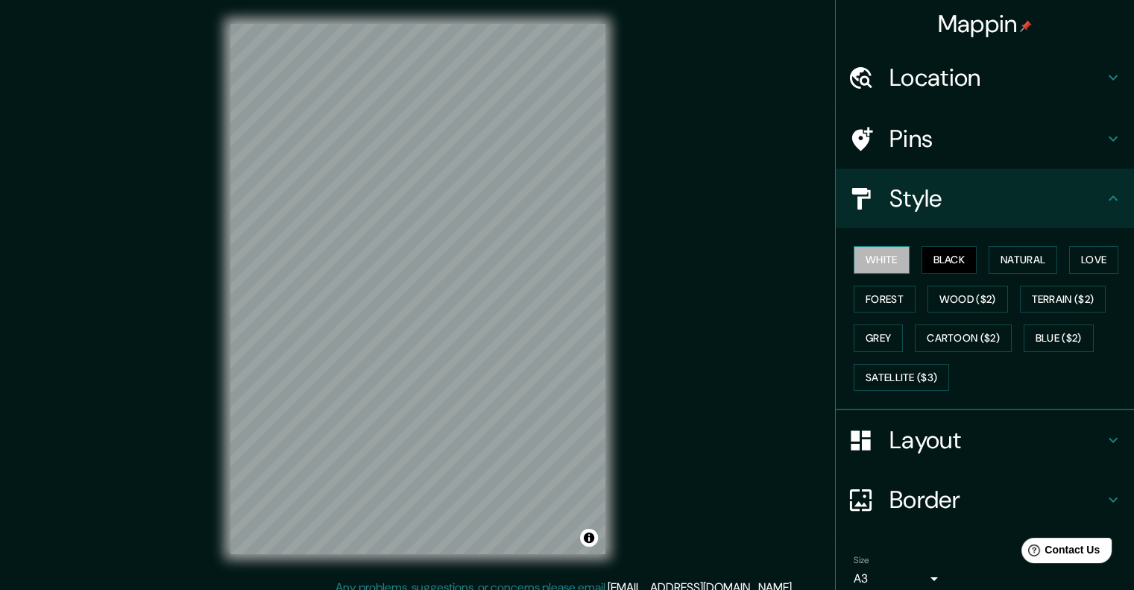
click at [883, 262] on button "White" at bounding box center [881, 260] width 56 height 28
click at [871, 311] on button "Forest" at bounding box center [884, 299] width 62 height 28
click at [866, 335] on button "Grey" at bounding box center [877, 338] width 49 height 28
click at [874, 302] on button "Forest" at bounding box center [884, 299] width 62 height 28
click at [906, 255] on div "White Black Natural Love Forest Wood ($2) Terrain ($2) Grey Cartoon ($2) Blue (…" at bounding box center [990, 318] width 286 height 157
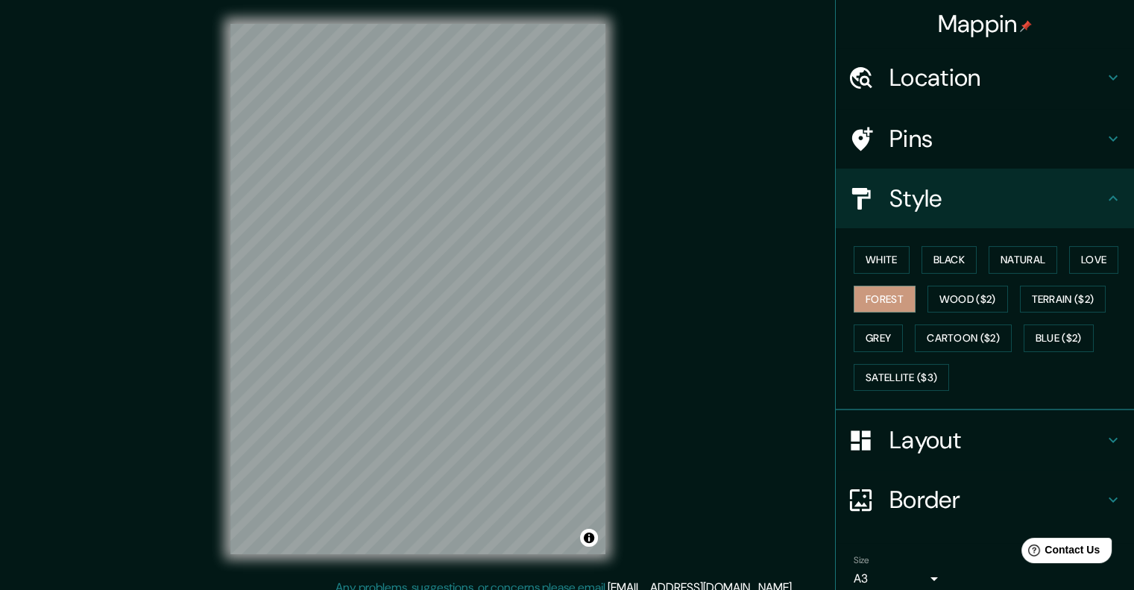
click at [901, 255] on div "White Black Natural Love Forest Wood ($2) Terrain ($2) Grey Cartoon ($2) Blue (…" at bounding box center [990, 318] width 286 height 157
click at [895, 255] on button "White" at bounding box center [881, 260] width 56 height 28
click at [1002, 259] on button "Natural" at bounding box center [1022, 260] width 69 height 28
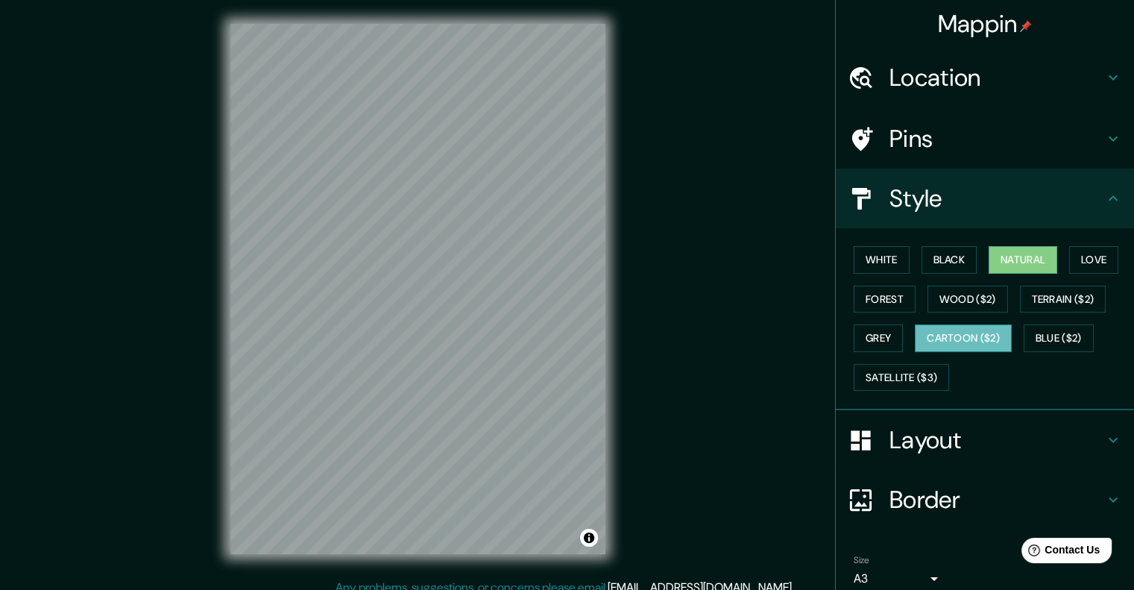
click at [948, 339] on button "Cartoon ($2)" at bounding box center [963, 338] width 97 height 28
click at [1042, 297] on button "Terrain ($2)" at bounding box center [1063, 299] width 86 height 28
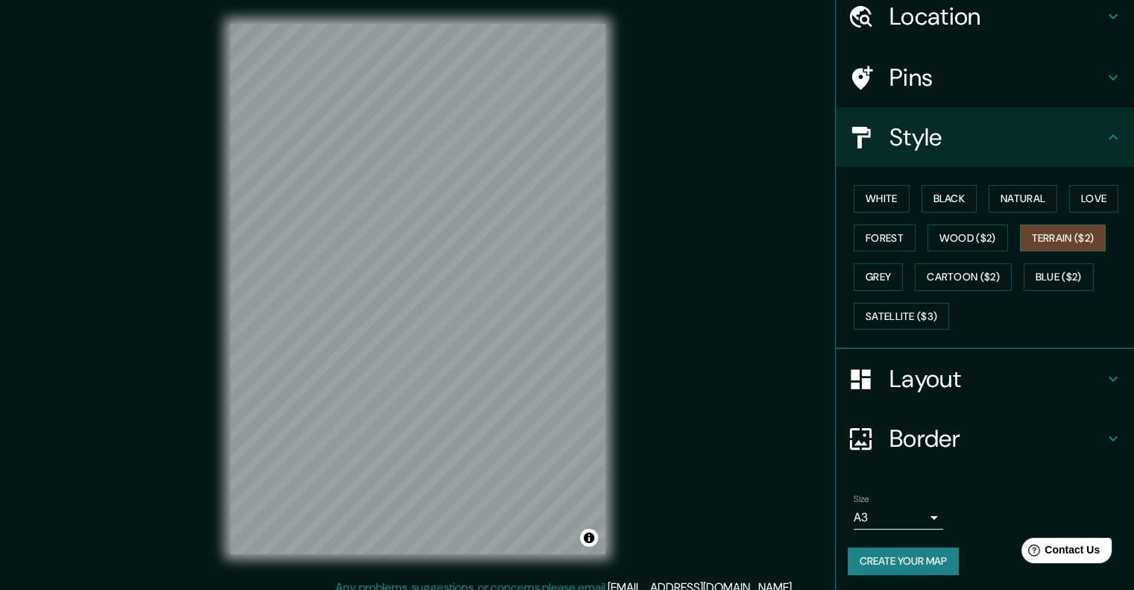
click at [926, 408] on div "Border" at bounding box center [985, 438] width 298 height 60
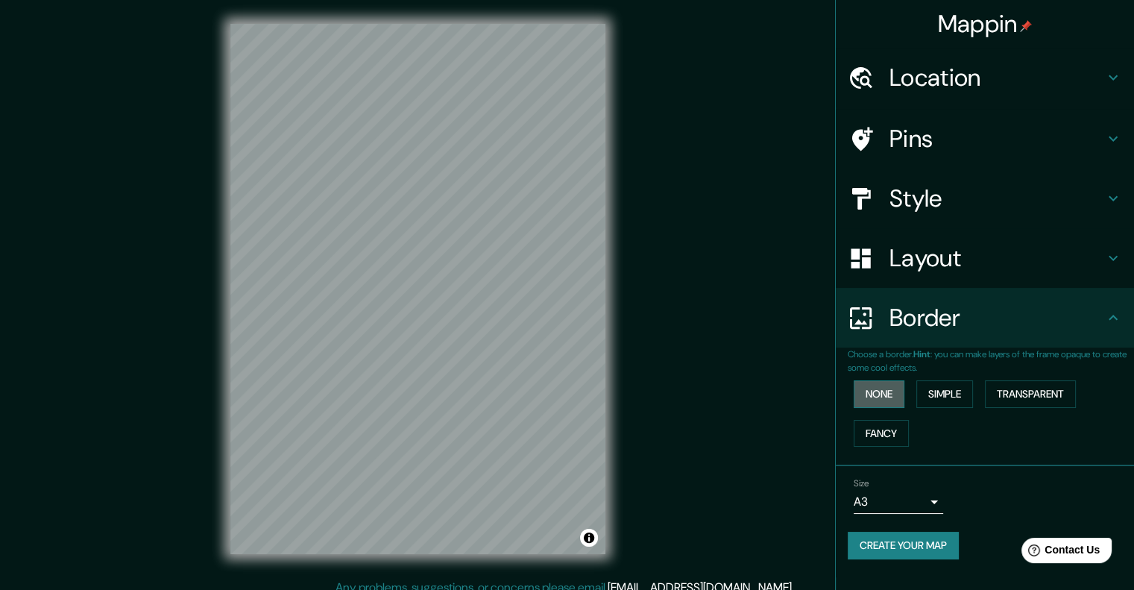
click at [887, 398] on button "None" at bounding box center [878, 394] width 51 height 28
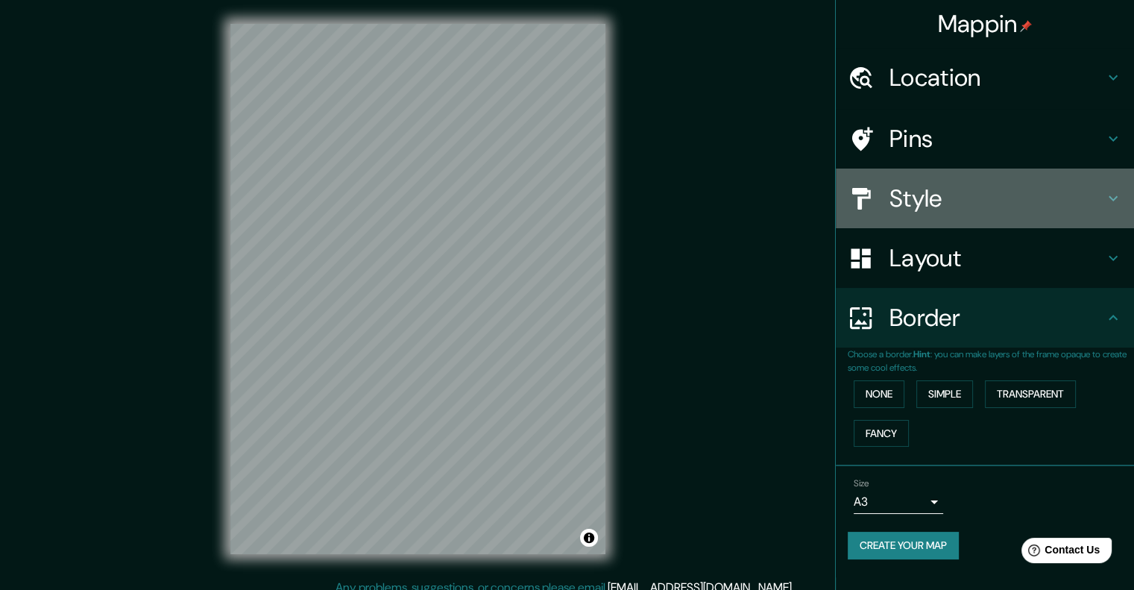
click at [957, 213] on div "Style" at bounding box center [985, 198] width 298 height 60
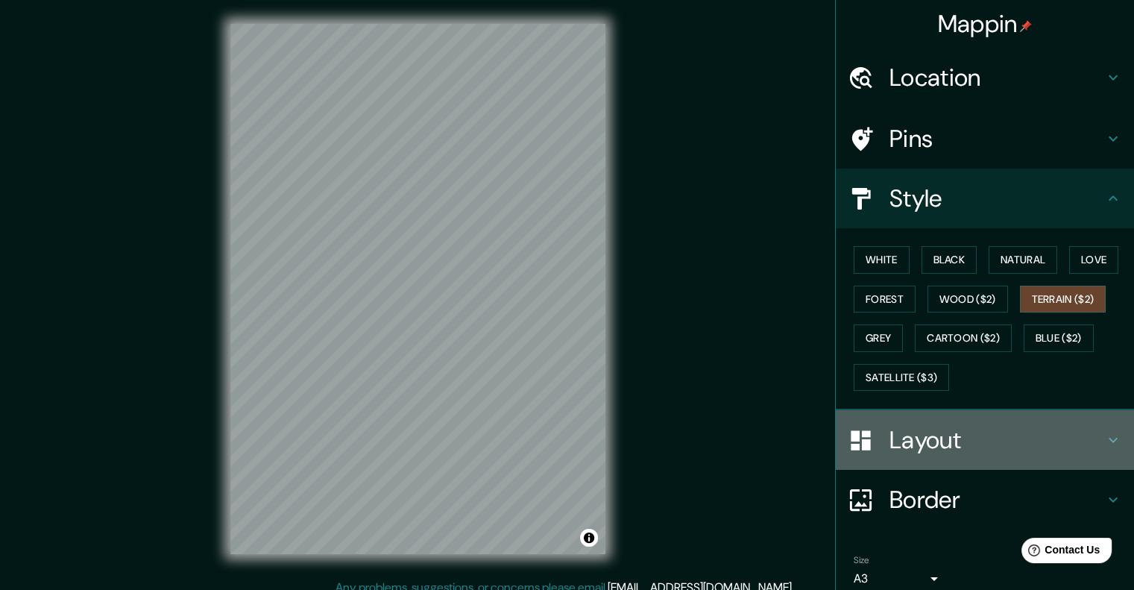
click at [940, 460] on div "Layout" at bounding box center [985, 440] width 298 height 60
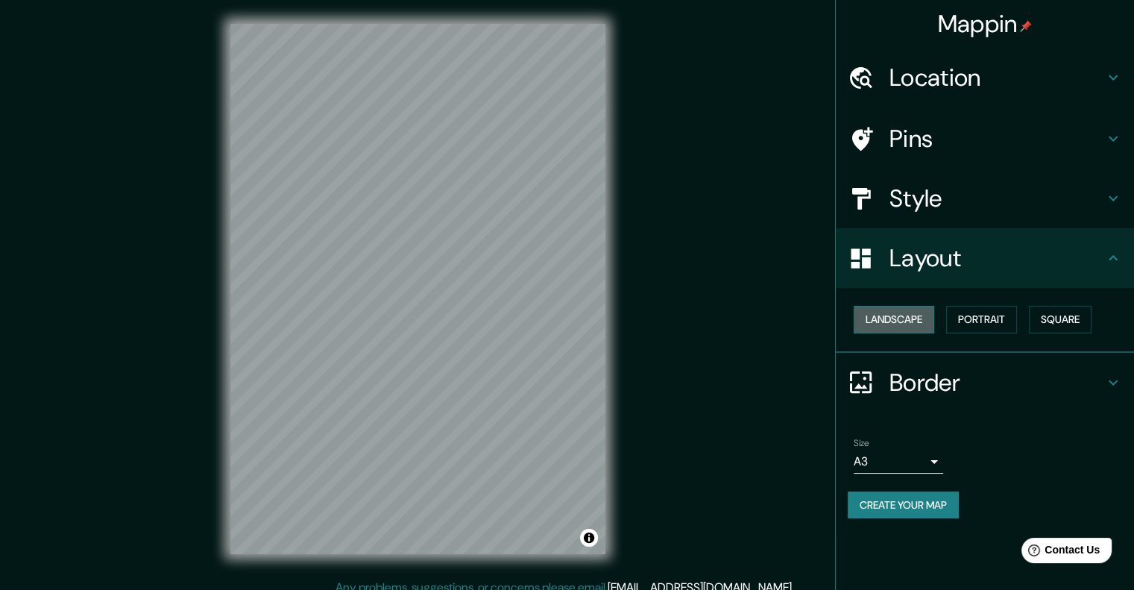
click at [910, 326] on button "Landscape" at bounding box center [893, 320] width 80 height 28
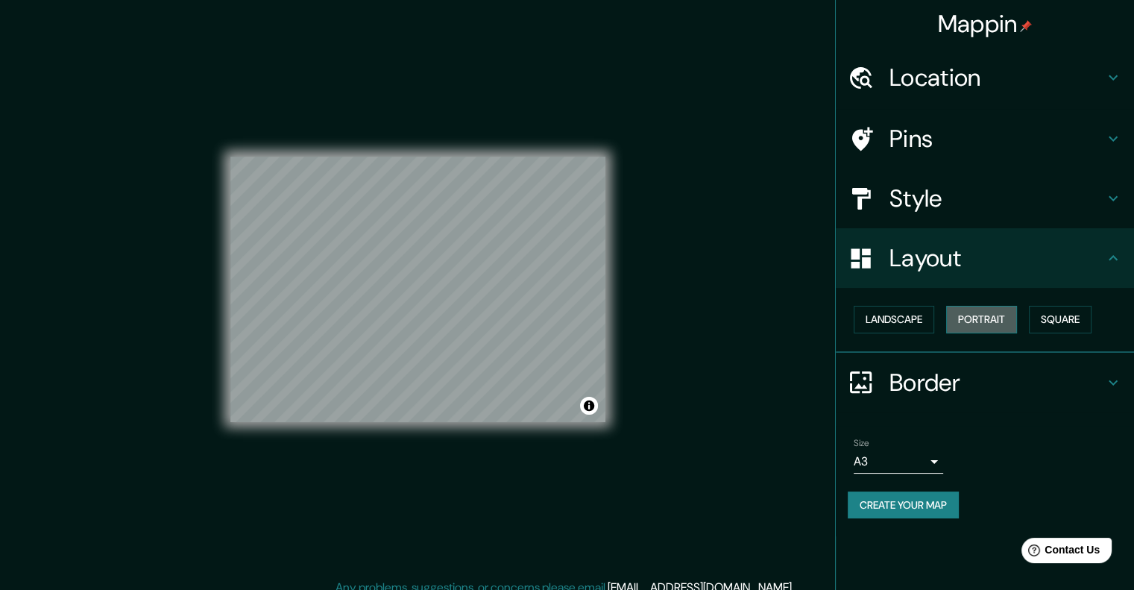
click at [976, 320] on button "Portrait" at bounding box center [981, 320] width 71 height 28
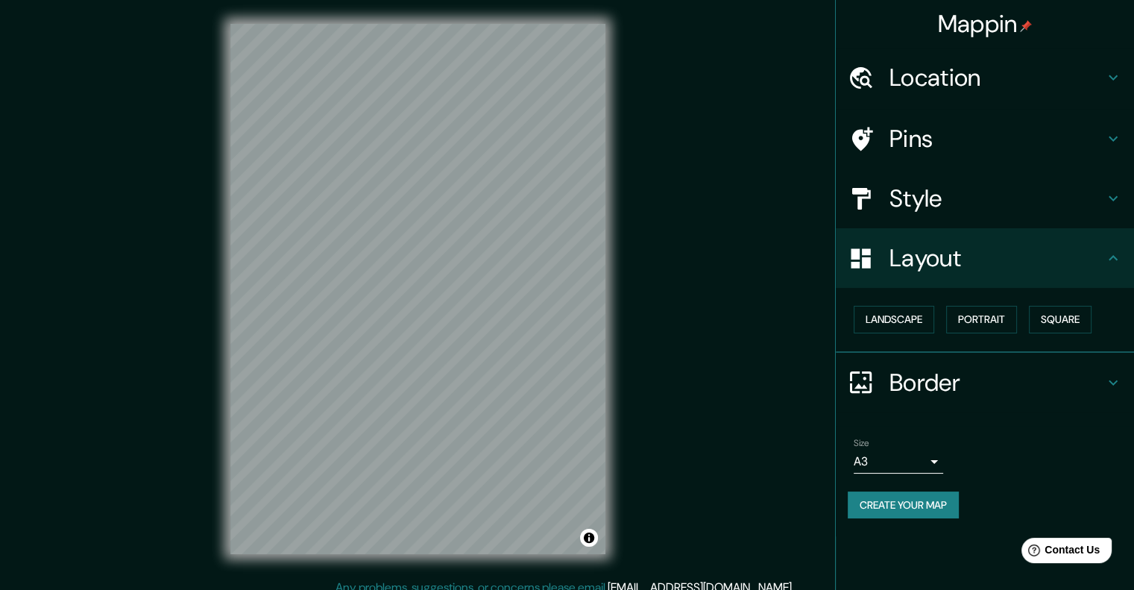
click at [1032, 320] on div "Landscape [GEOGRAPHIC_DATA]" at bounding box center [990, 320] width 286 height 40
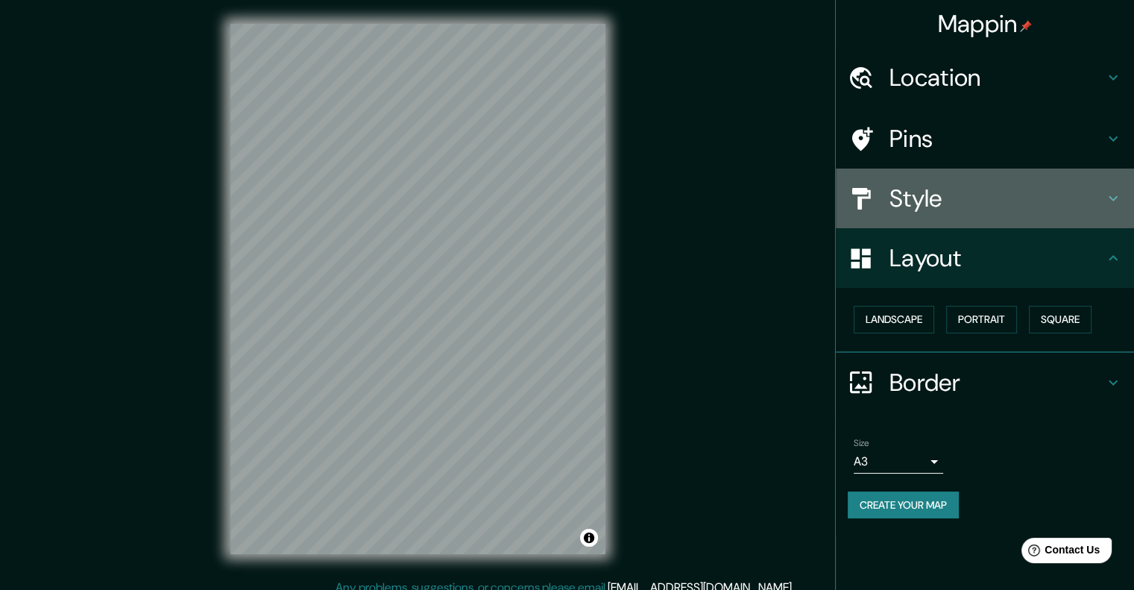
click at [939, 192] on h4 "Style" at bounding box center [996, 198] width 215 height 30
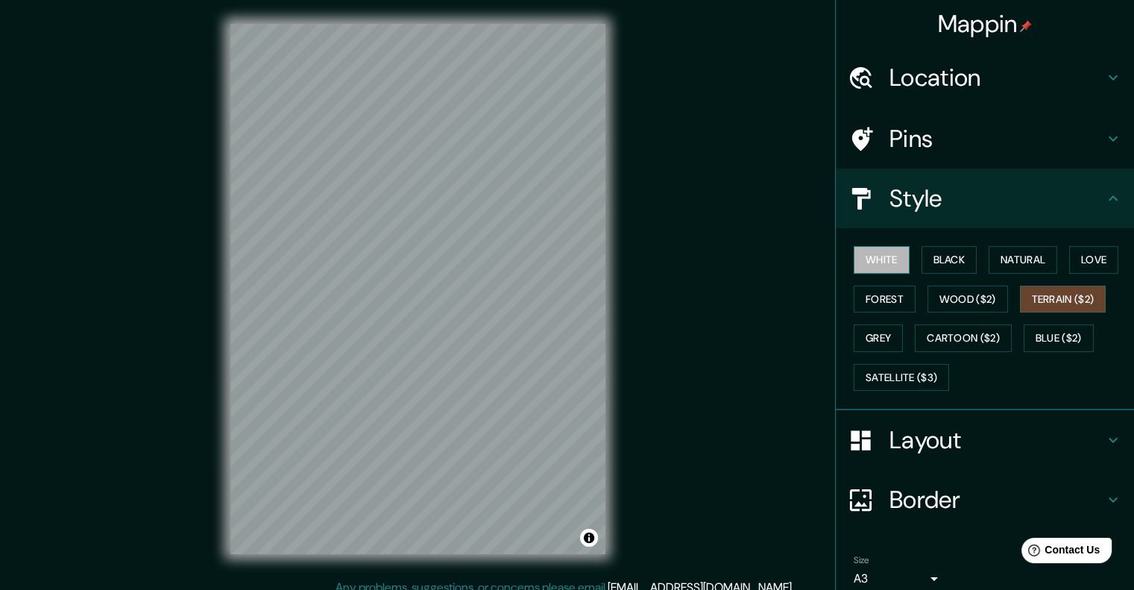
click at [873, 255] on button "White" at bounding box center [881, 260] width 56 height 28
click at [929, 260] on button "Black" at bounding box center [949, 260] width 56 height 28
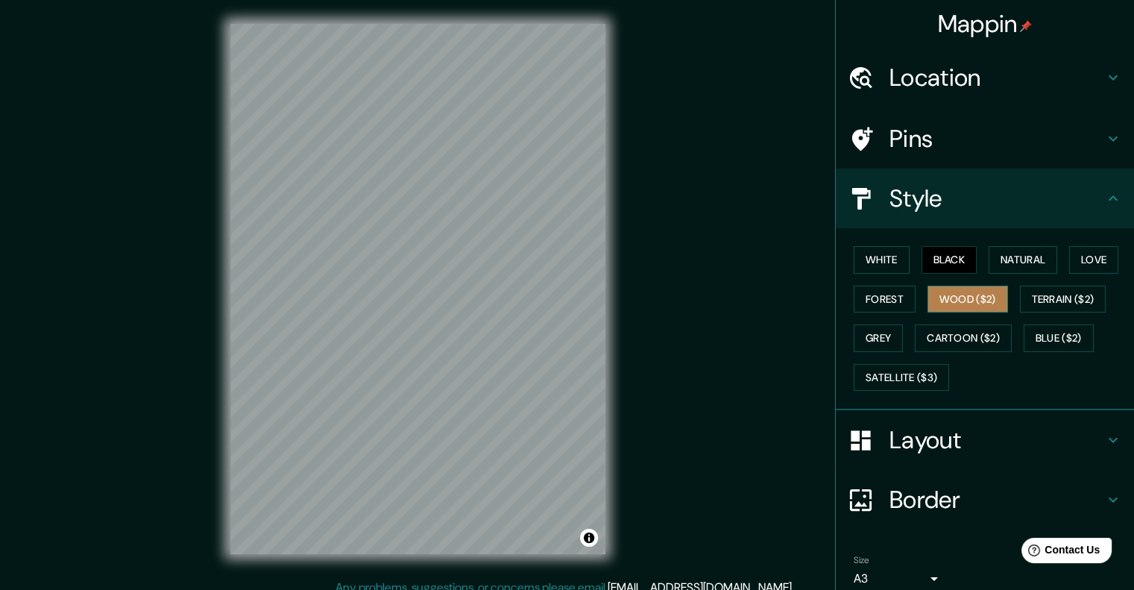
click at [958, 288] on button "Wood ($2)" at bounding box center [967, 299] width 80 height 28
click at [1005, 258] on button "Natural" at bounding box center [1022, 260] width 69 height 28
click at [869, 73] on div at bounding box center [868, 78] width 42 height 26
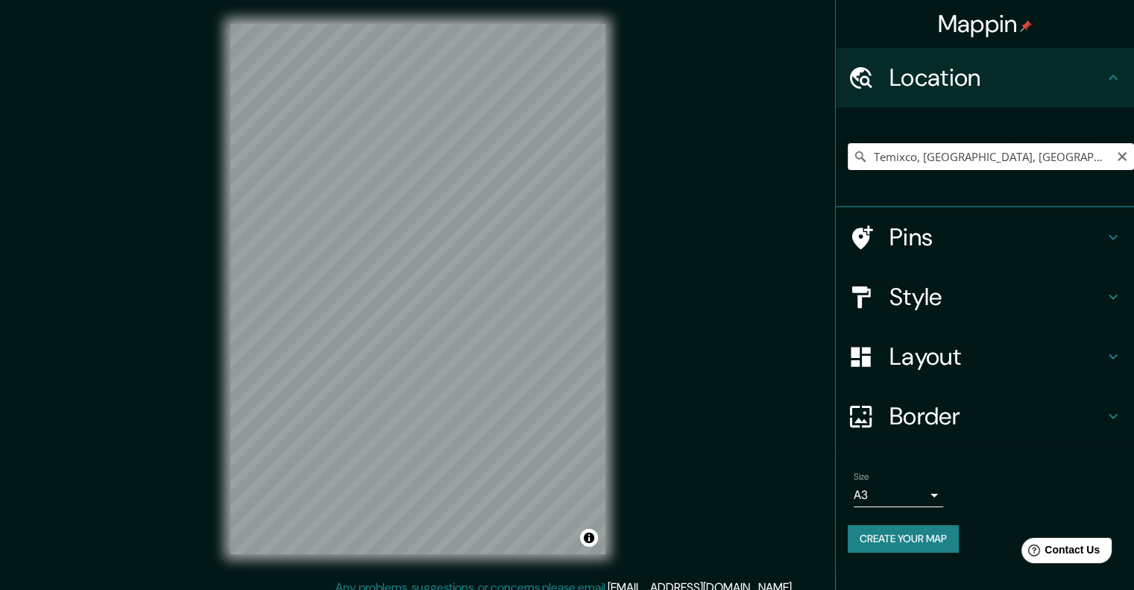
click at [983, 154] on input "Temixco, [GEOGRAPHIC_DATA], [GEOGRAPHIC_DATA]" at bounding box center [990, 156] width 286 height 27
click at [1006, 153] on input "Temixco, [GEOGRAPHIC_DATA], [GEOGRAPHIC_DATA]" at bounding box center [990, 156] width 286 height 27
type input "Calle Fraccionamiento [GEOGRAPHIC_DATA], 50017 [GEOGRAPHIC_DATA], [GEOGRAPHIC_D…"
click at [1038, 149] on input "Calle Fraccionamiento [GEOGRAPHIC_DATA], 50017 [GEOGRAPHIC_DATA], [GEOGRAPHIC_D…" at bounding box center [990, 156] width 286 height 27
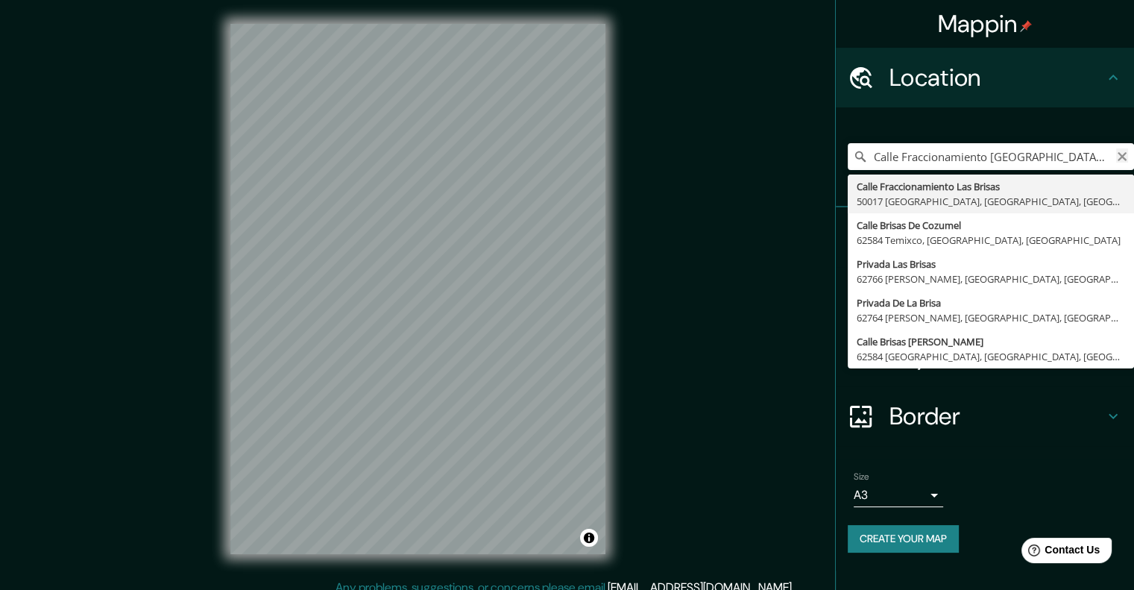
click at [1119, 151] on icon "Clear" at bounding box center [1122, 157] width 12 height 12
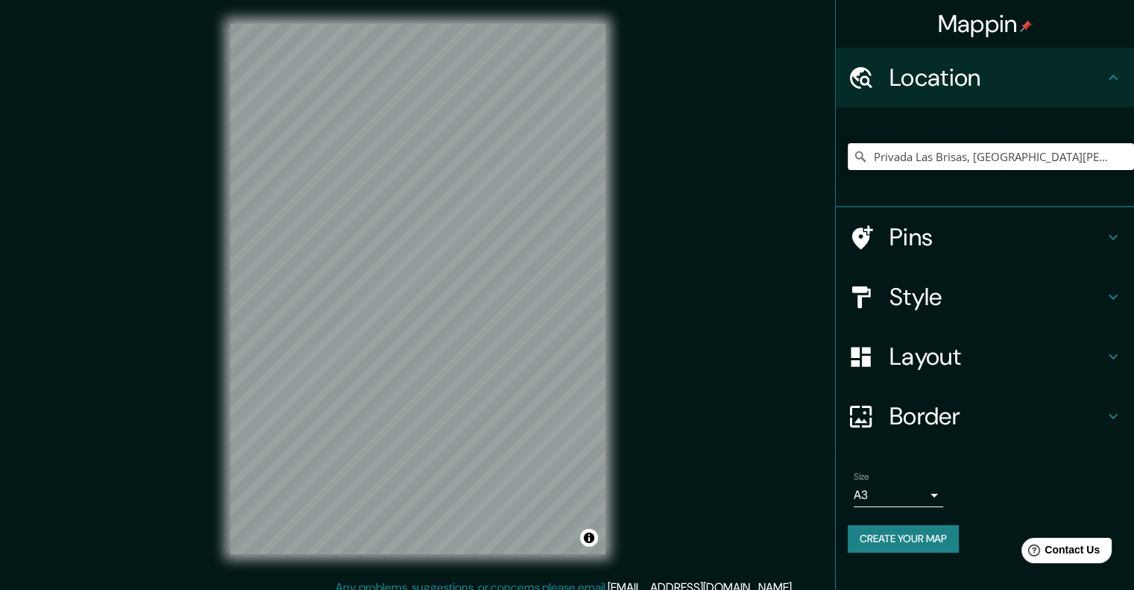
type input "Privada Las Brisas, [GEOGRAPHIC_DATA][PERSON_NAME], [GEOGRAPHIC_DATA], [GEOGRAP…"
click at [723, 157] on div "Mappin Location [GEOGRAPHIC_DATA] [GEOGRAPHIC_DATA], [GEOGRAPHIC_DATA][PERSON_N…" at bounding box center [567, 301] width 1134 height 602
click at [610, 166] on div "© Mapbox © OpenStreetMap Improve this map" at bounding box center [417, 289] width 423 height 578
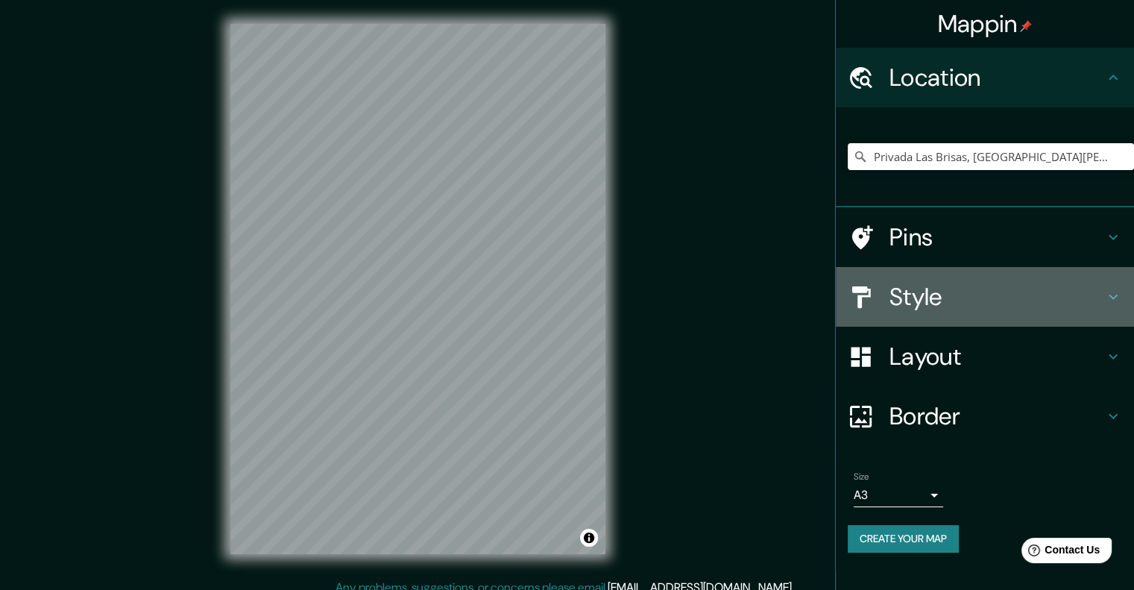
click at [946, 297] on h4 "Style" at bounding box center [996, 297] width 215 height 30
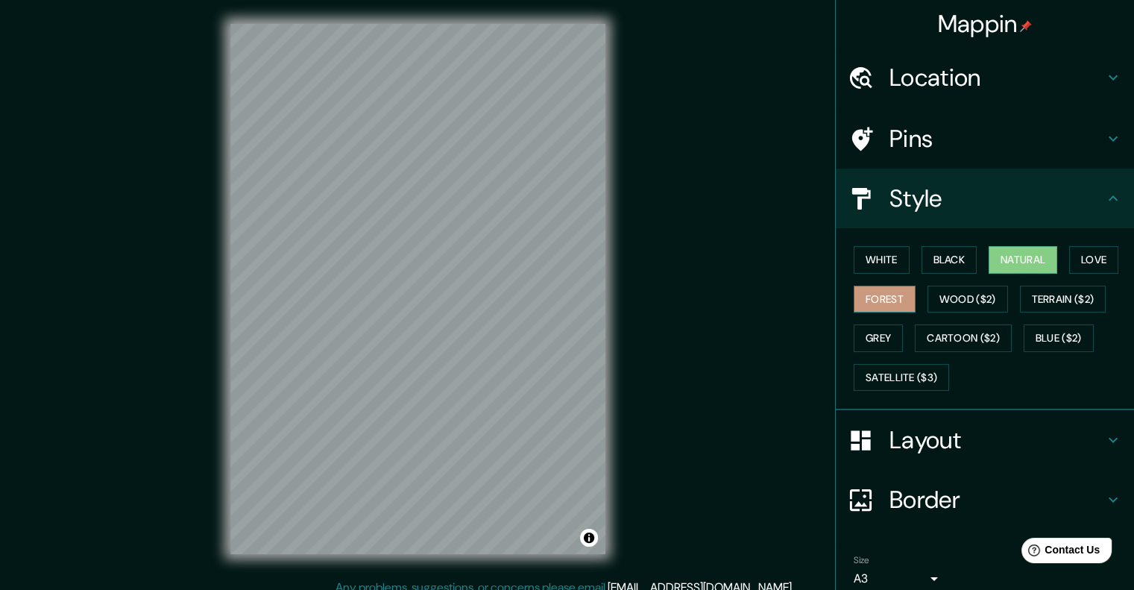
click at [868, 300] on button "Forest" at bounding box center [884, 299] width 62 height 28
click at [891, 298] on button "Forest" at bounding box center [884, 299] width 62 height 28
click at [923, 369] on button "Satellite ($3)" at bounding box center [900, 378] width 95 height 28
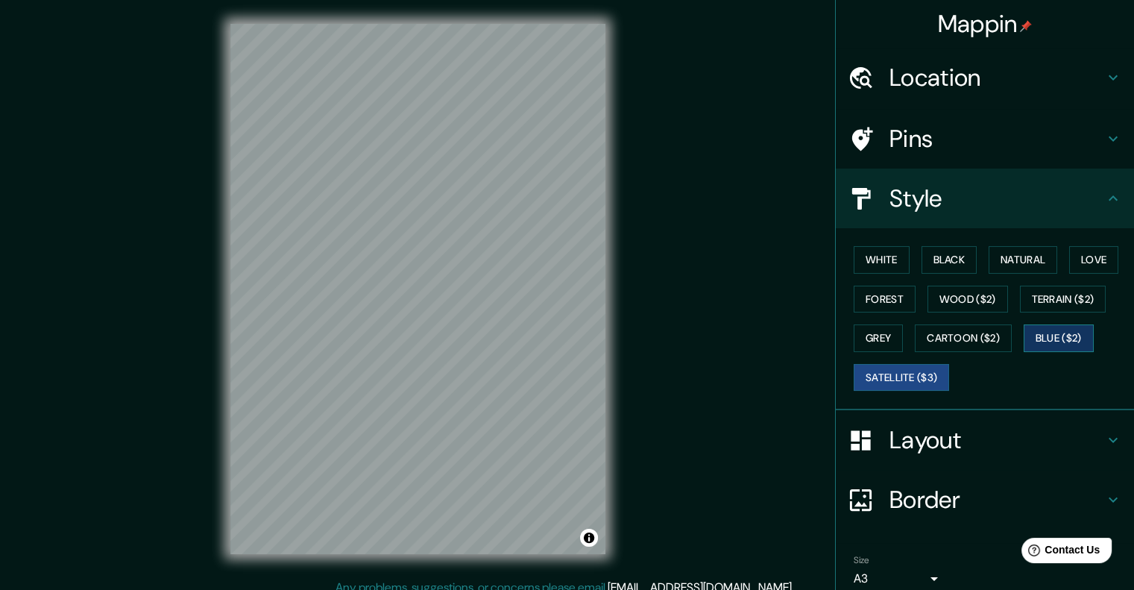
click at [1040, 336] on button "Blue ($2)" at bounding box center [1058, 338] width 70 height 28
click at [888, 329] on button "Grey" at bounding box center [877, 338] width 49 height 28
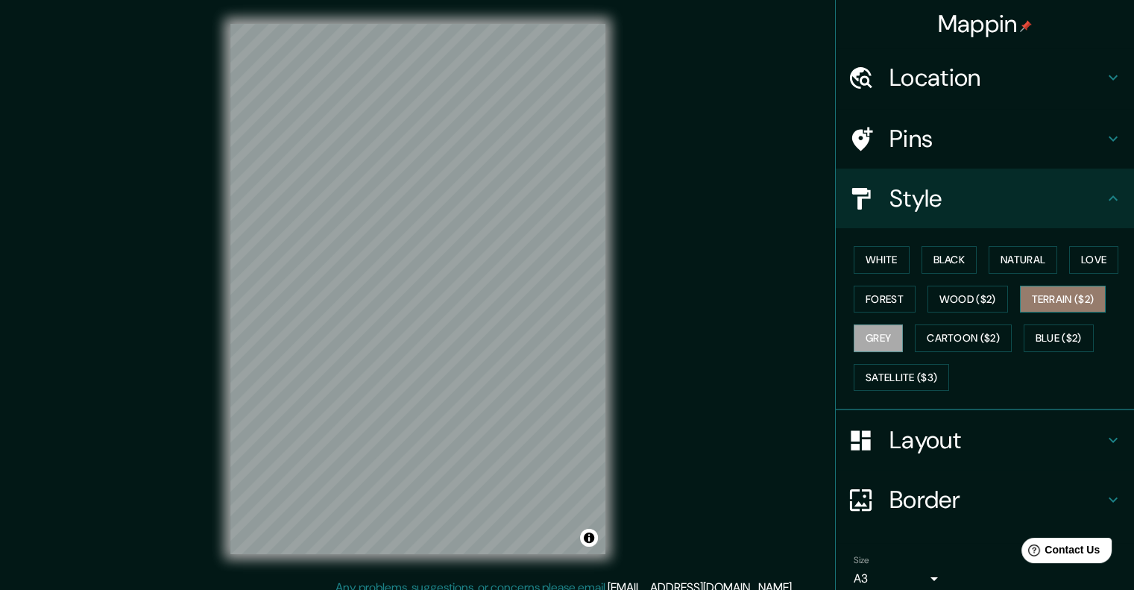
click at [1070, 296] on button "Terrain ($2)" at bounding box center [1063, 299] width 86 height 28
click at [1018, 256] on button "Natural" at bounding box center [1022, 260] width 69 height 28
click at [638, 193] on div "Mappin Location [GEOGRAPHIC_DATA] [GEOGRAPHIC_DATA], [GEOGRAPHIC_DATA][PERSON_N…" at bounding box center [567, 301] width 1134 height 602
click at [193, 218] on div "Mappin Location [GEOGRAPHIC_DATA] [GEOGRAPHIC_DATA], [GEOGRAPHIC_DATA][PERSON_N…" at bounding box center [567, 301] width 1134 height 602
click at [627, 199] on div "© Mapbox © OpenStreetMap Improve this map" at bounding box center [417, 289] width 423 height 578
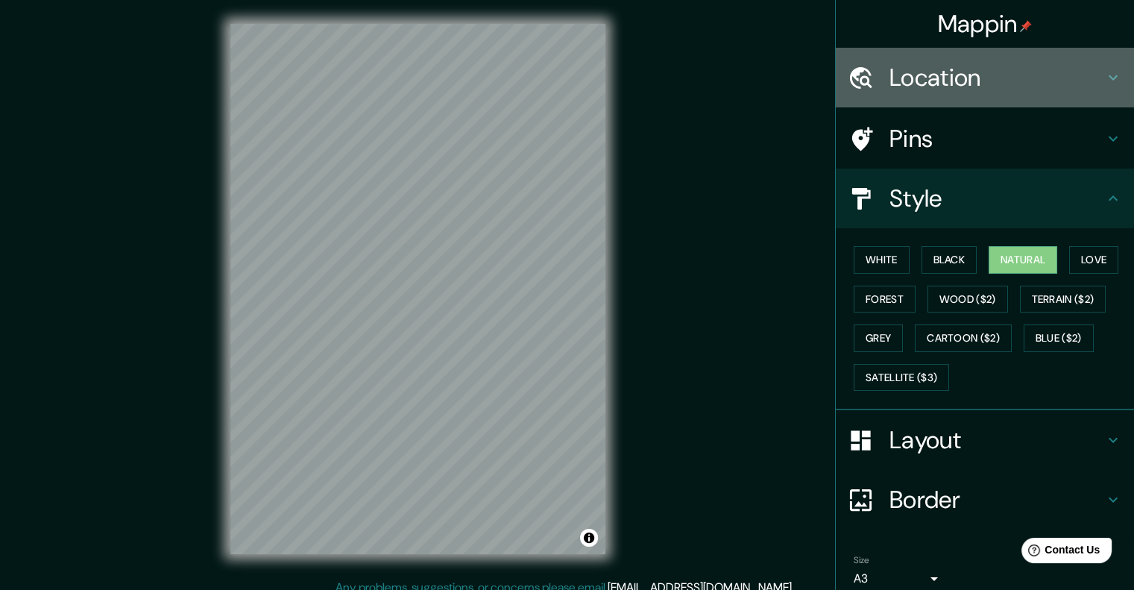
click at [964, 63] on h4 "Location" at bounding box center [996, 78] width 215 height 30
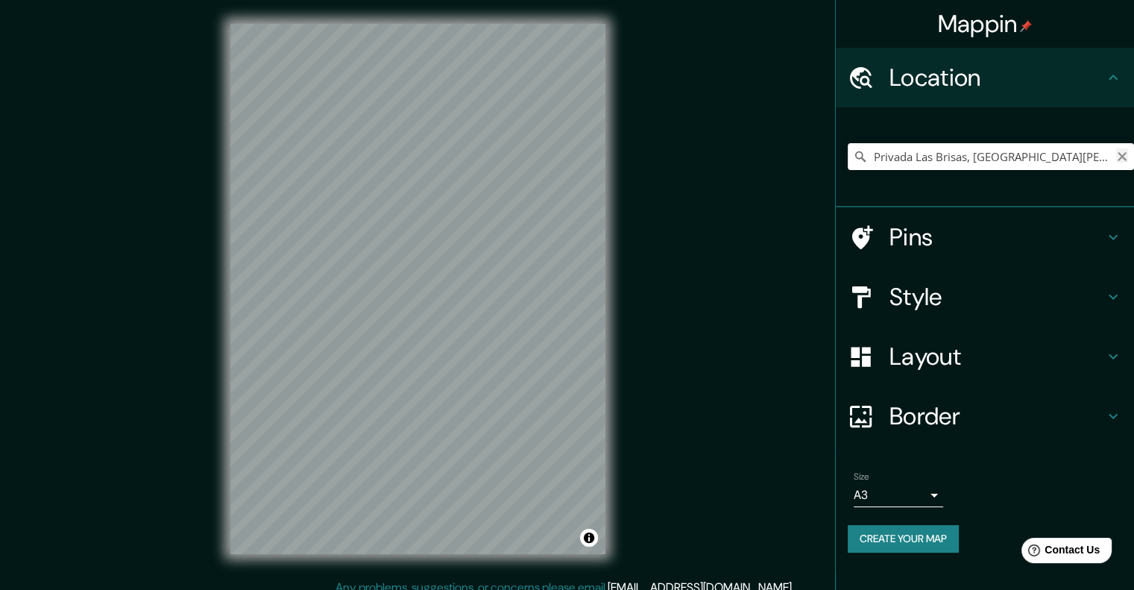
click at [1116, 157] on icon "Clear" at bounding box center [1122, 157] width 12 height 12
type input "Calle El Rayo, 62586 Temixco, [GEOGRAPHIC_DATA], [GEOGRAPHIC_DATA]"
click at [934, 319] on div "Style" at bounding box center [985, 297] width 298 height 60
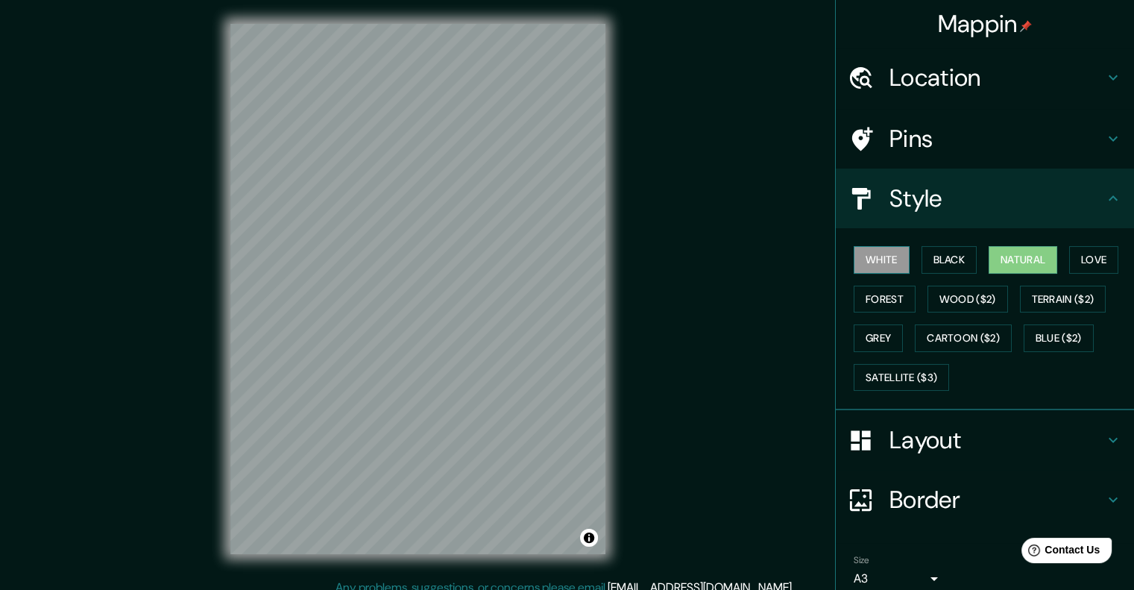
click at [885, 250] on button "White" at bounding box center [881, 260] width 56 height 28
click at [1003, 256] on button "Natural" at bounding box center [1022, 260] width 69 height 28
click at [1054, 294] on button "Terrain ($2)" at bounding box center [1063, 299] width 86 height 28
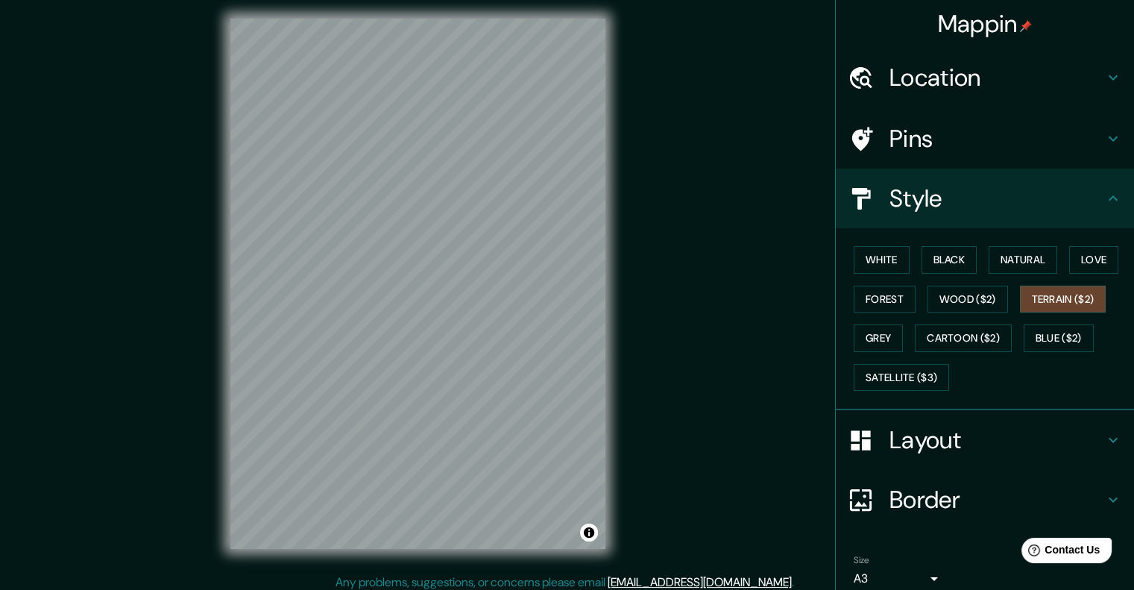
scroll to position [12, 0]
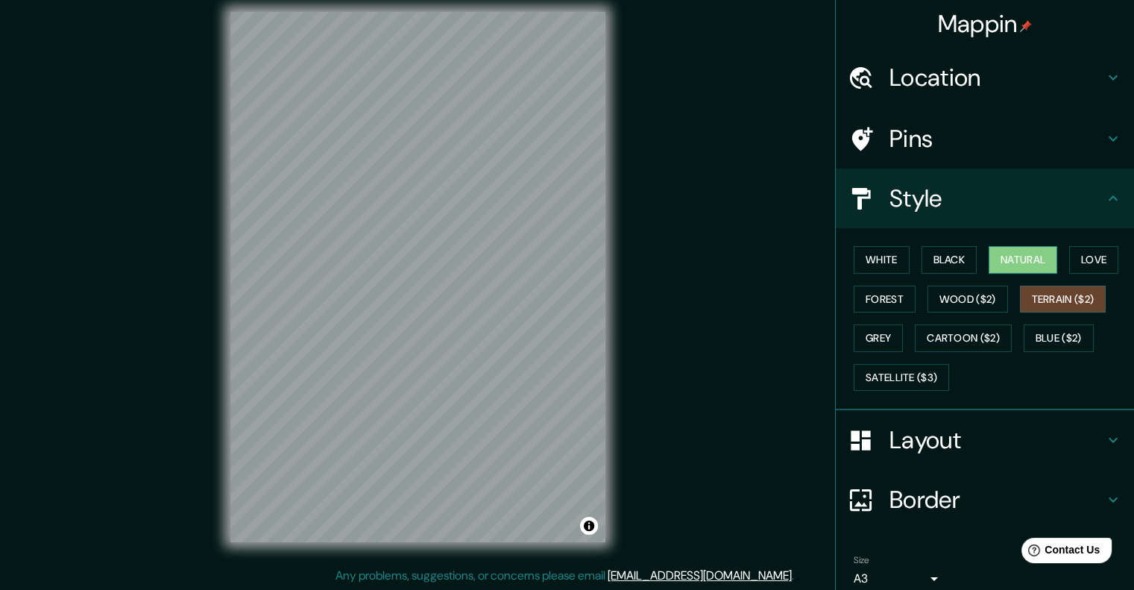
click at [995, 257] on button "Natural" at bounding box center [1022, 260] width 69 height 28
